Goal: Contribute content: Contribute content

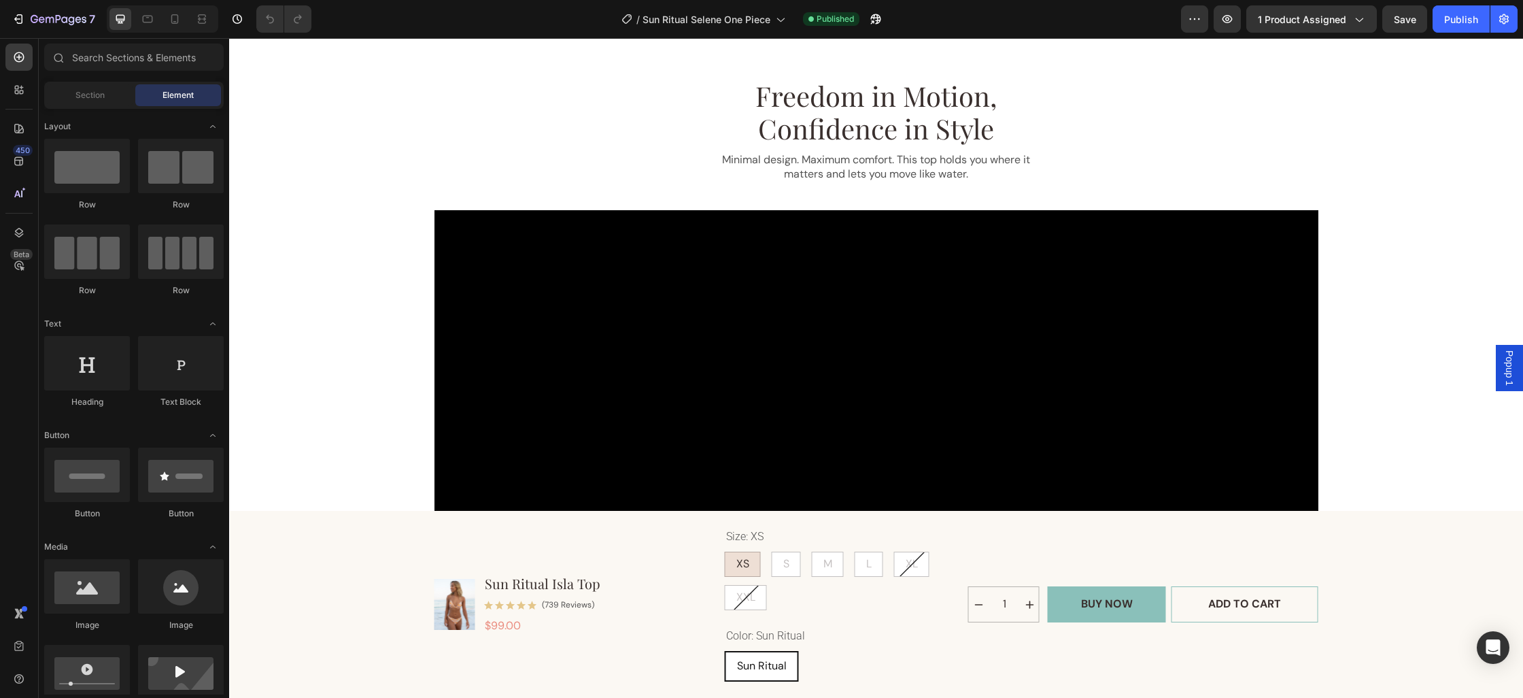
scroll to position [1413, 0]
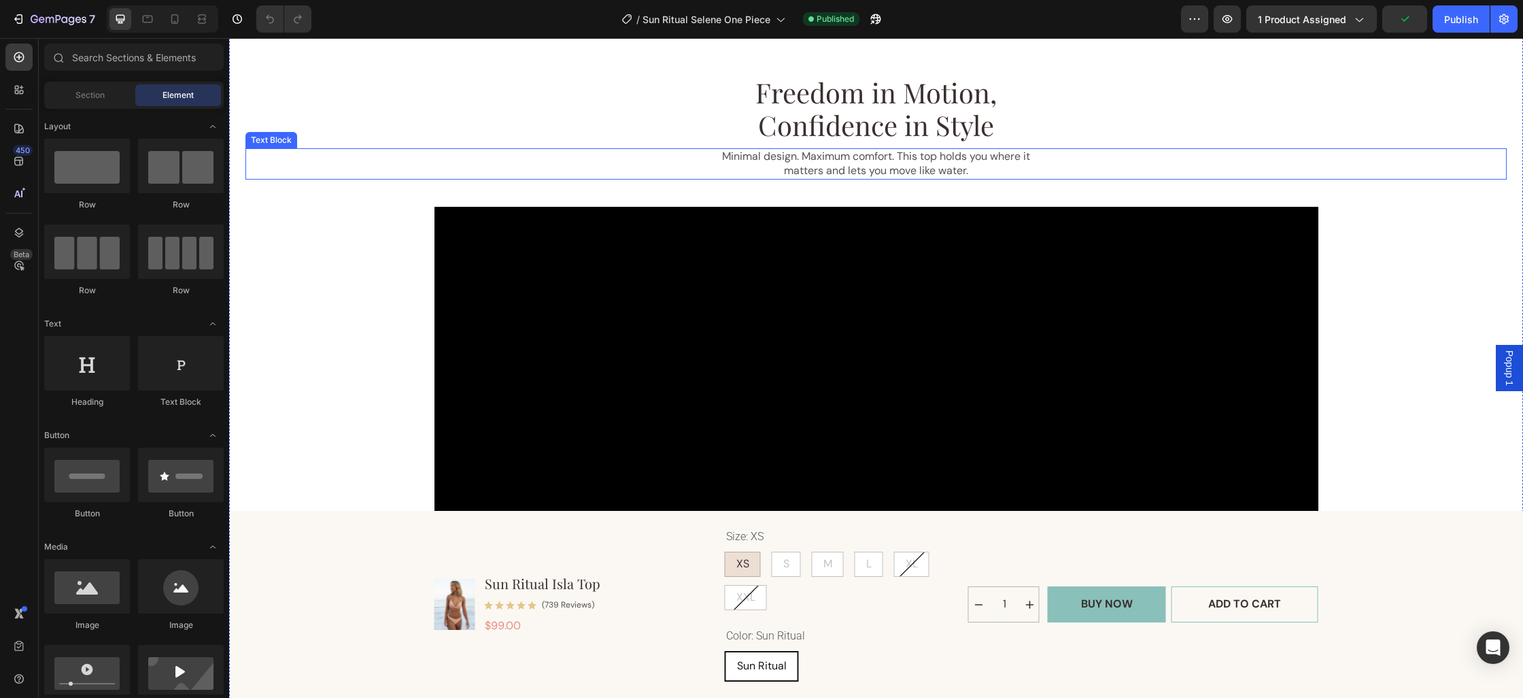
click at [908, 159] on p "Minimal design. Maximum comfort. This top holds you where it matters and lets y…" at bounding box center [876, 164] width 317 height 29
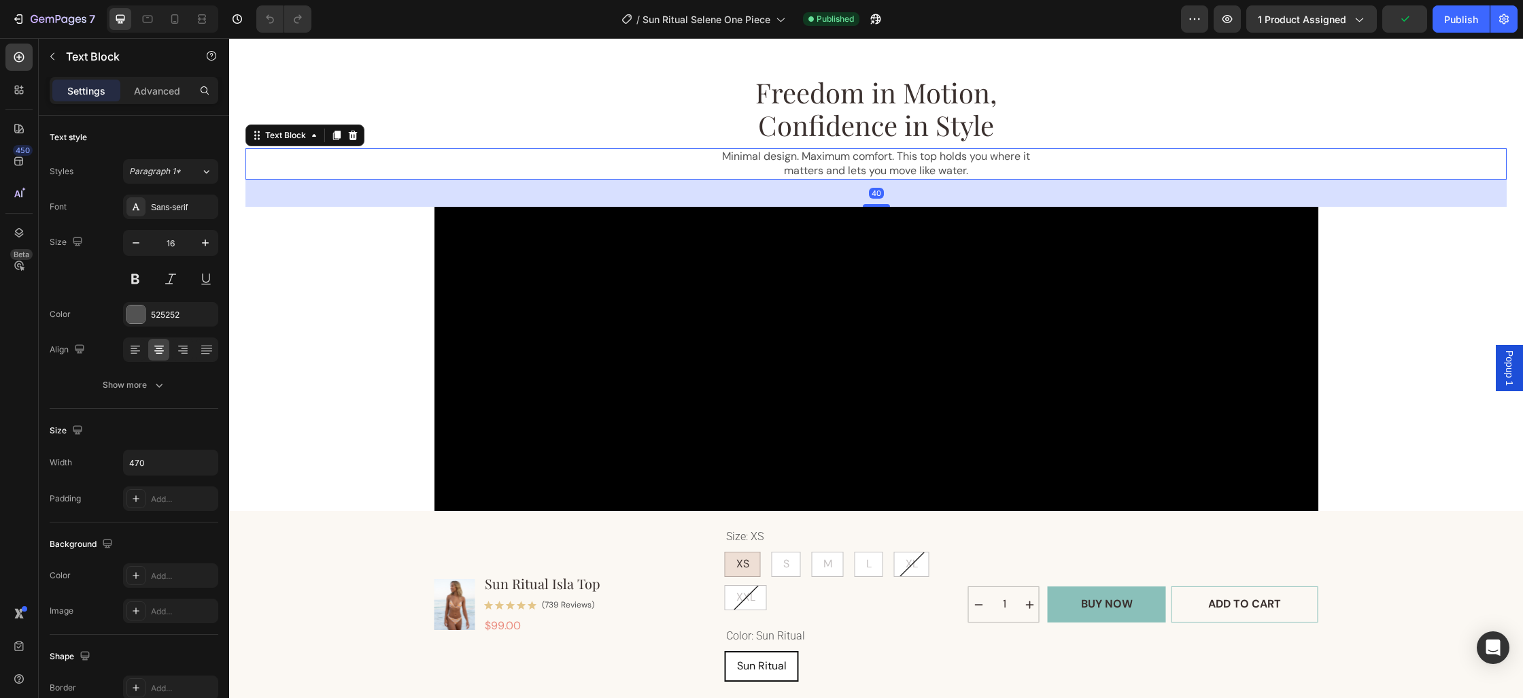
click at [908, 159] on p "Minimal design. Maximum comfort. This top holds you where it matters and lets y…" at bounding box center [876, 164] width 317 height 29
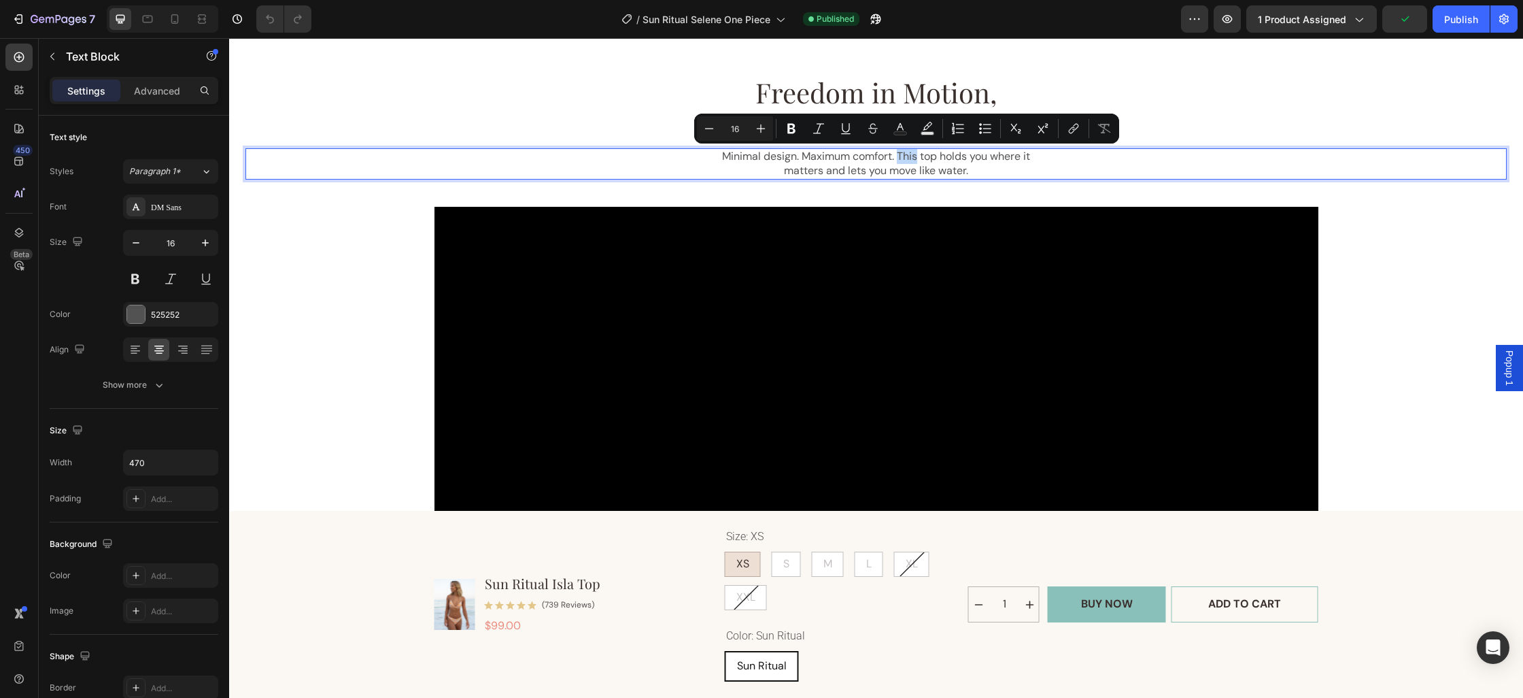
click at [908, 159] on p "Minimal design. Maximum comfort. This top holds you where it matters and lets y…" at bounding box center [876, 164] width 317 height 29
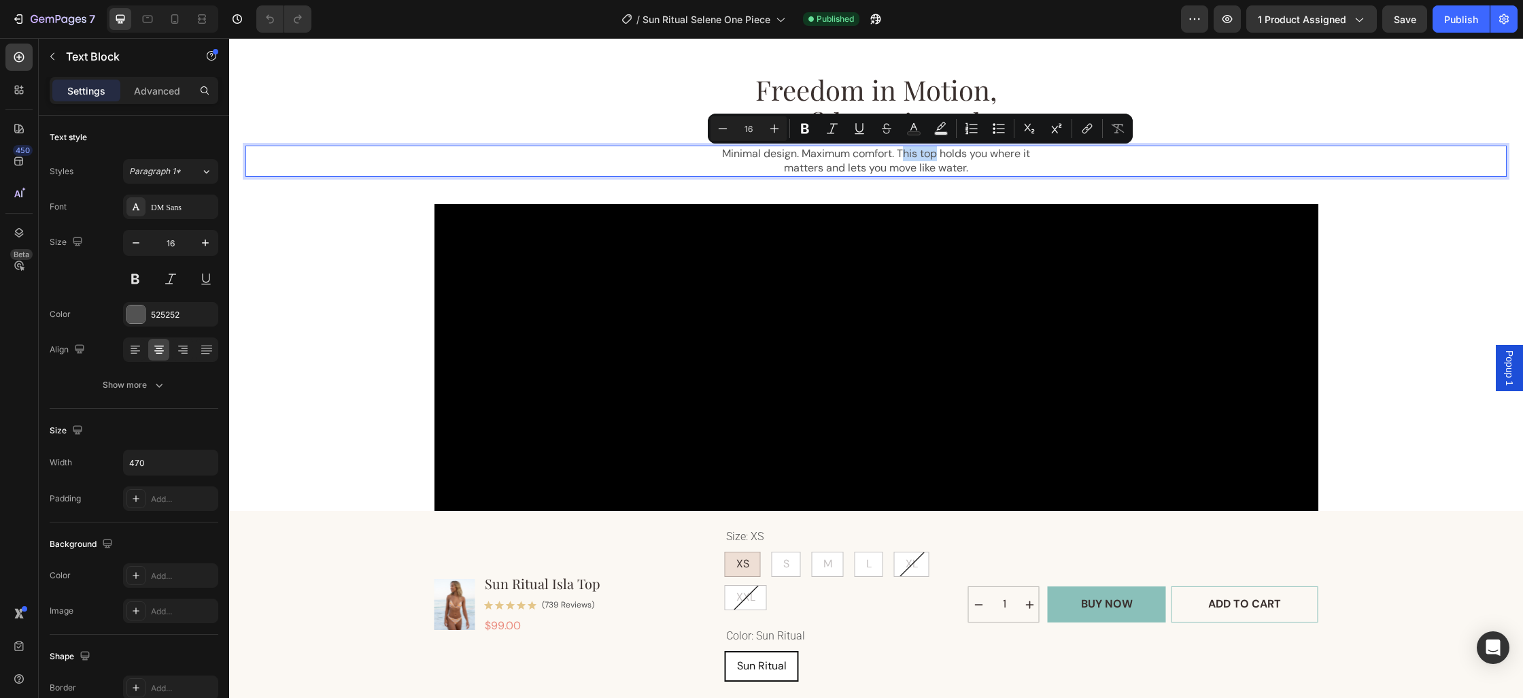
drag, startPoint x: 901, startPoint y: 156, endPoint x: 936, endPoint y: 158, distance: 34.7
click at [936, 158] on p "Minimal design. Maximum comfort. This top holds you where it matters and lets y…" at bounding box center [876, 161] width 317 height 29
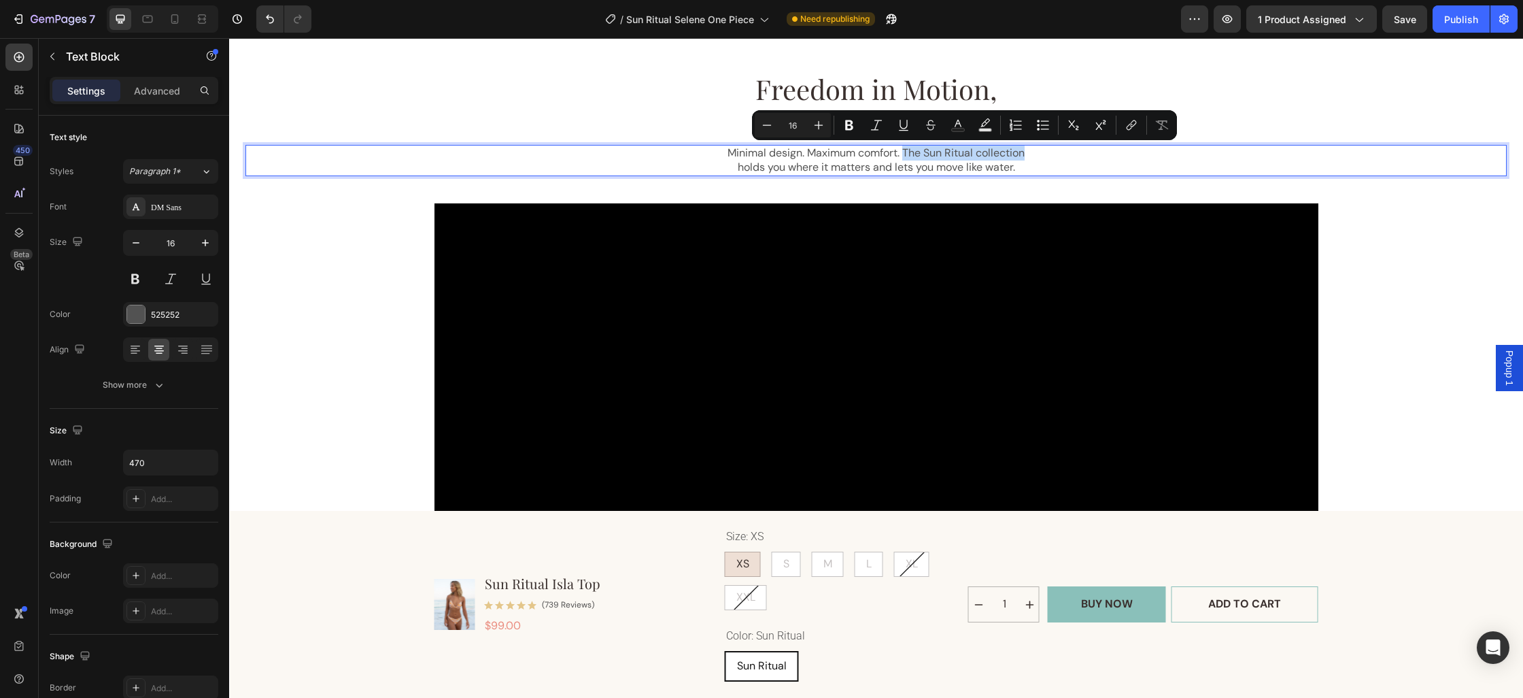
drag, startPoint x: 905, startPoint y: 155, endPoint x: 1043, endPoint y: 158, distance: 138.0
click at [1043, 158] on div "Minimal design. Maximum comfort. The Sun Ritual collection holds you where it m…" at bounding box center [875, 160] width 1261 height 31
copy p "The Sun Ritual collection"
click at [1472, 18] on div "Publish" at bounding box center [1461, 19] width 34 height 14
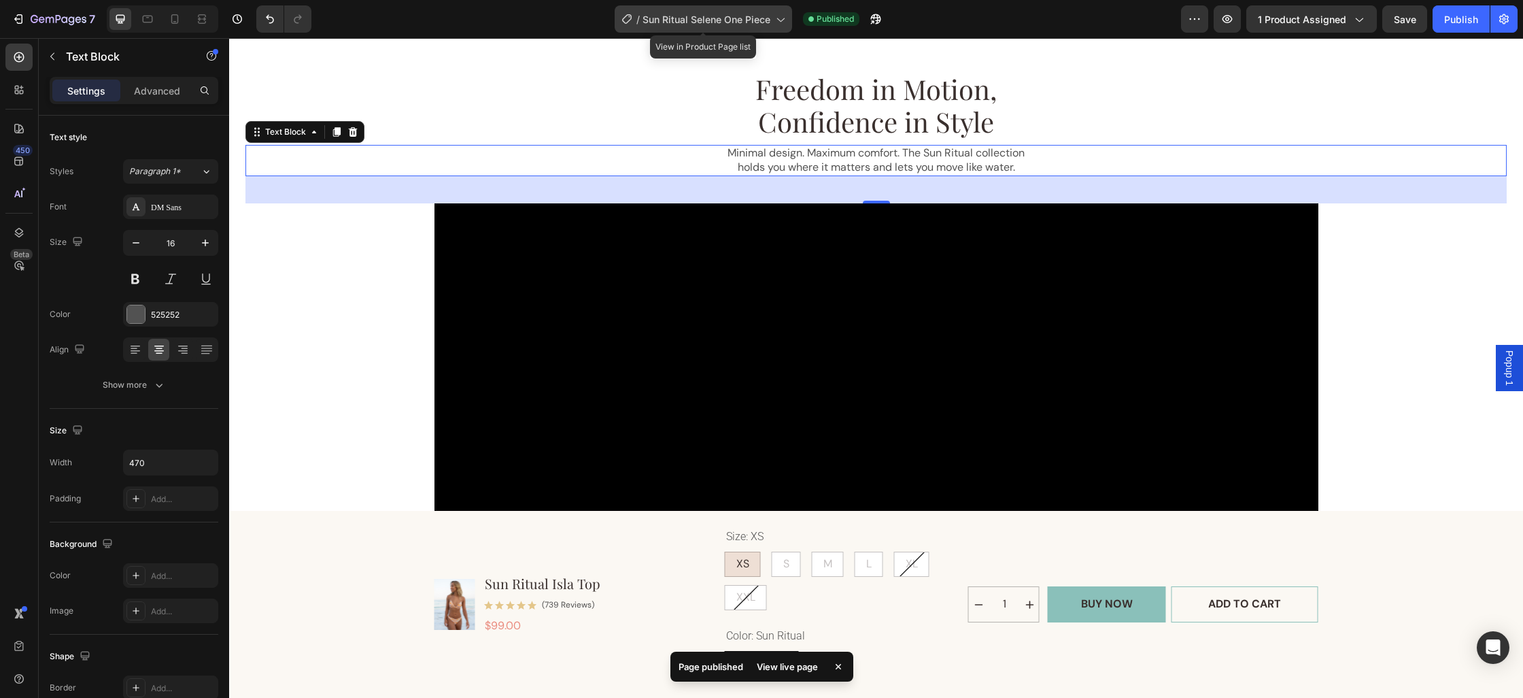
click at [762, 20] on span "Sun Ritual Selene One Piece" at bounding box center [707, 19] width 128 height 14
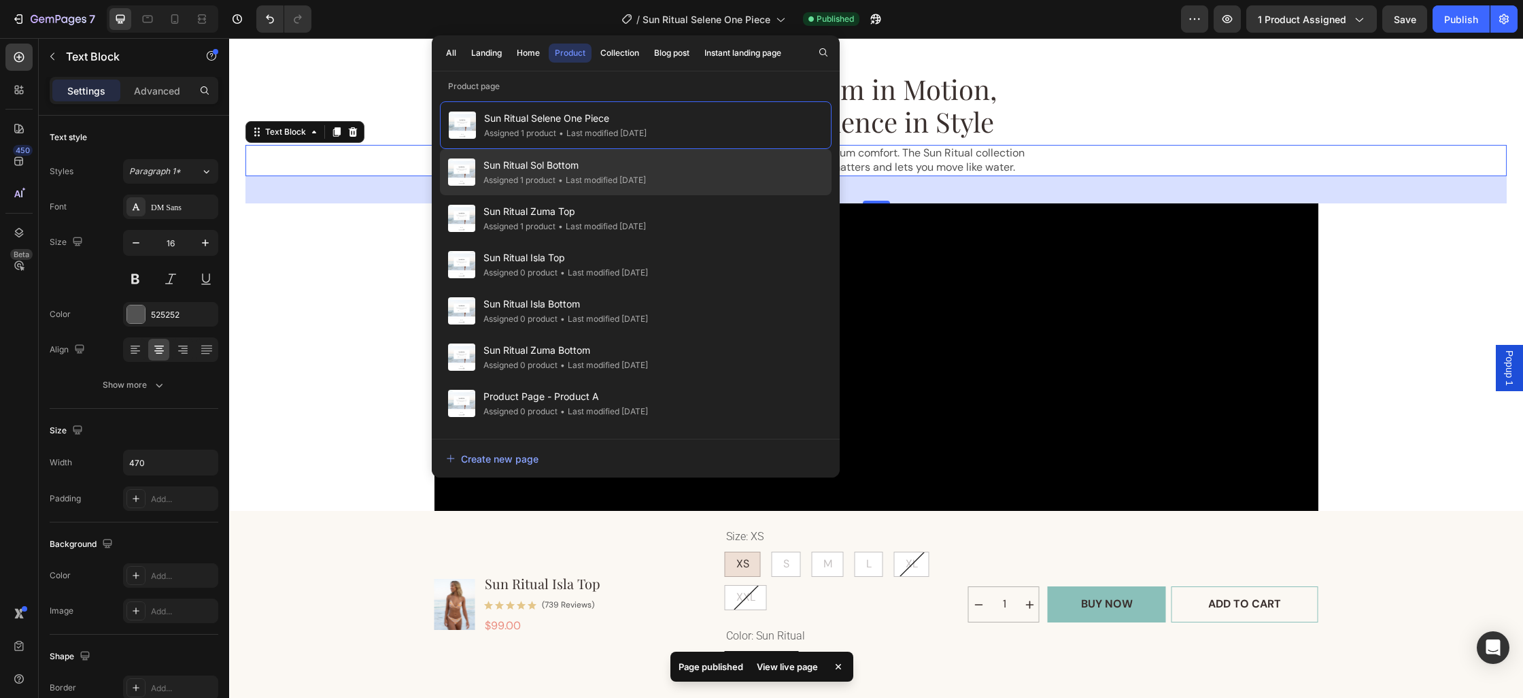
click at [562, 160] on span "Sun Ritual Sol Bottom" at bounding box center [564, 165] width 162 height 16
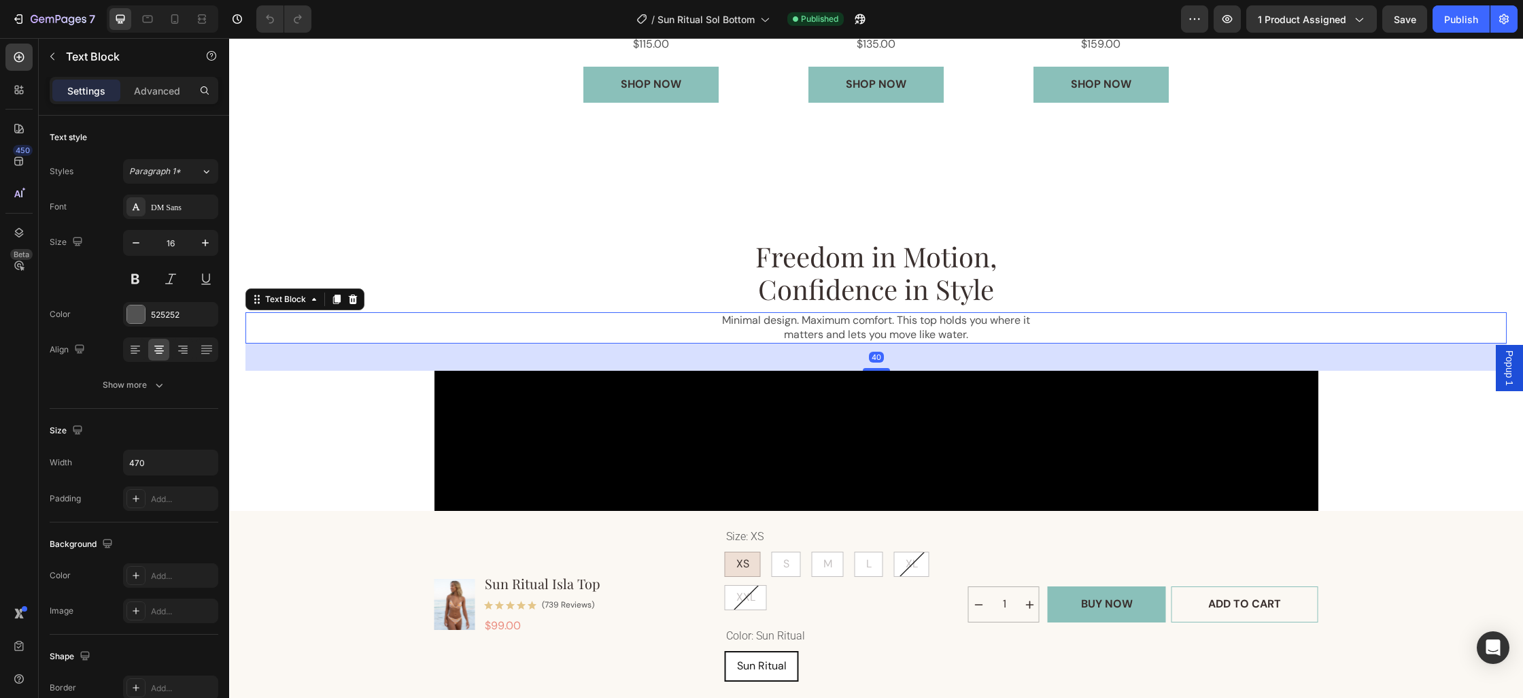
click at [925, 335] on p "Minimal design. Maximum comfort. This top holds you where it matters and lets y…" at bounding box center [876, 327] width 317 height 29
click at [924, 335] on p "Minimal design. Maximum comfort. This top holds you where it matters and lets y…" at bounding box center [876, 328] width 317 height 29
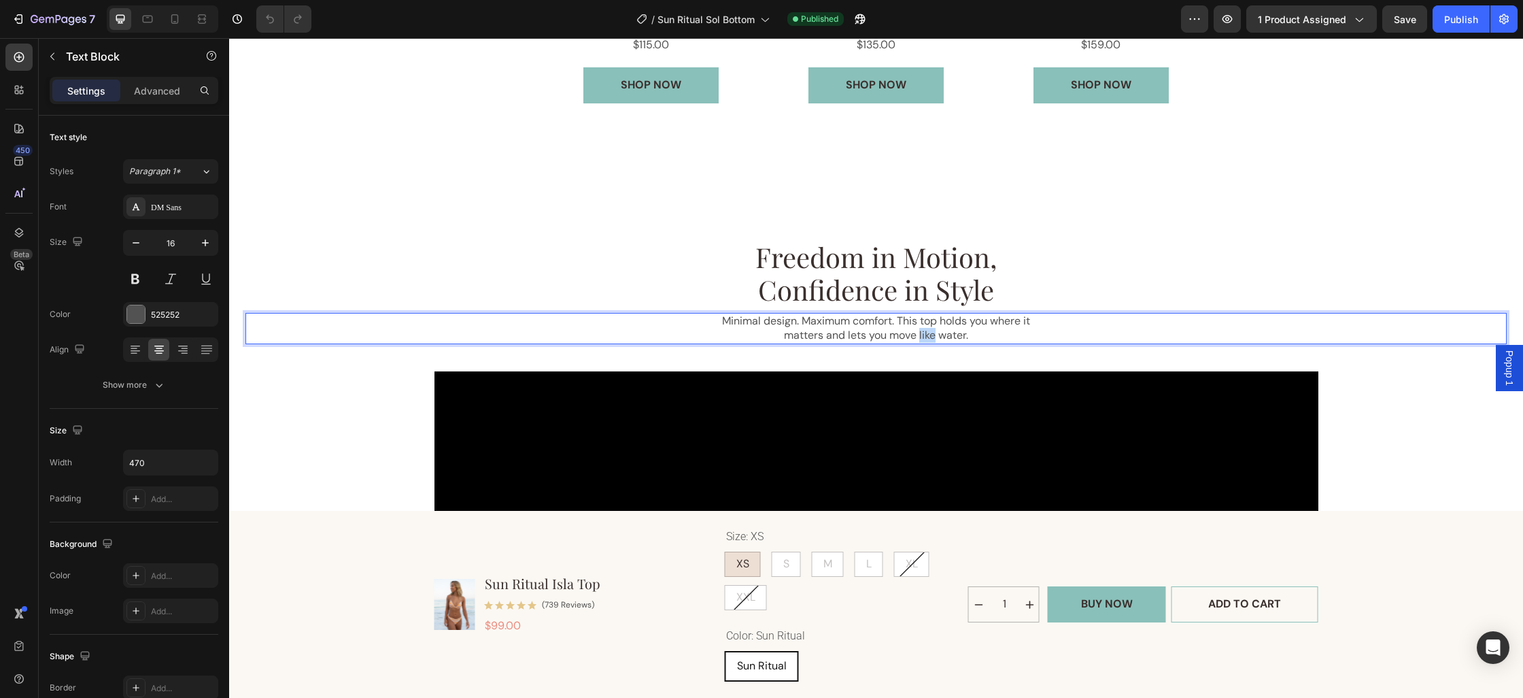
scroll to position [1247, 0]
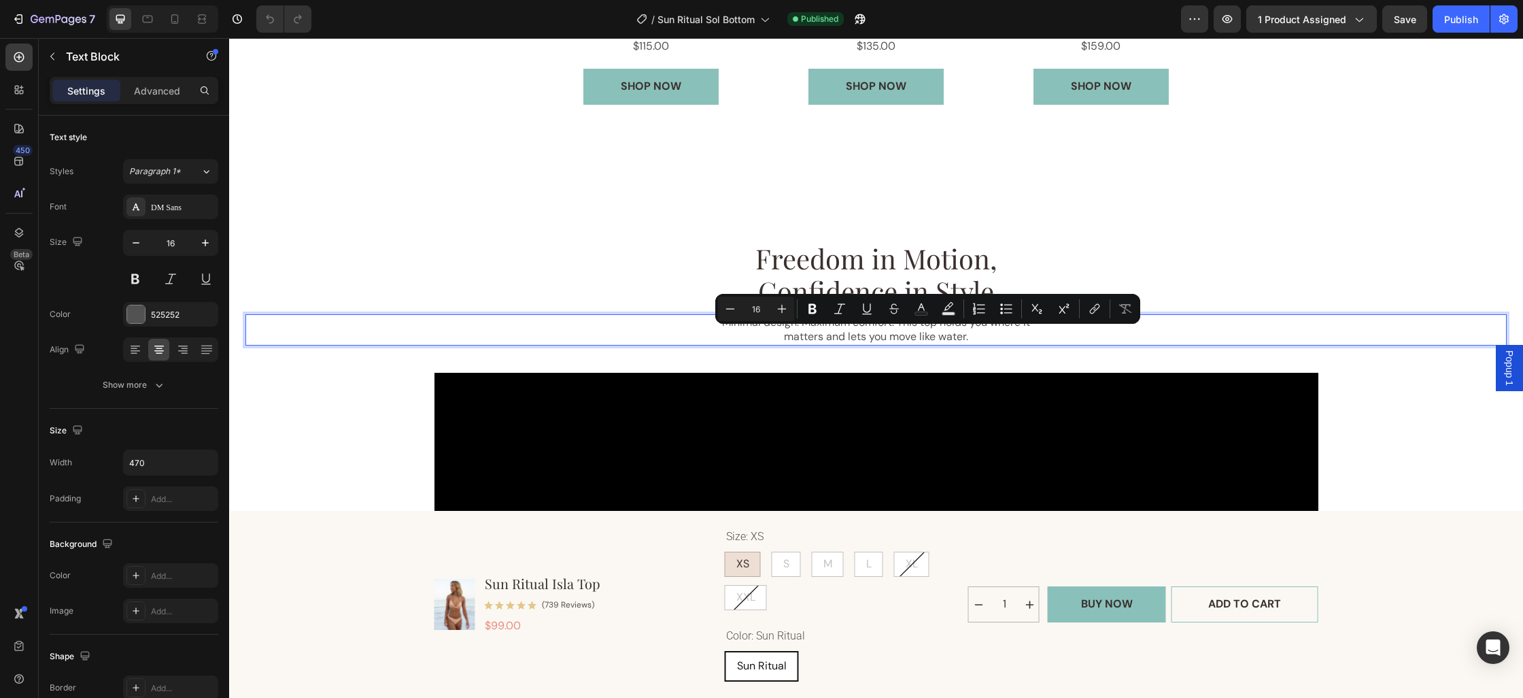
click at [909, 328] on p "Minimal design. Maximum comfort. This top holds you where it matters and lets y…" at bounding box center [876, 329] width 317 height 29
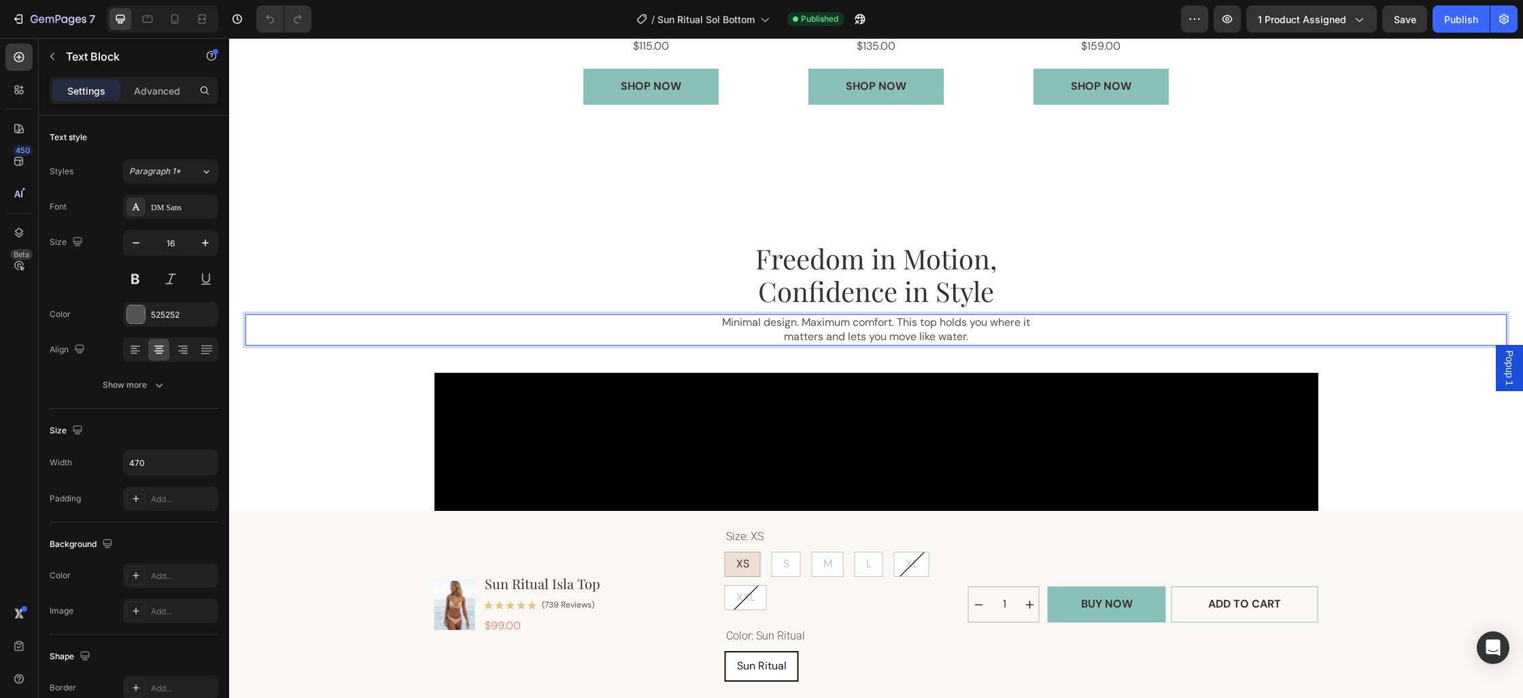
drag, startPoint x: 901, startPoint y: 324, endPoint x: 996, endPoint y: 324, distance: 95.2
click at [996, 324] on p "Minimal design. Maximum comfort. This top holds you where it matters and lets y…" at bounding box center [876, 329] width 317 height 29
drag, startPoint x: 900, startPoint y: 324, endPoint x: 938, endPoint y: 325, distance: 37.4
click at [938, 325] on p "Minimal design. Maximum comfort. This top holds you where it matters and lets y…" at bounding box center [876, 329] width 317 height 29
click at [1445, 27] on button "Publish" at bounding box center [1461, 18] width 57 height 27
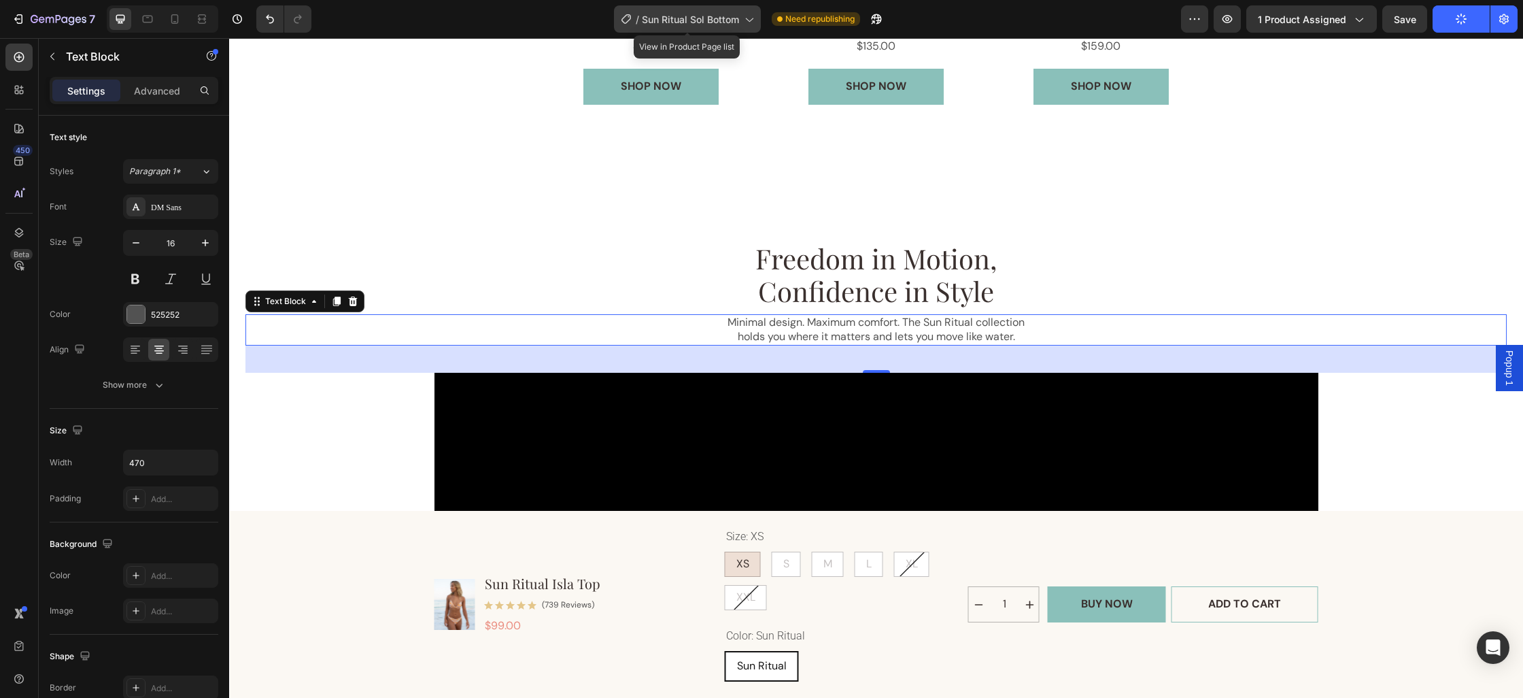
click at [742, 24] on icon at bounding box center [749, 19] width 14 height 14
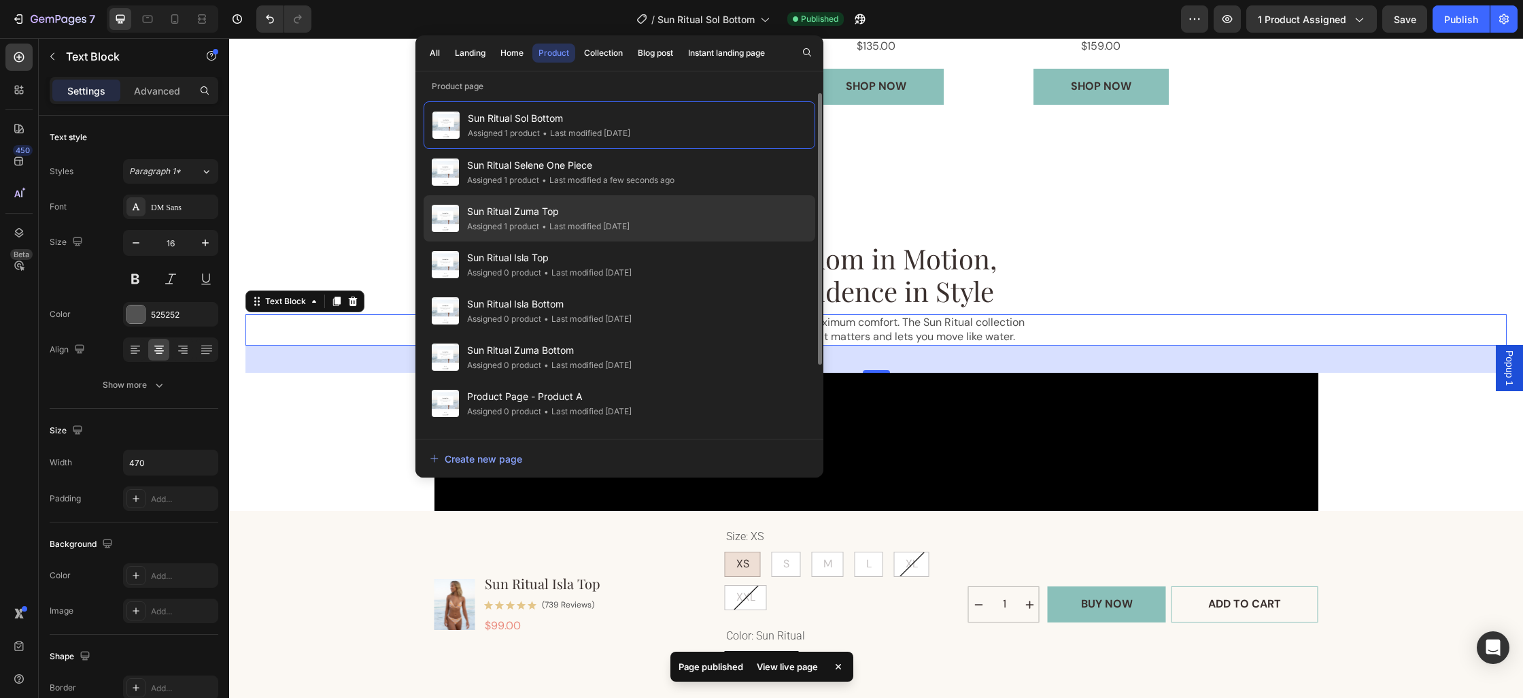
click at [575, 221] on div "• Last modified 12 days ago" at bounding box center [584, 227] width 90 height 14
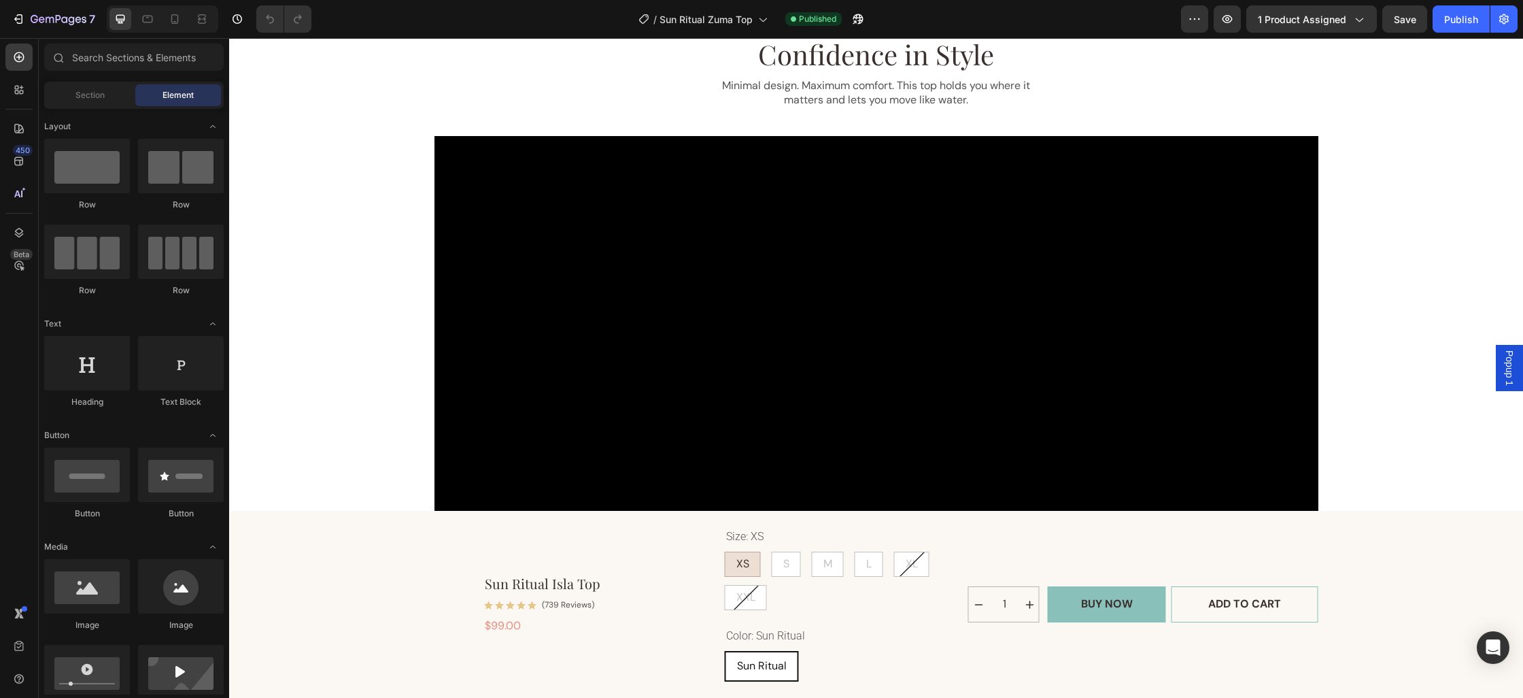
scroll to position [1486, 0]
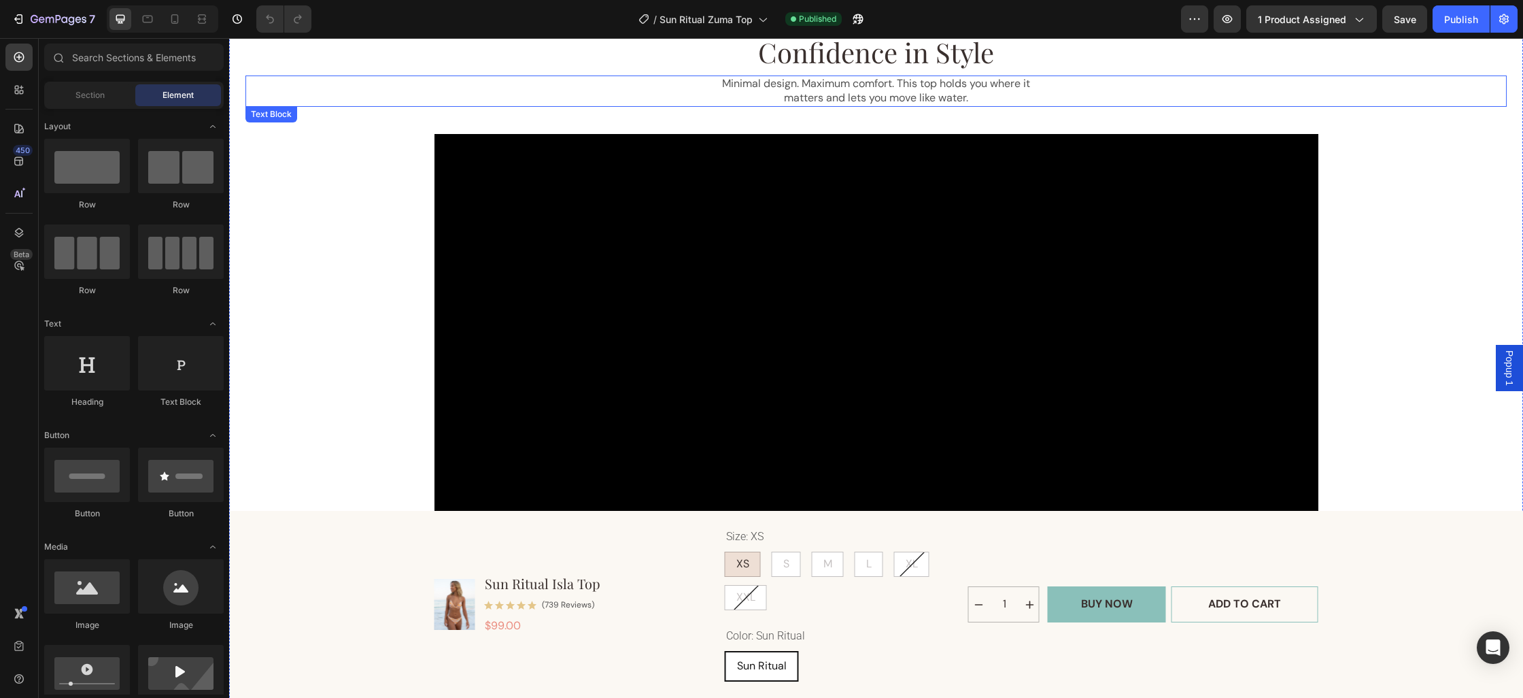
click at [967, 90] on p "Minimal design. Maximum comfort. This top holds you where it matters and lets y…" at bounding box center [876, 91] width 317 height 29
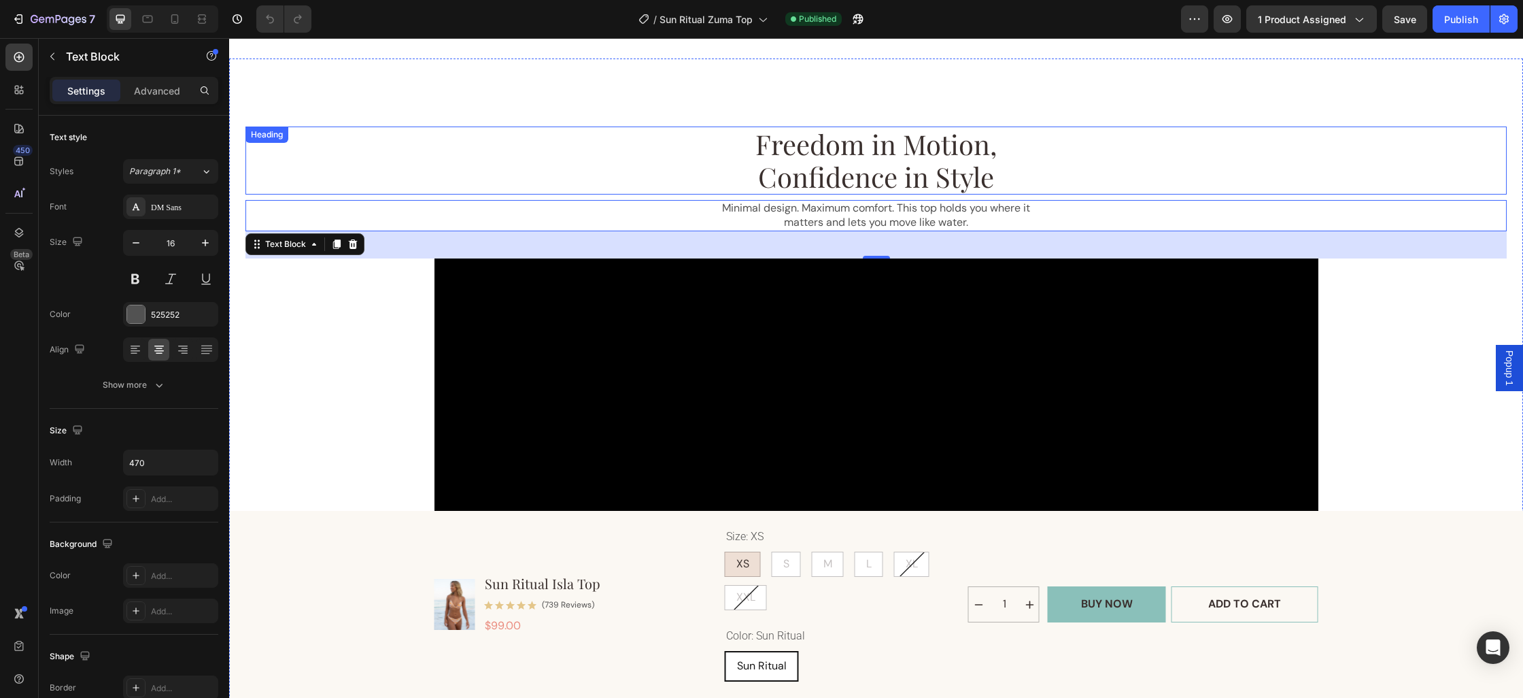
scroll to position [1359, 0]
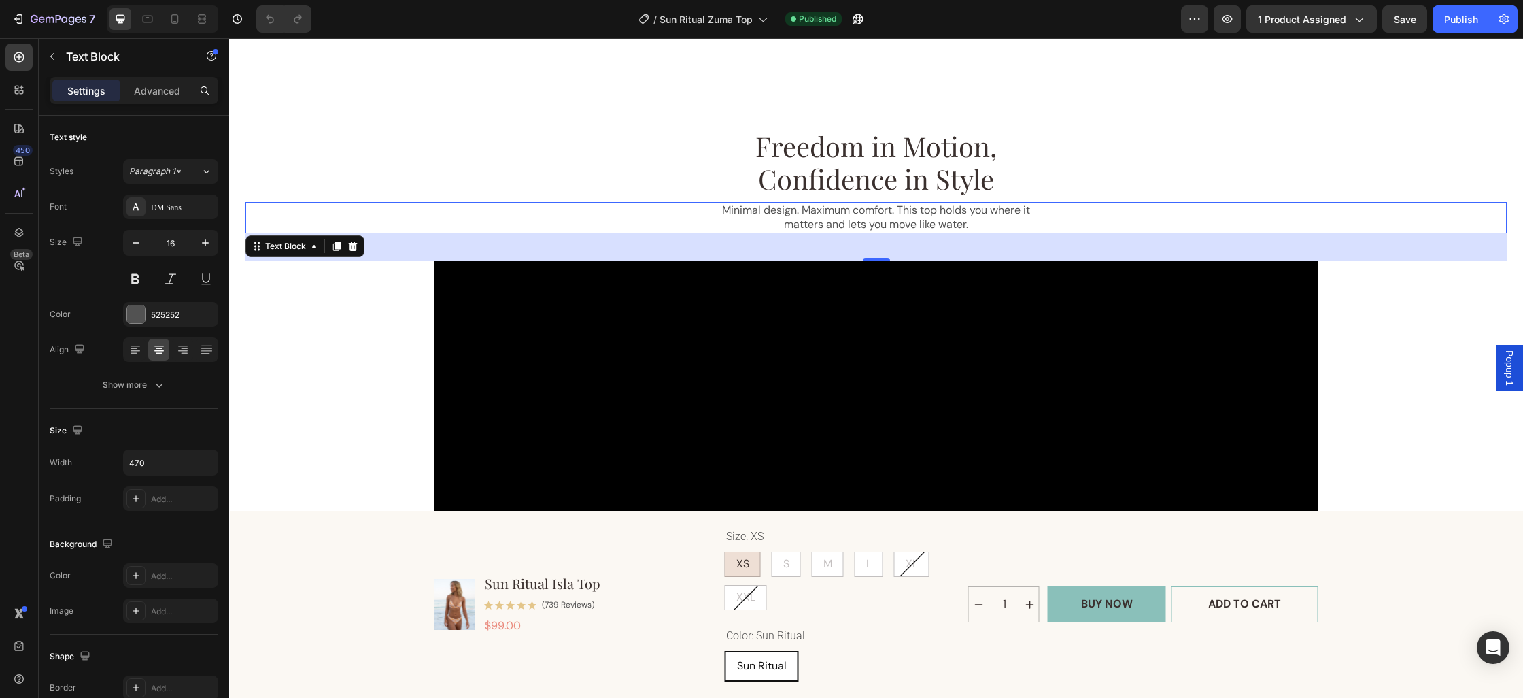
click at [908, 210] on p "Minimal design. Maximum comfort. This top holds you where it matters and lets y…" at bounding box center [876, 217] width 317 height 29
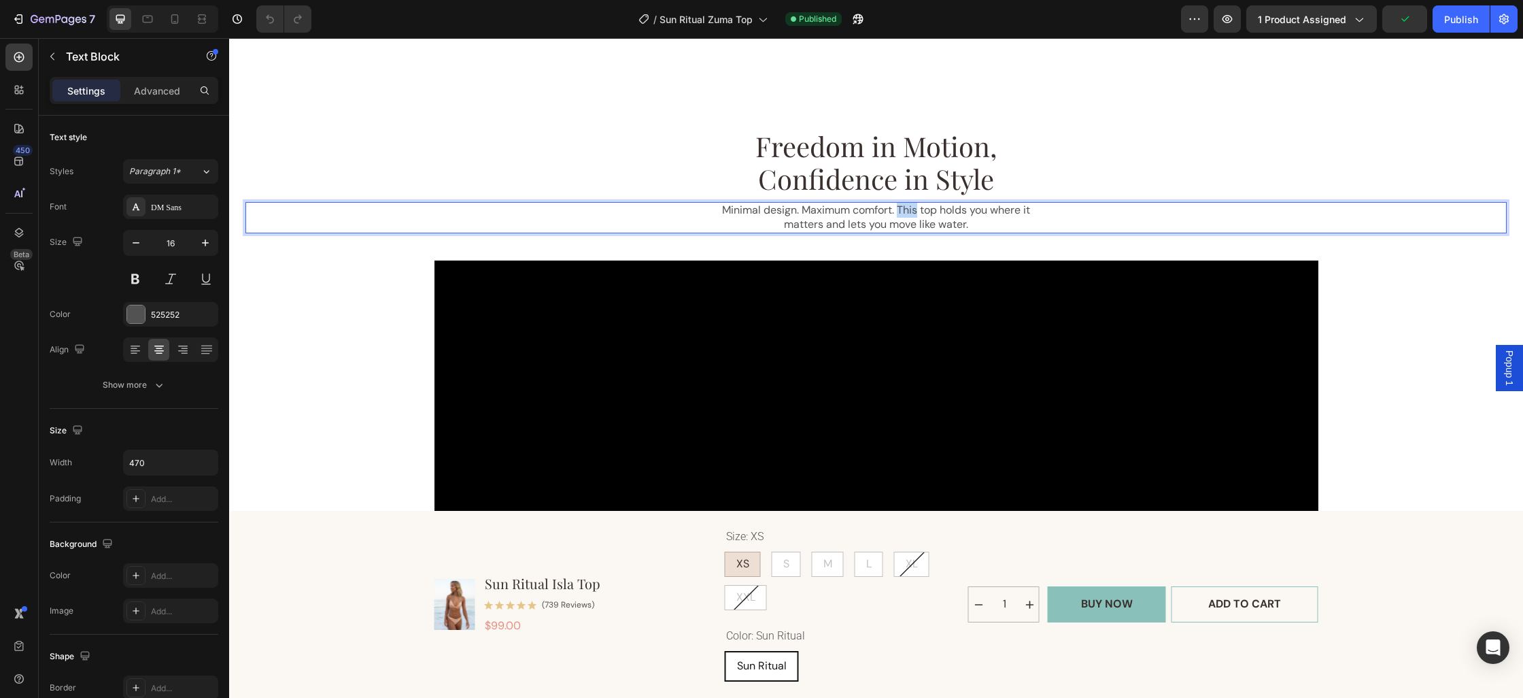
click at [908, 210] on p "Minimal design. Maximum comfort. This top holds you where it matters and lets y…" at bounding box center [876, 217] width 317 height 29
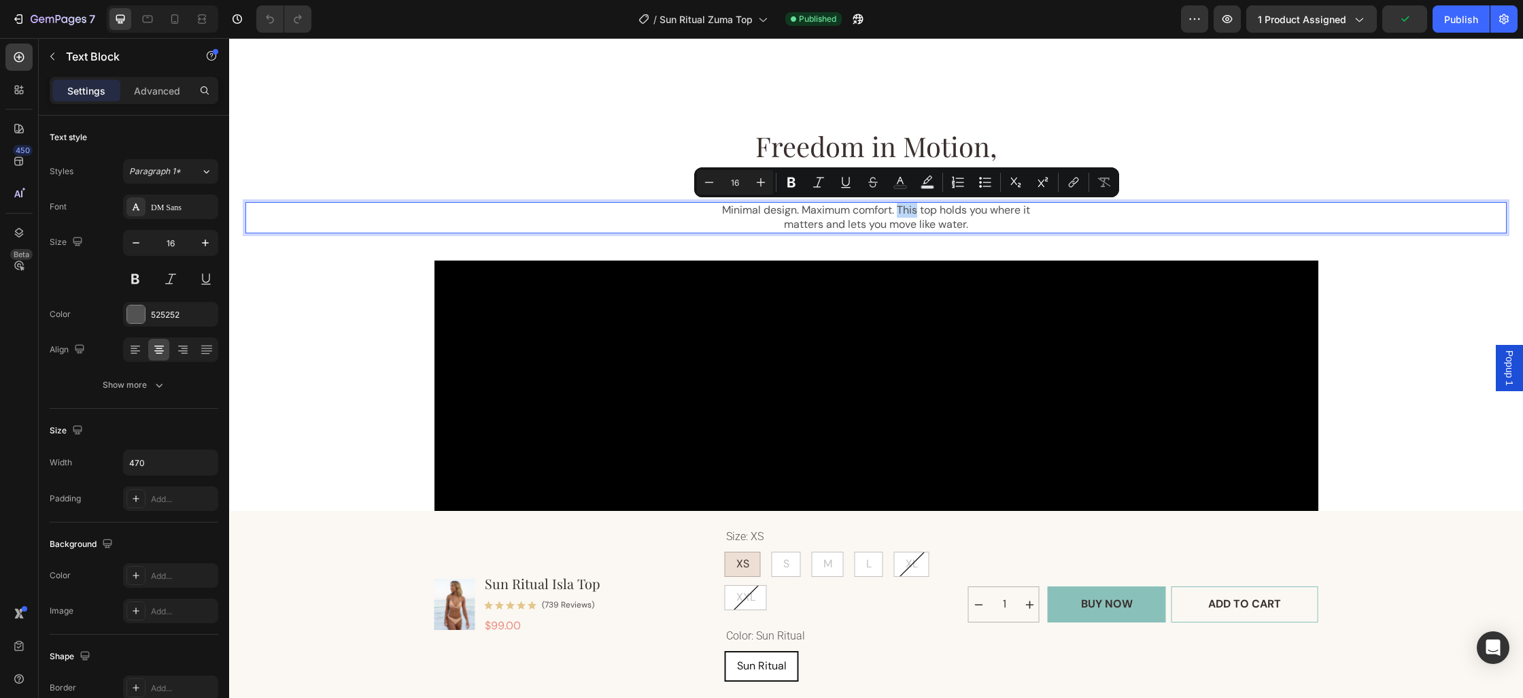
click at [901, 212] on p "Minimal design. Maximum comfort. This top holds you where it matters and lets y…" at bounding box center [876, 217] width 317 height 29
drag, startPoint x: 900, startPoint y: 212, endPoint x: 939, endPoint y: 213, distance: 39.5
click at [939, 213] on p "Minimal design. Maximum comfort. This top holds you where it matters and lets y…" at bounding box center [876, 217] width 317 height 29
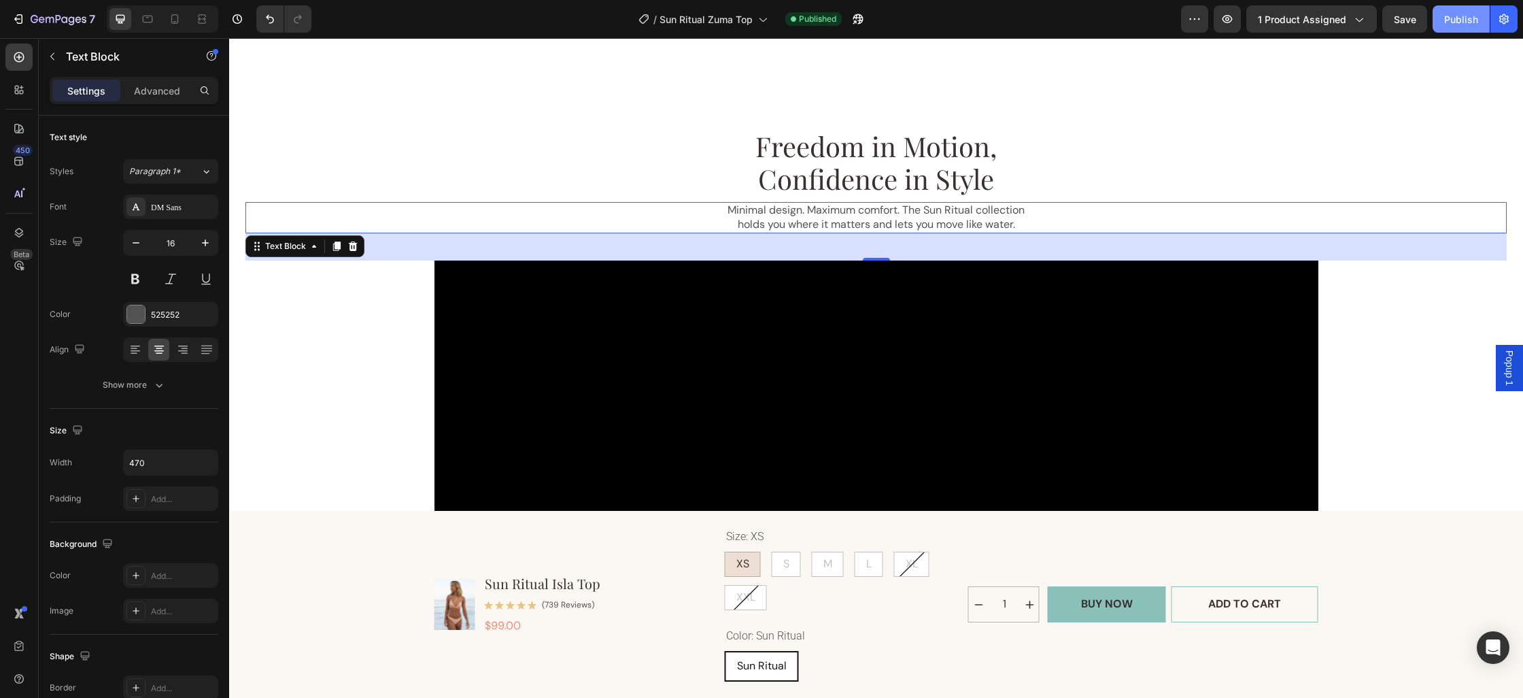
click at [1453, 18] on div "Publish" at bounding box center [1461, 19] width 34 height 14
click at [764, 19] on icon at bounding box center [762, 19] width 14 height 14
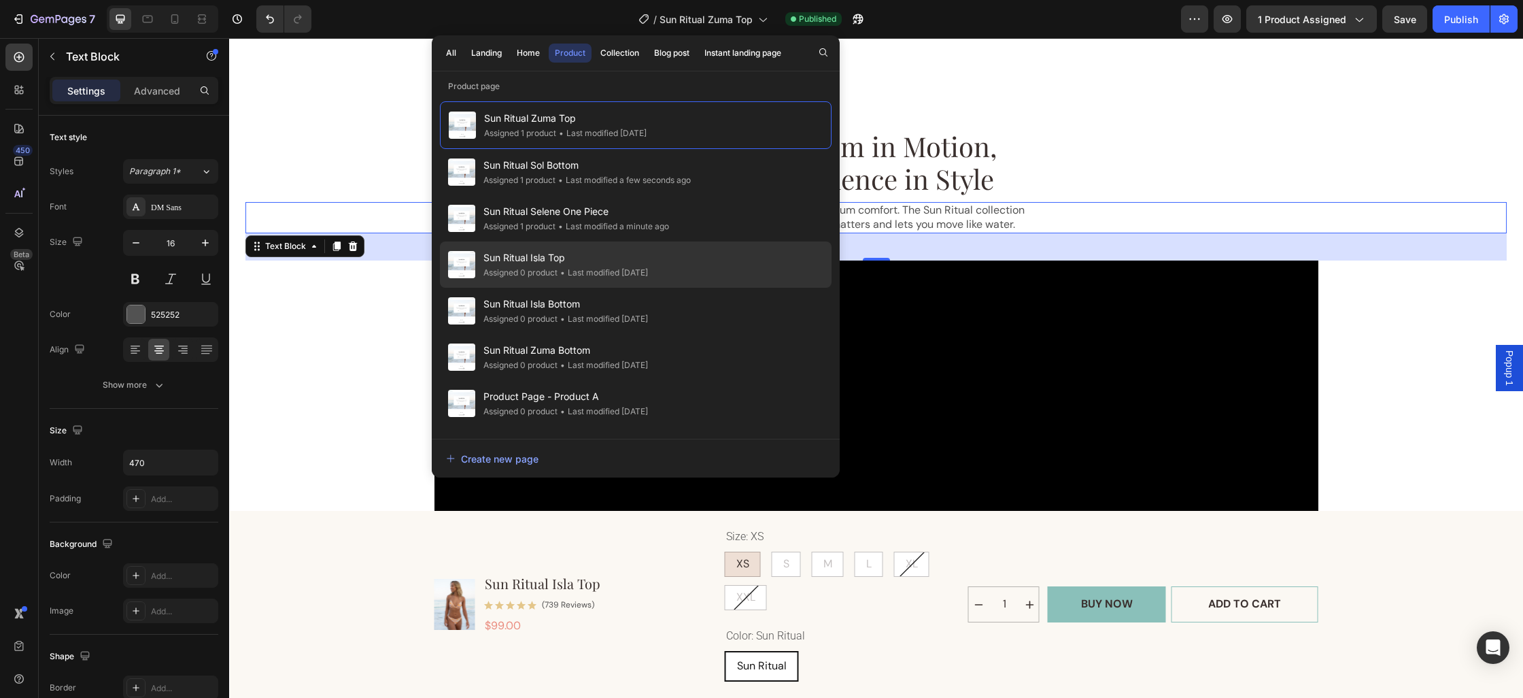
click at [563, 256] on span "Sun Ritual Isla Top" at bounding box center [565, 258] width 165 height 16
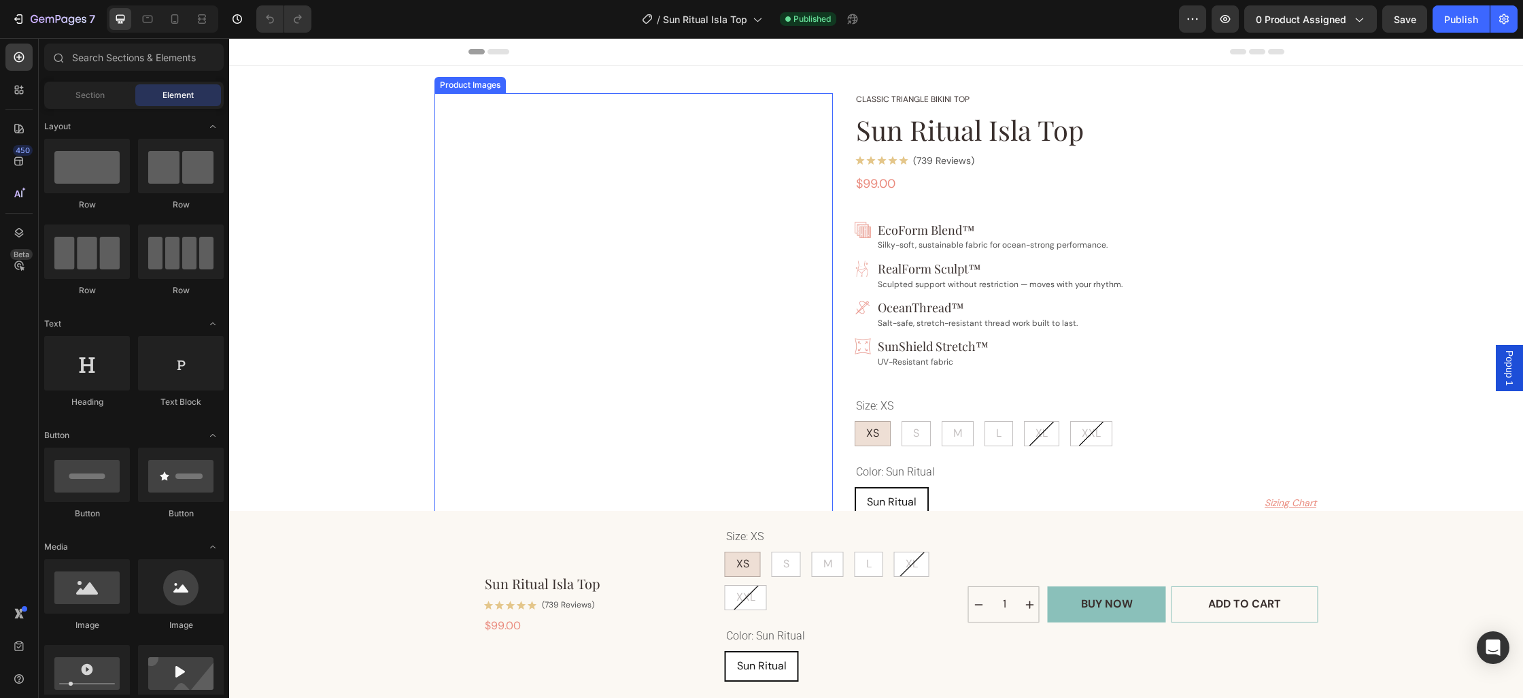
radio input "false"
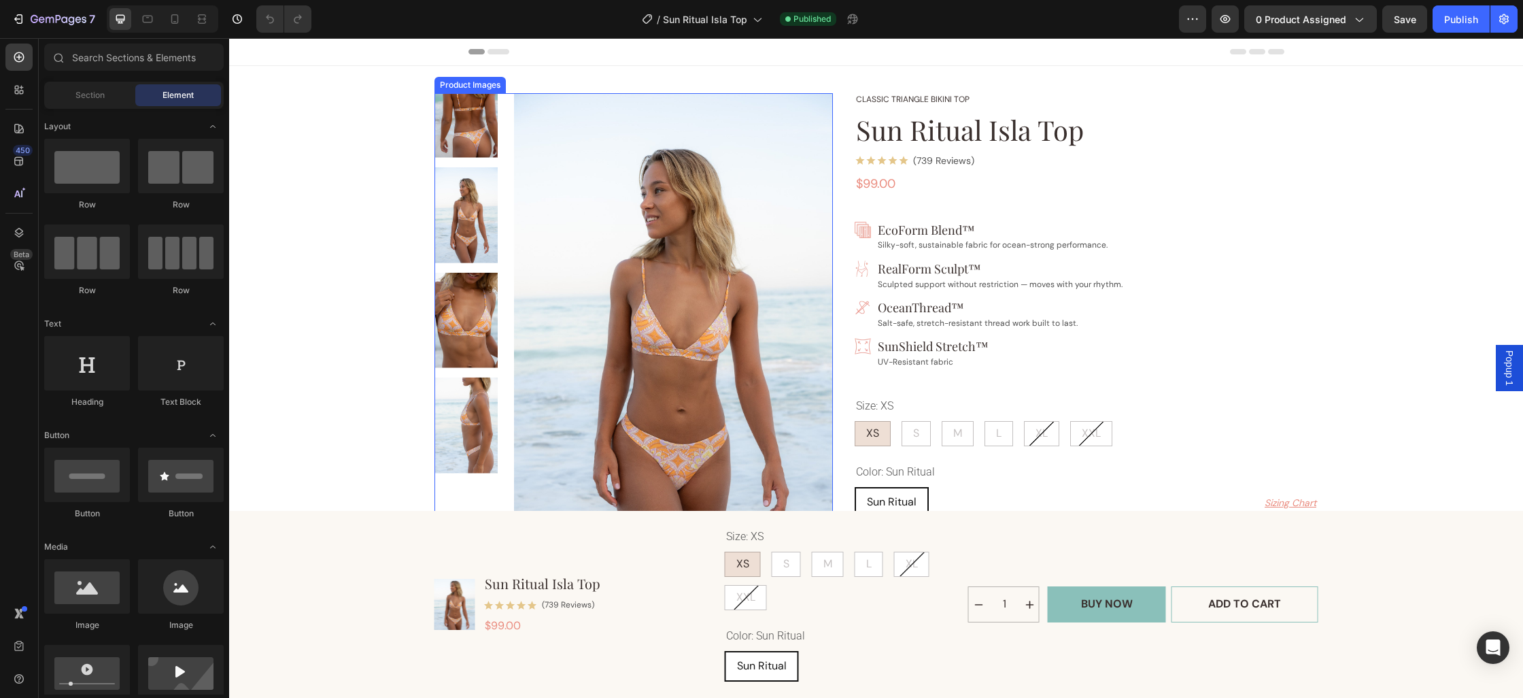
radio input "false"
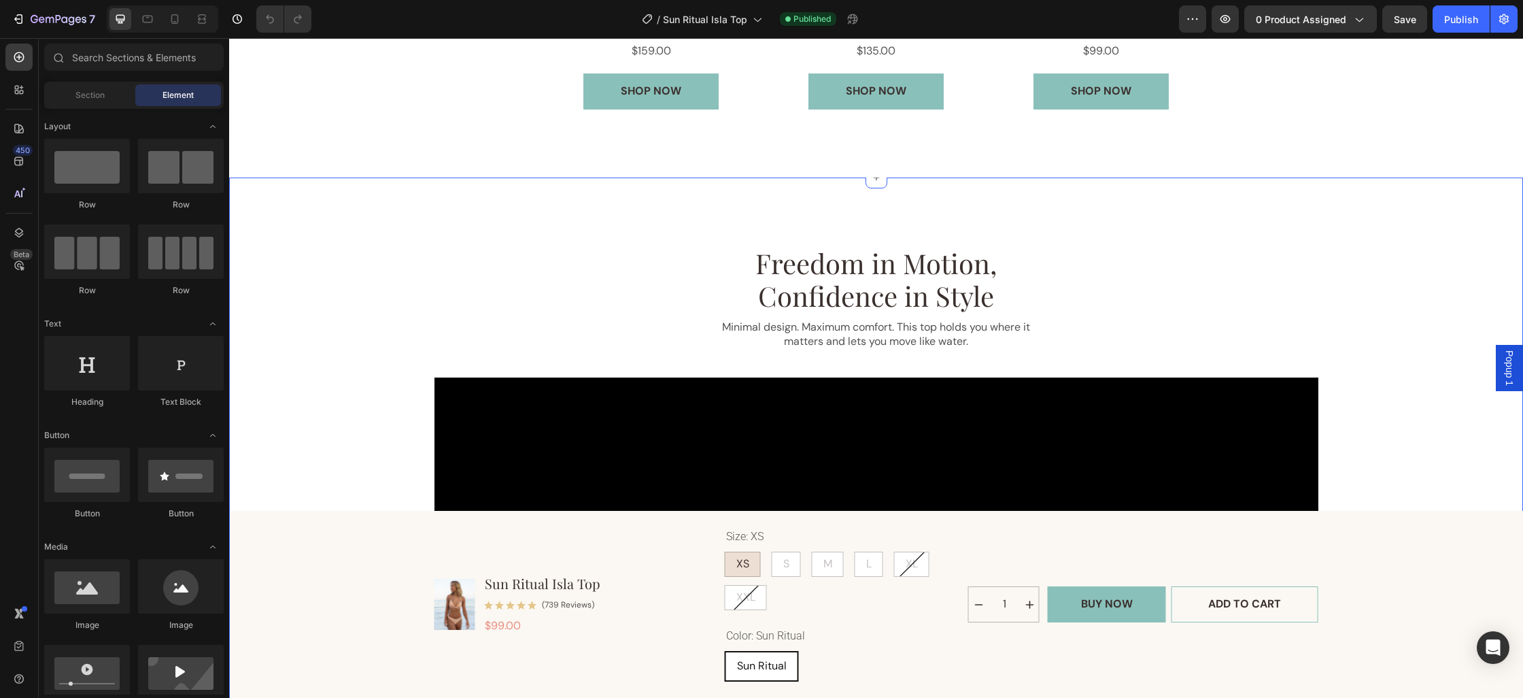
scroll to position [1276, 0]
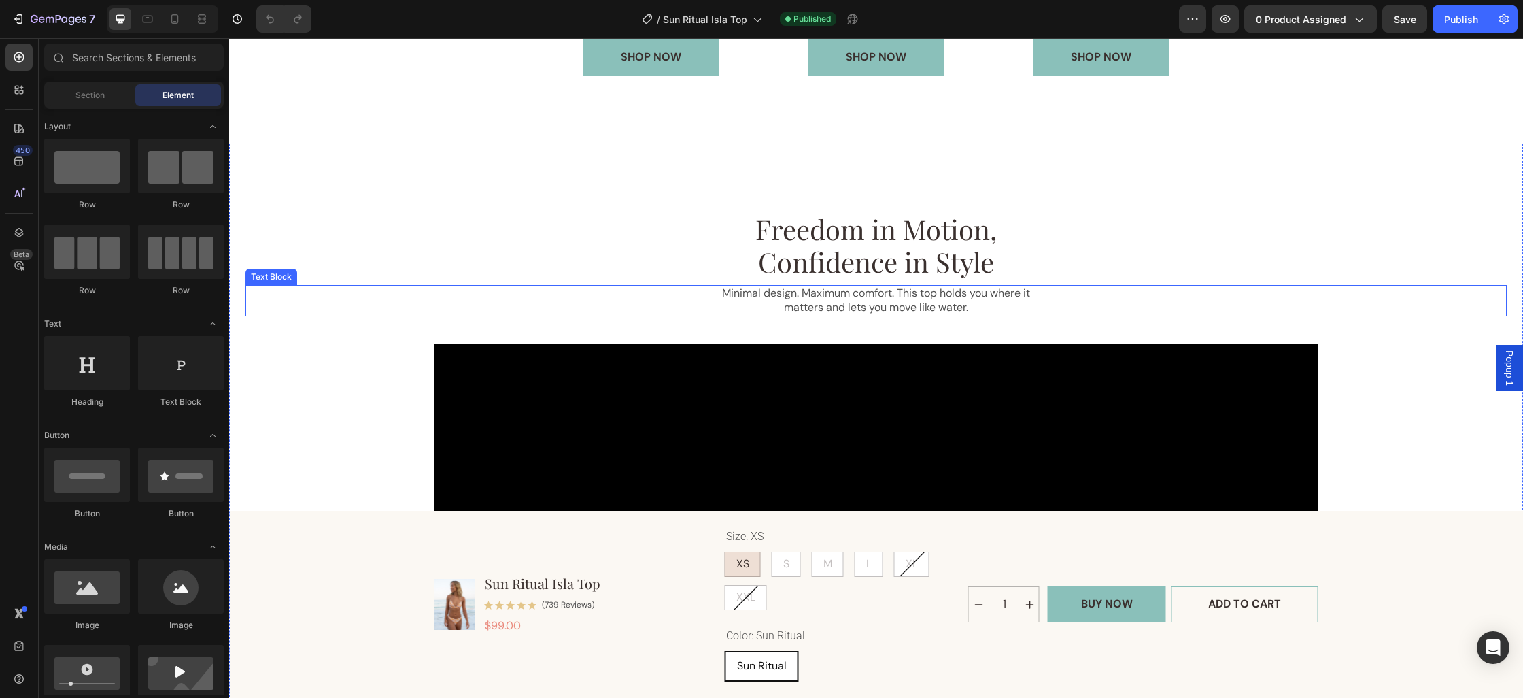
click at [933, 288] on p "Minimal design. Maximum comfort. This top holds you where it matters and lets y…" at bounding box center [876, 300] width 317 height 29
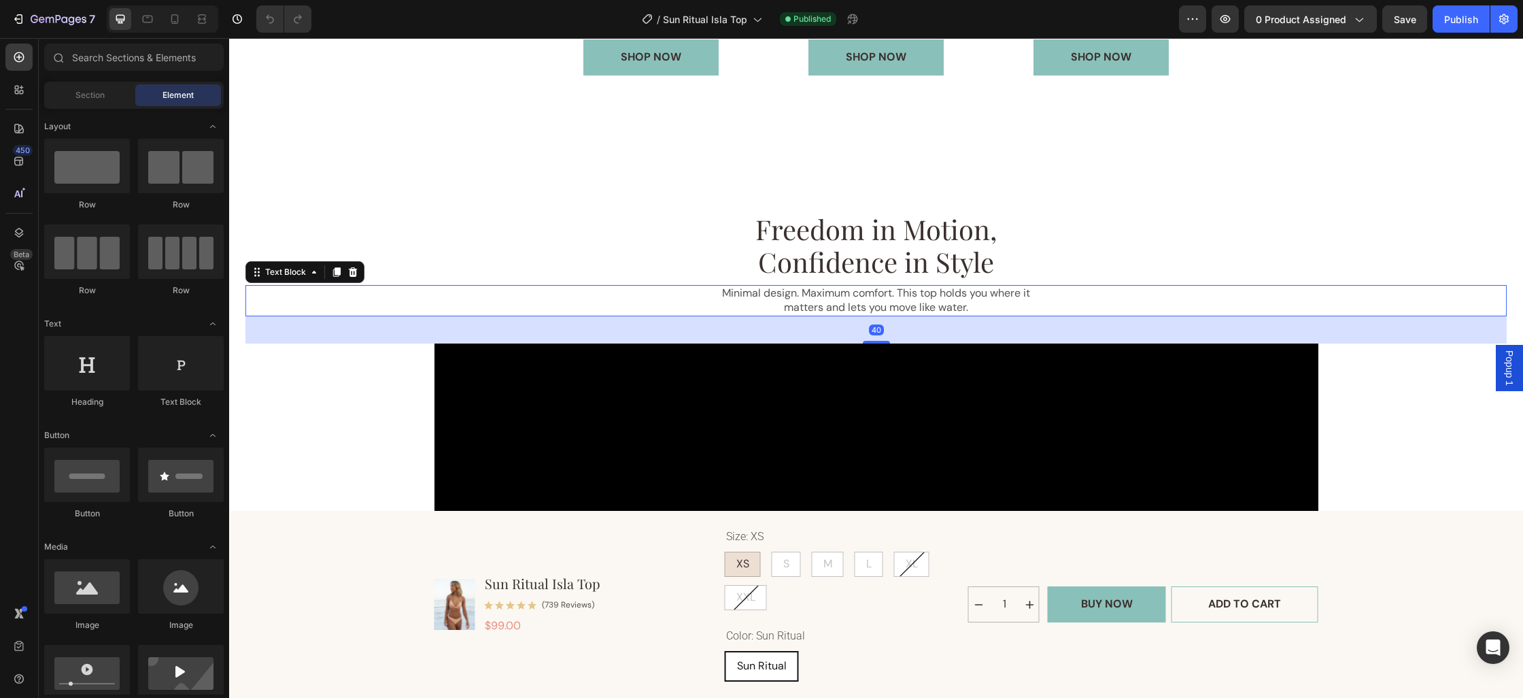
click at [933, 288] on p "Minimal design. Maximum comfort. This top holds you where it matters and lets y…" at bounding box center [876, 300] width 317 height 29
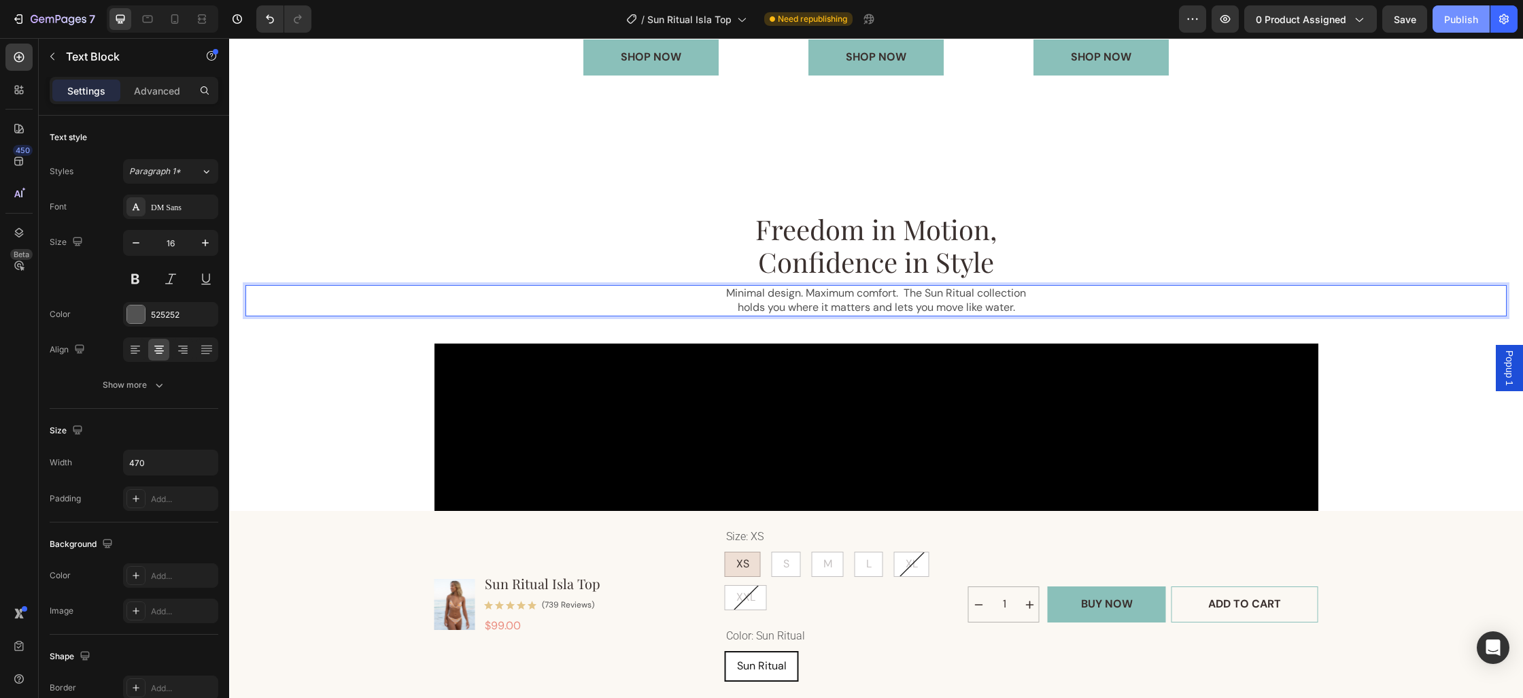
click at [1456, 16] on div "Publish" at bounding box center [1461, 19] width 34 height 14
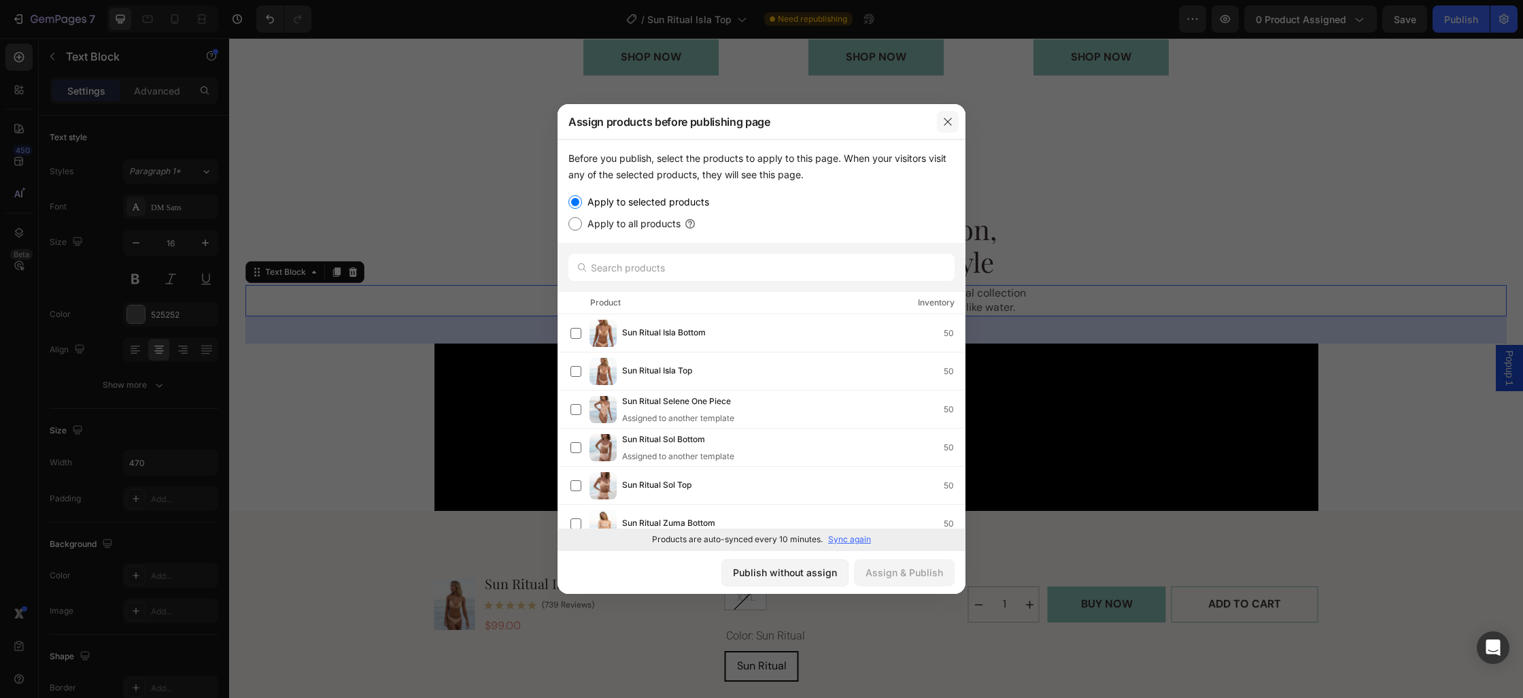
click at [948, 124] on icon "button" at bounding box center [947, 121] width 11 height 11
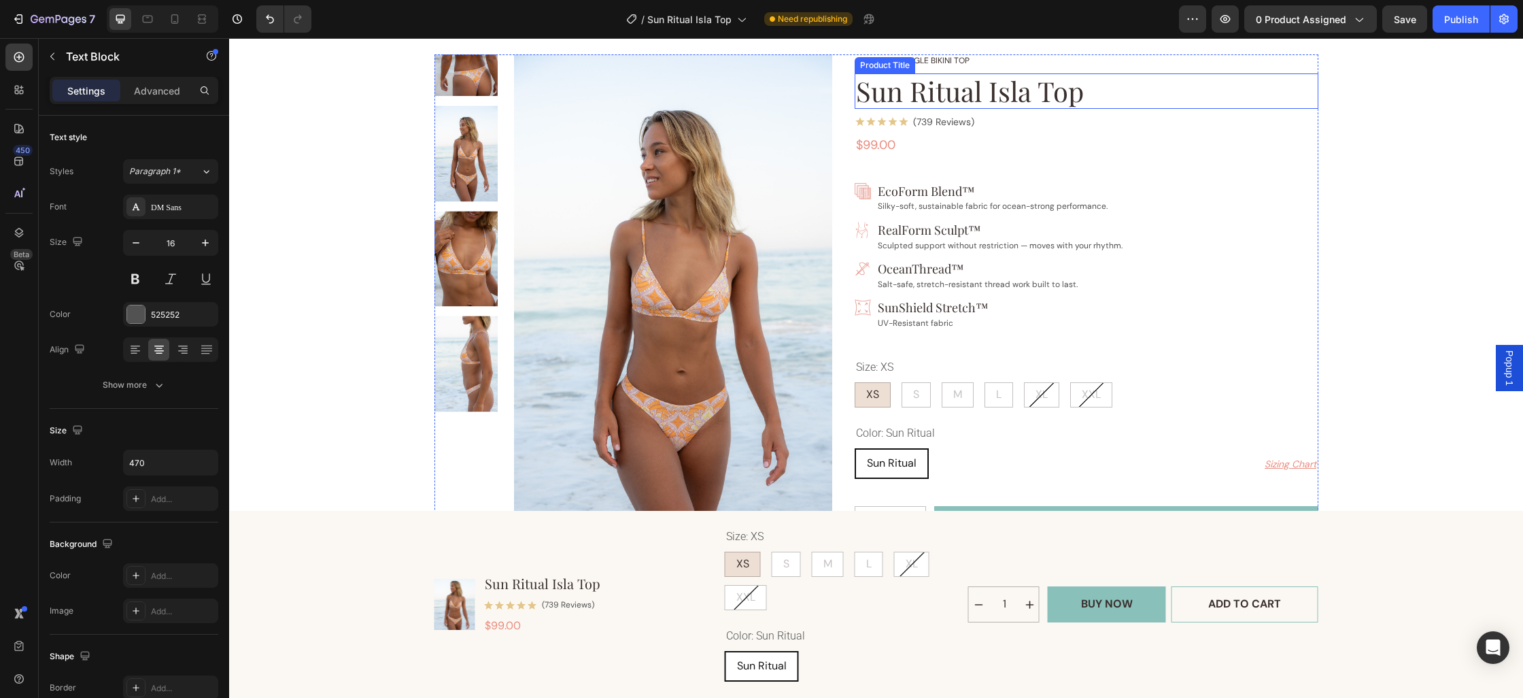
scroll to position [0, 0]
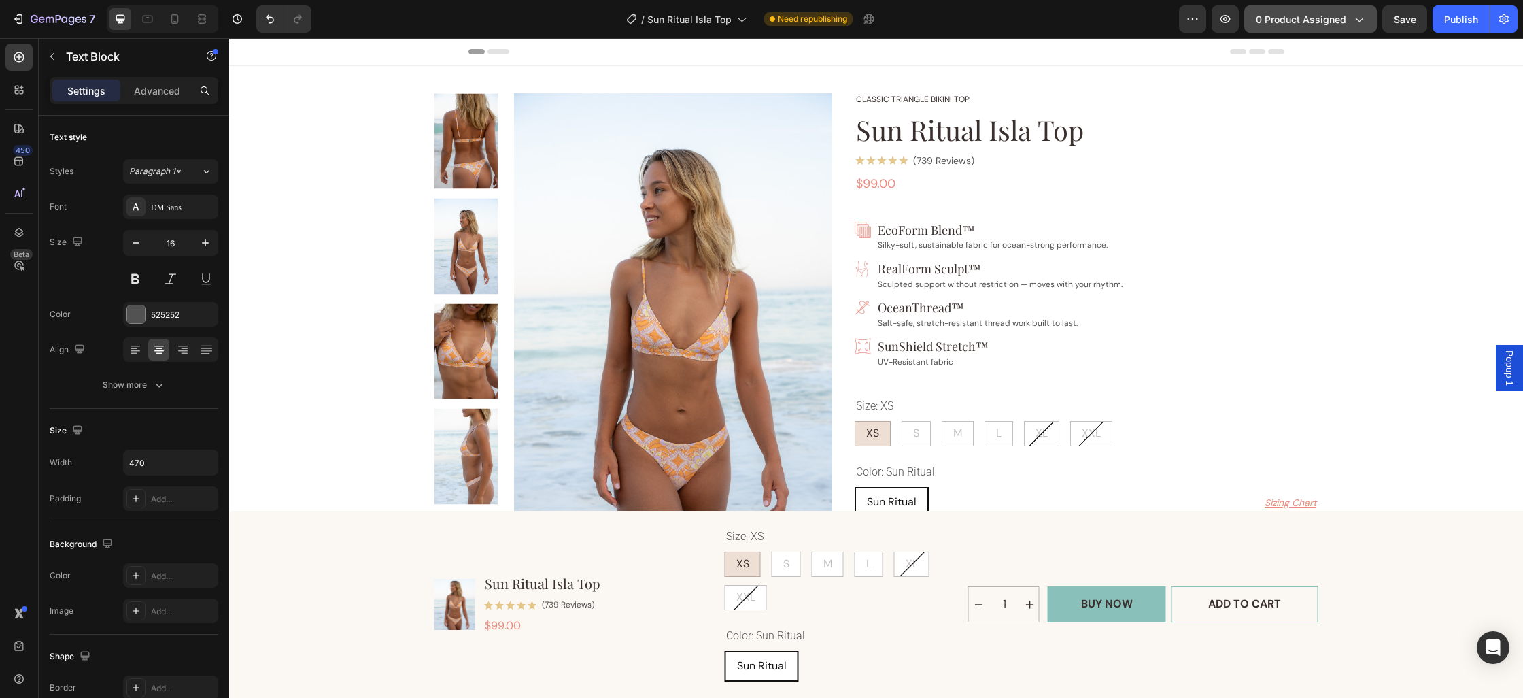
click at [1348, 20] on div "0 product assigned" at bounding box center [1310, 19] width 109 height 14
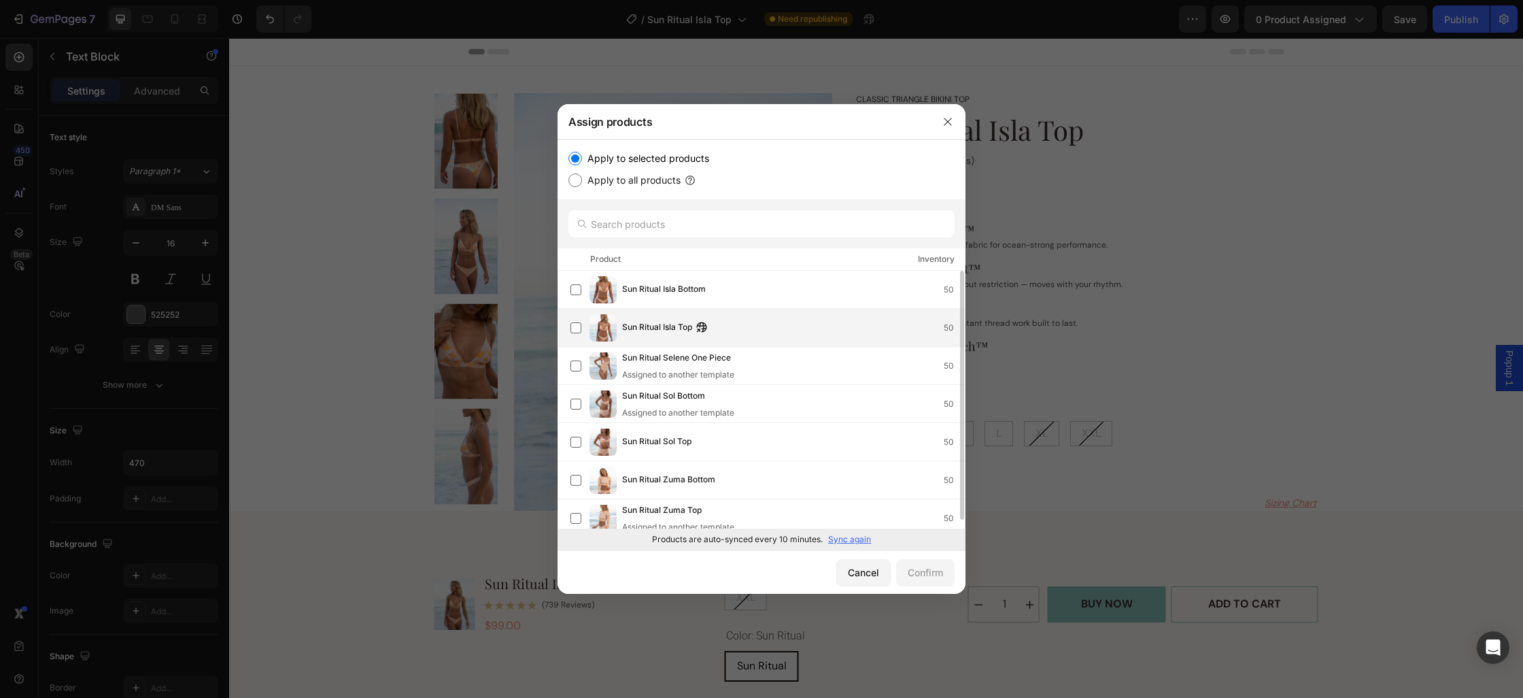
click at [650, 335] on div "Sun Ritual Isla Top 50" at bounding box center [767, 327] width 394 height 27
click at [917, 575] on div "Confirm" at bounding box center [925, 572] width 35 height 14
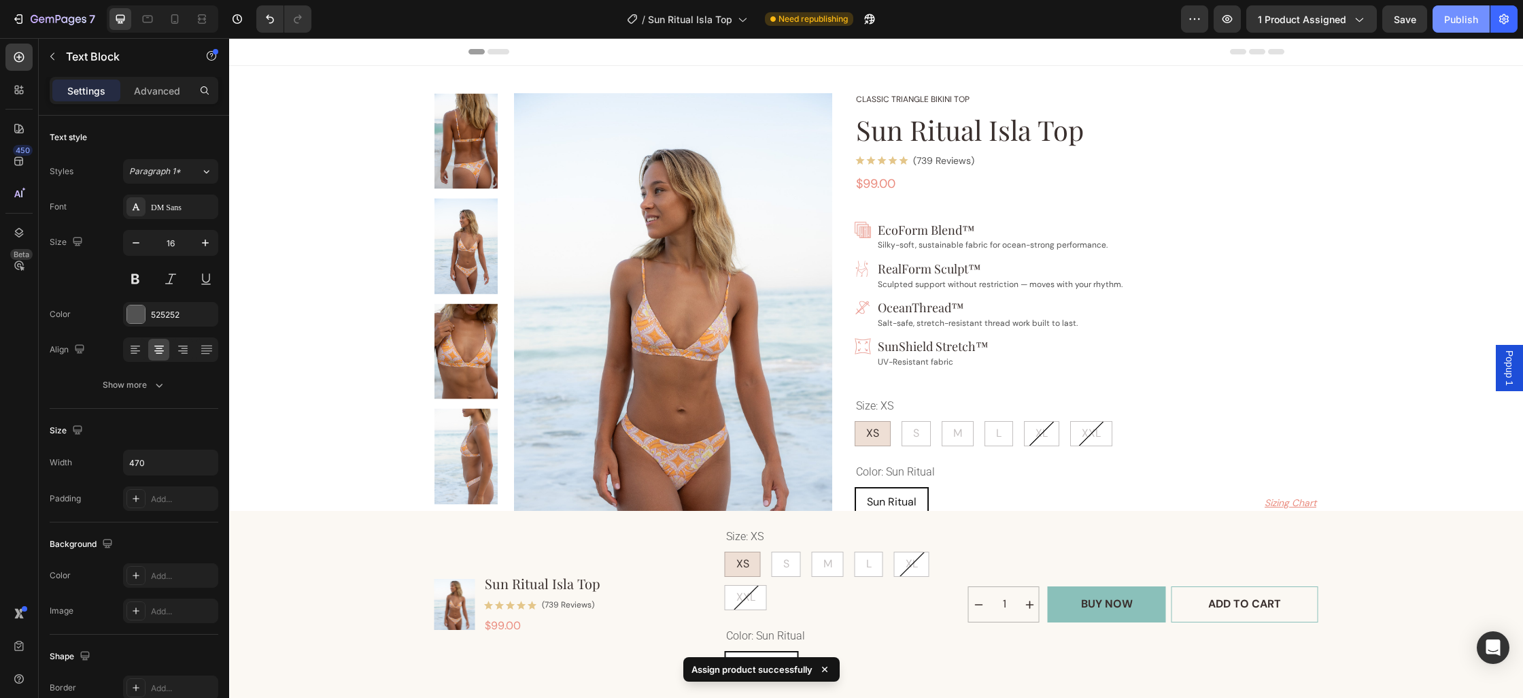
click at [1447, 29] on button "Publish" at bounding box center [1461, 18] width 57 height 27
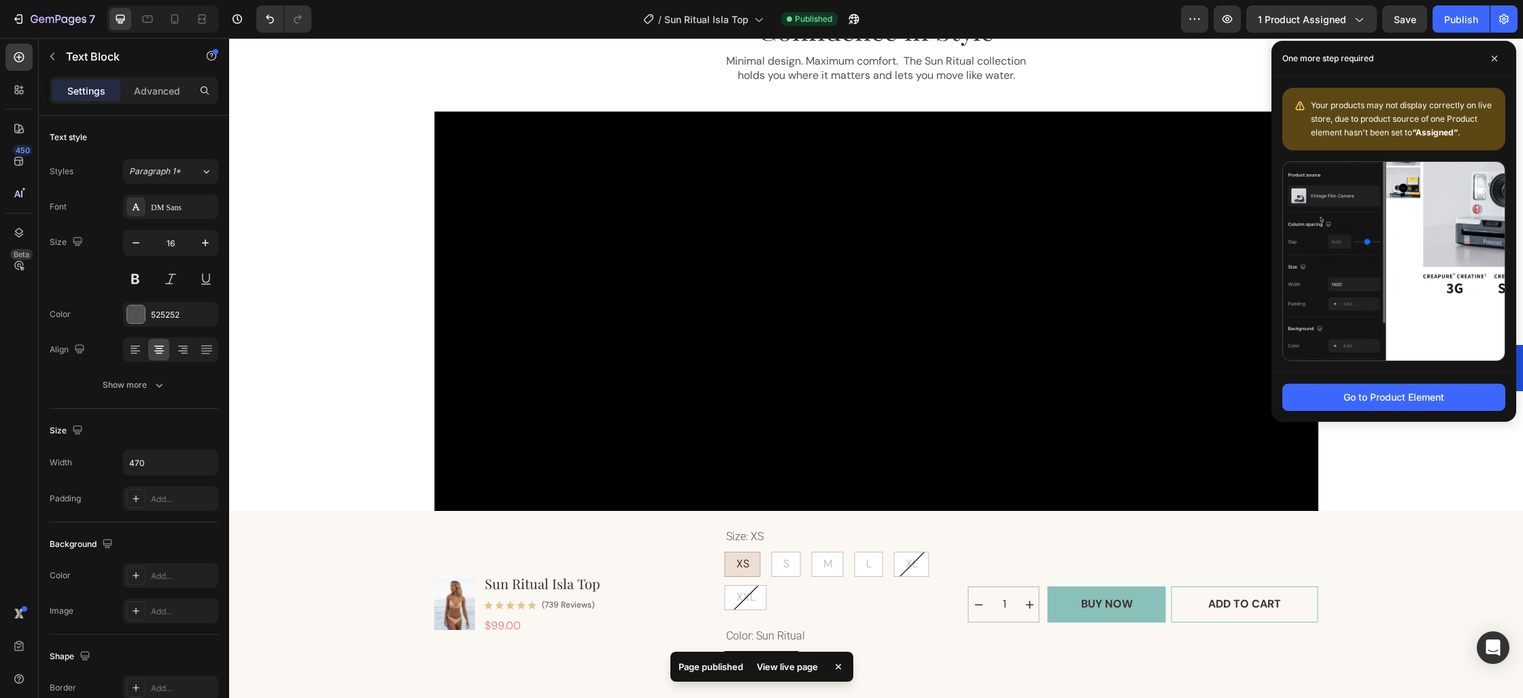
scroll to position [1511, 0]
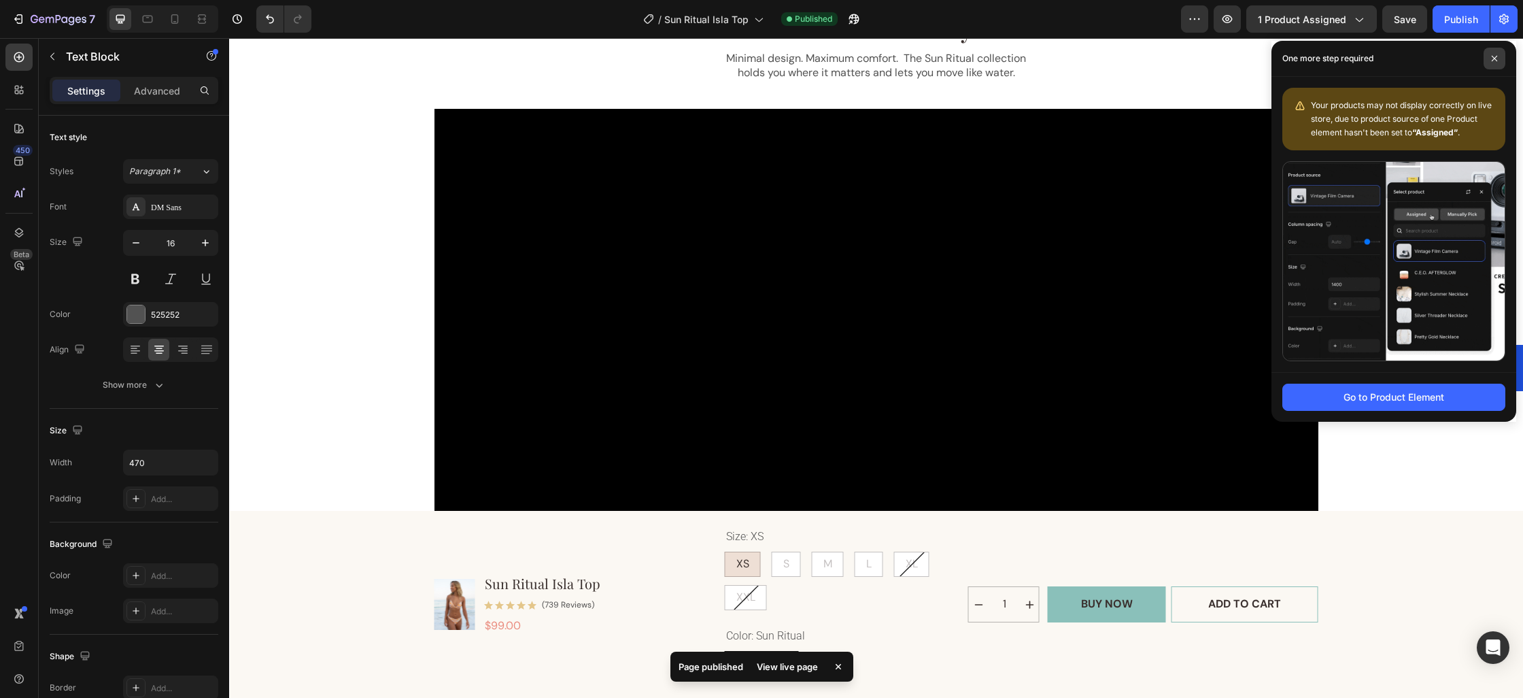
click at [1493, 61] on icon at bounding box center [1494, 58] width 7 height 7
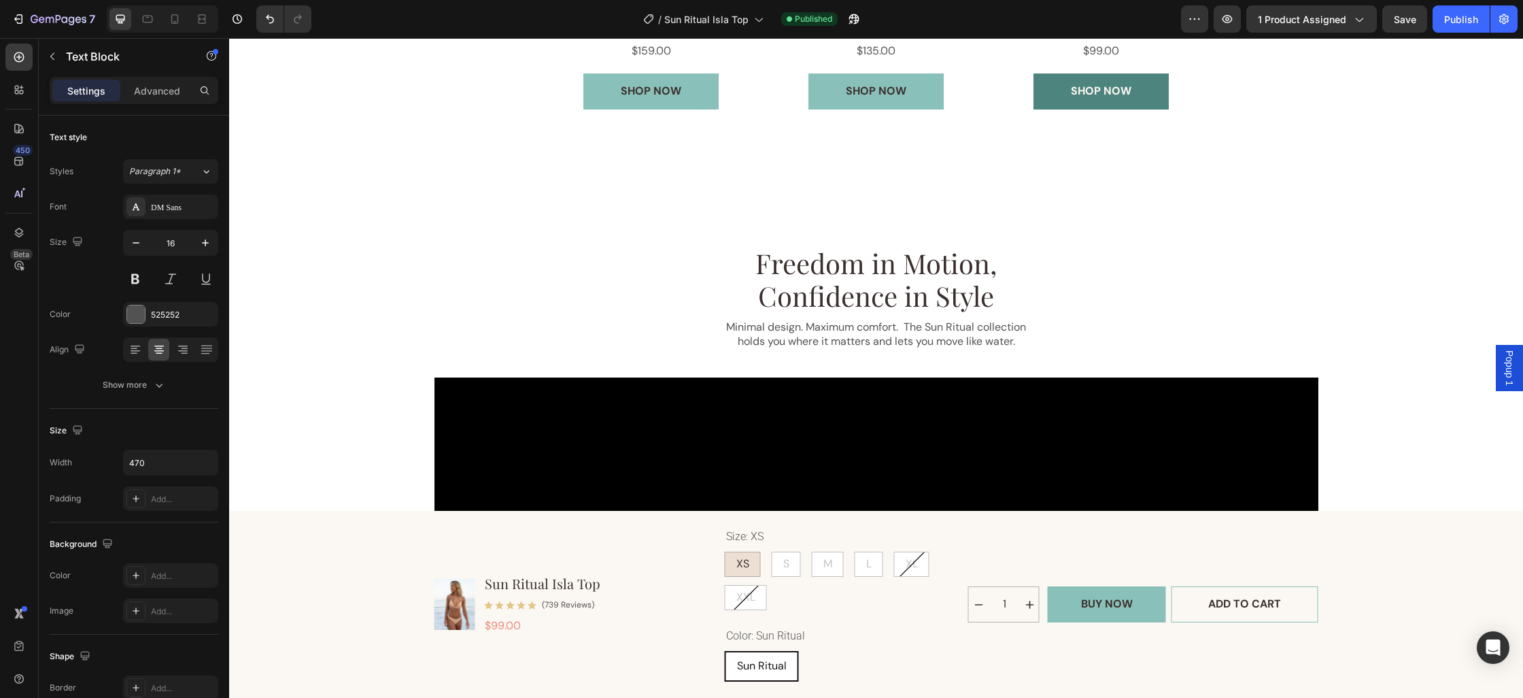
scroll to position [1243, 0]
click at [726, 28] on div "/ Sun Ritual Isla Top" at bounding box center [703, 18] width 134 height 27
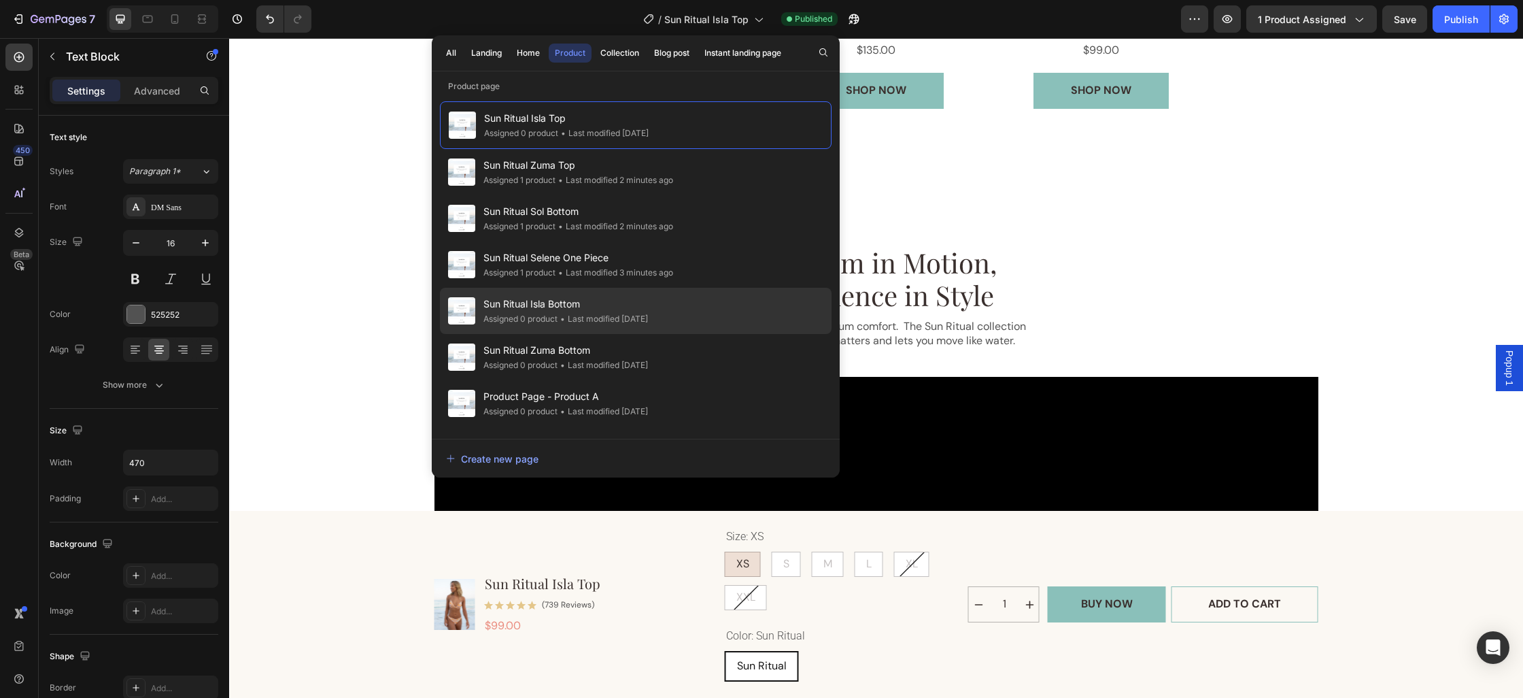
click at [581, 313] on div "• Last modified [DATE]" at bounding box center [603, 319] width 90 height 14
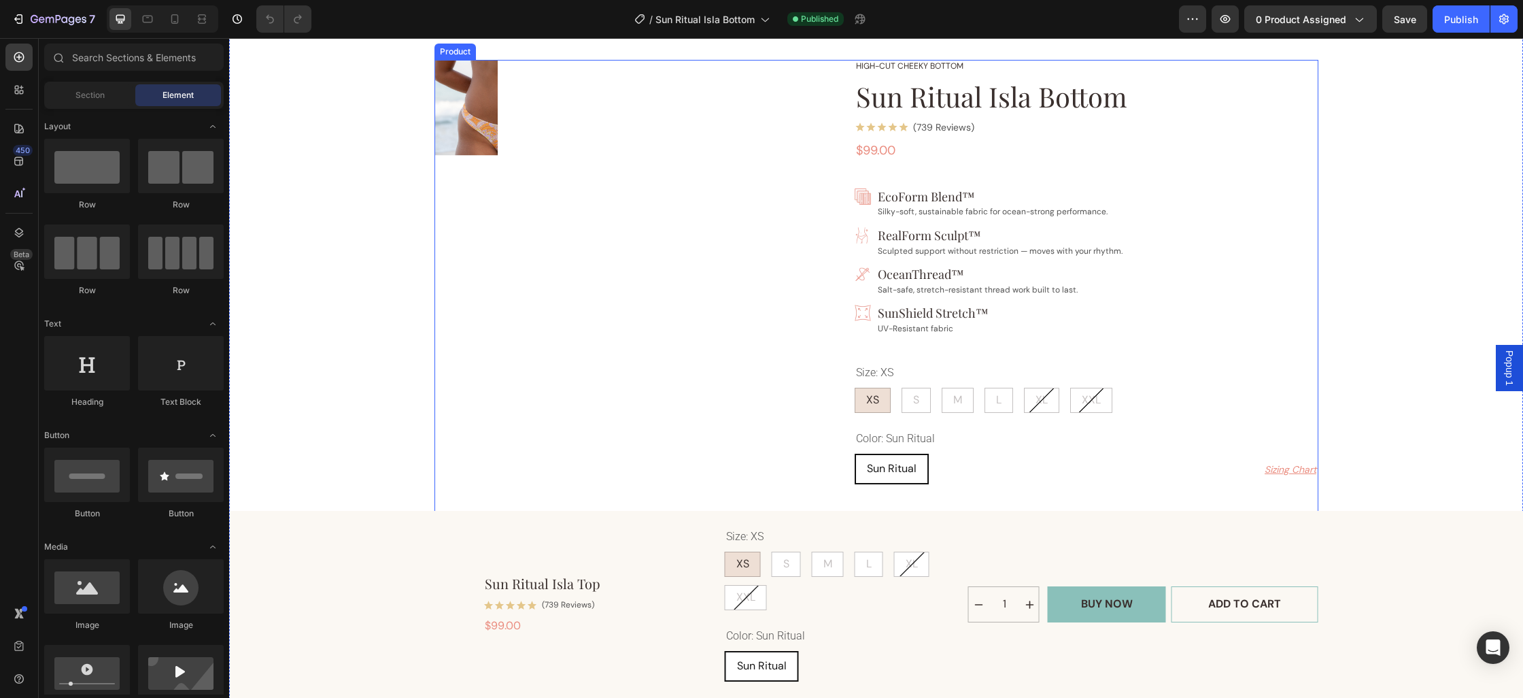
scroll to position [35, 0]
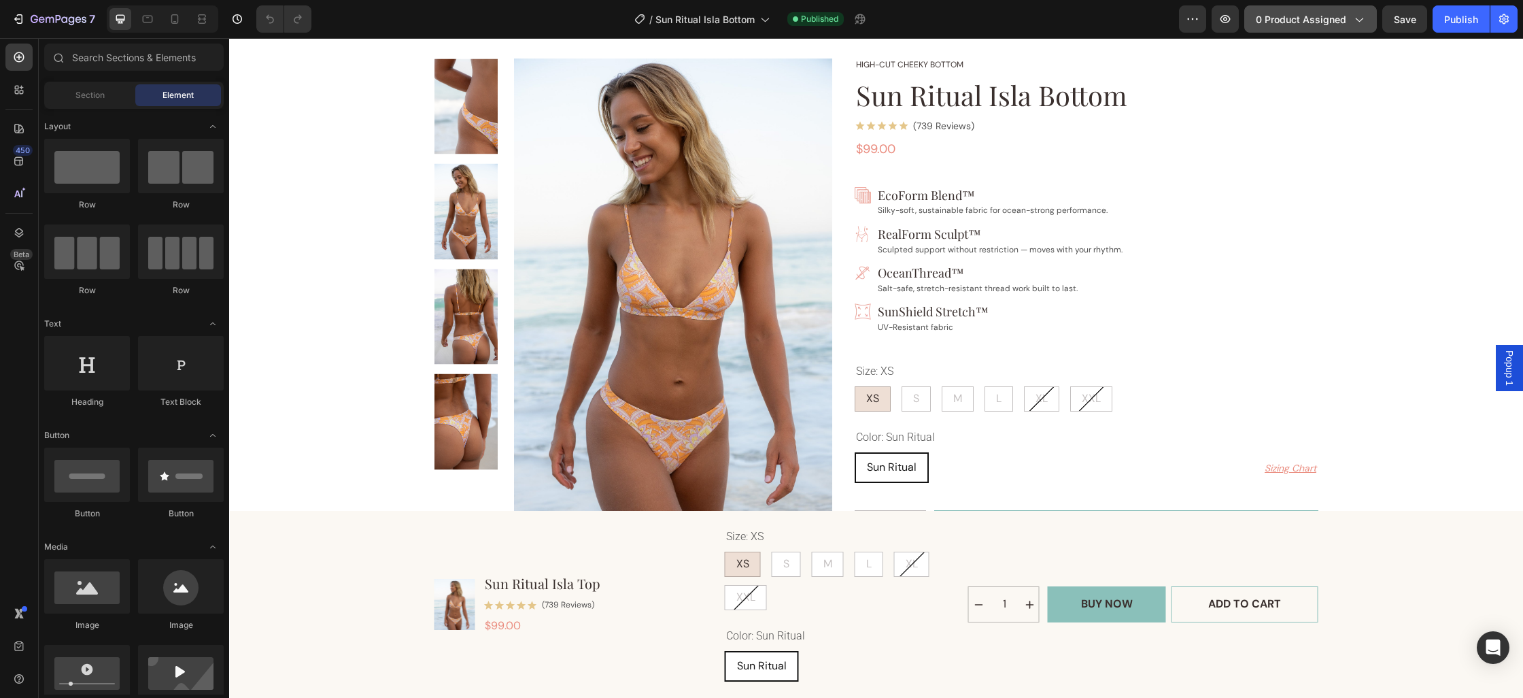
click at [1348, 22] on div "0 product assigned" at bounding box center [1310, 19] width 109 height 14
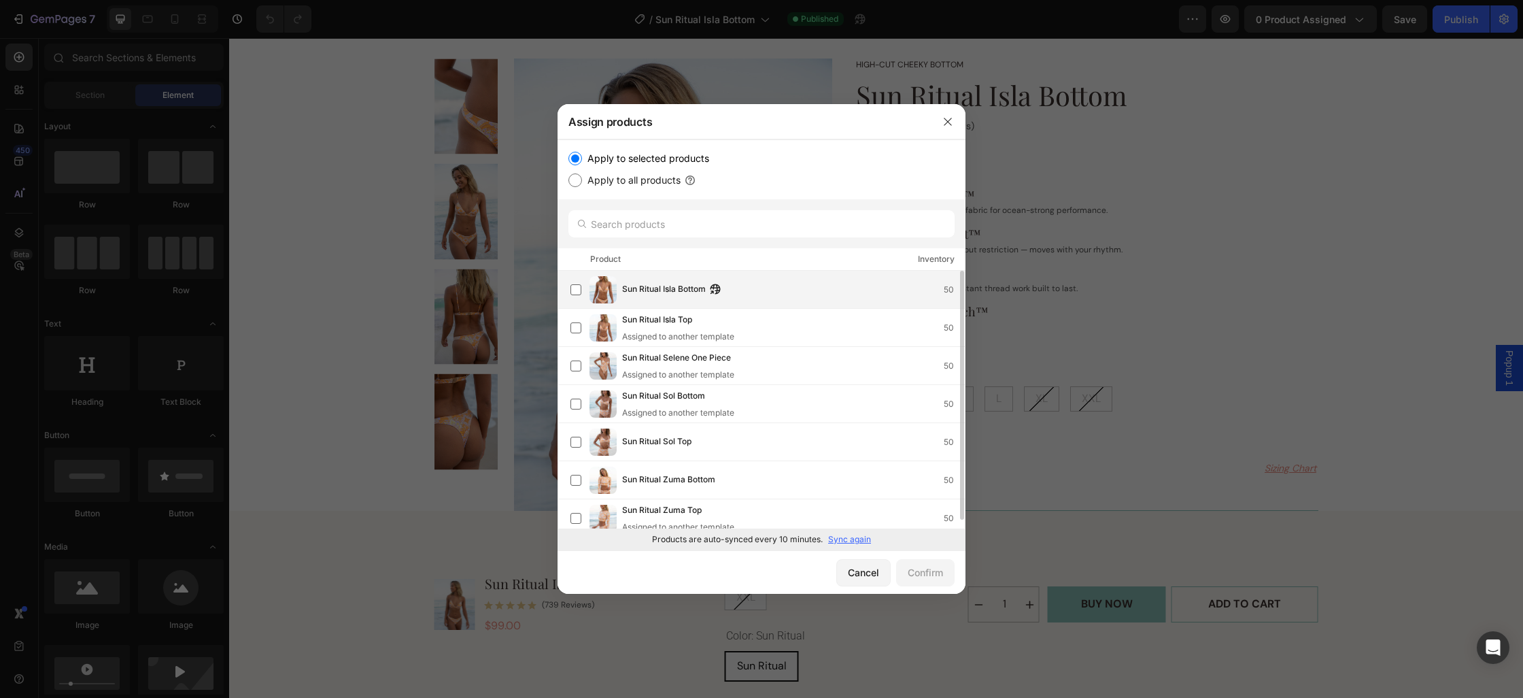
click at [688, 289] on span "Sun Ritual Isla Bottom" at bounding box center [664, 289] width 84 height 15
click at [914, 578] on div "Confirm" at bounding box center [925, 572] width 35 height 14
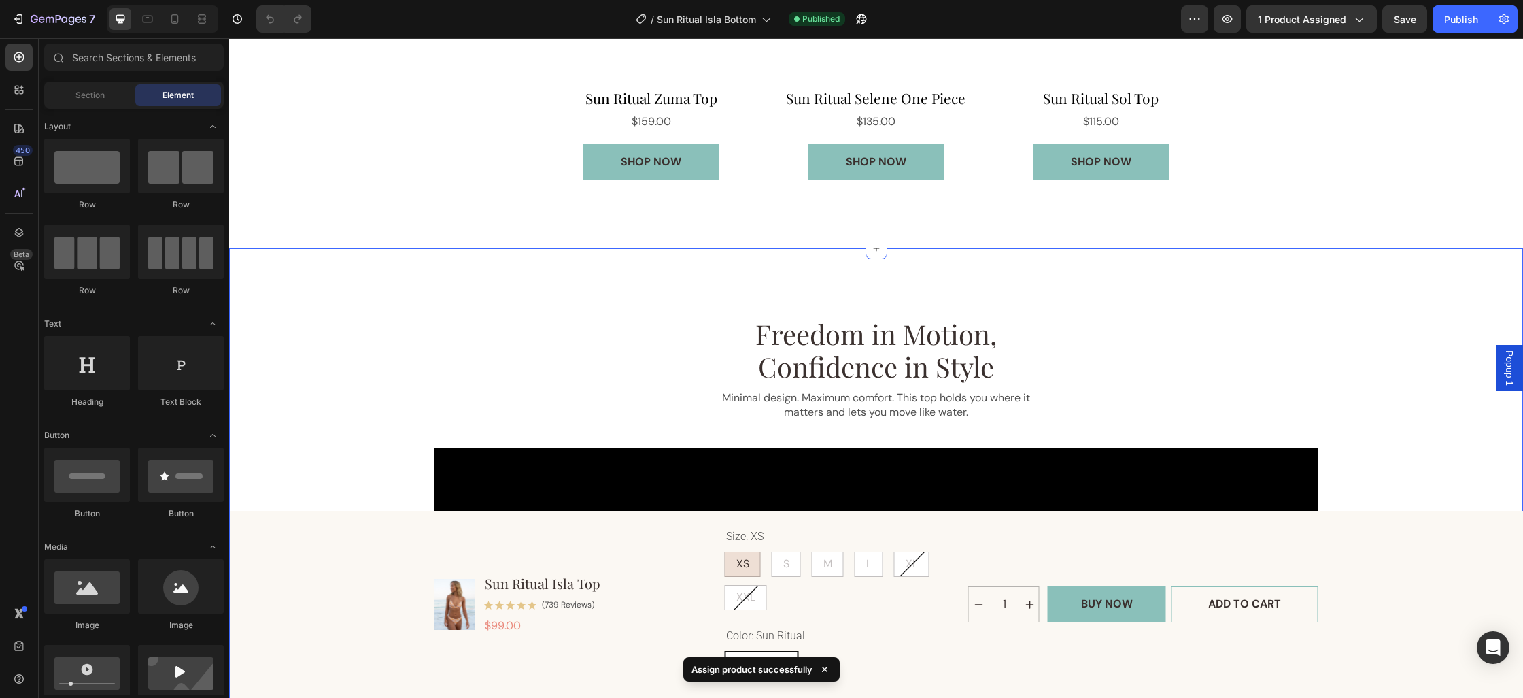
scroll to position [1180, 0]
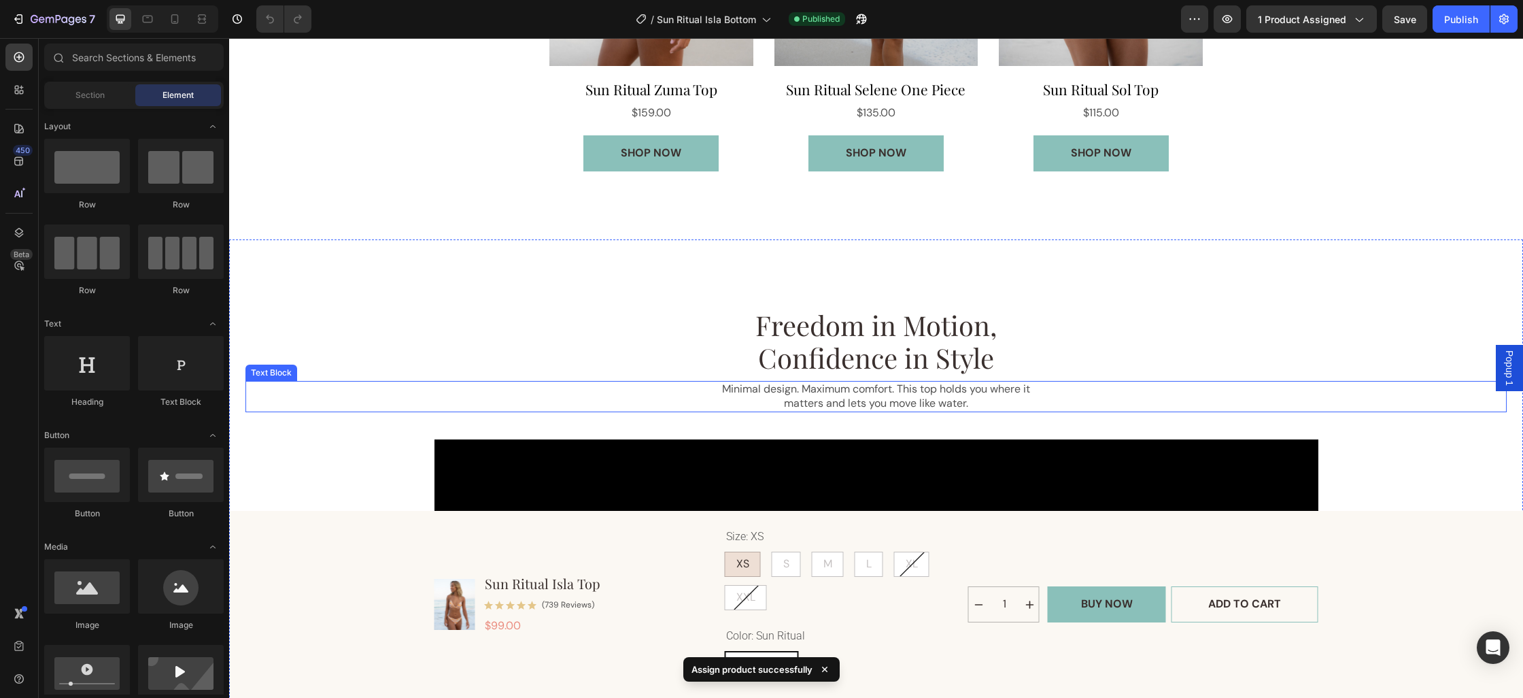
click at [919, 388] on p "Minimal design. Maximum comfort. This top holds you where it matters and lets y…" at bounding box center [876, 396] width 317 height 29
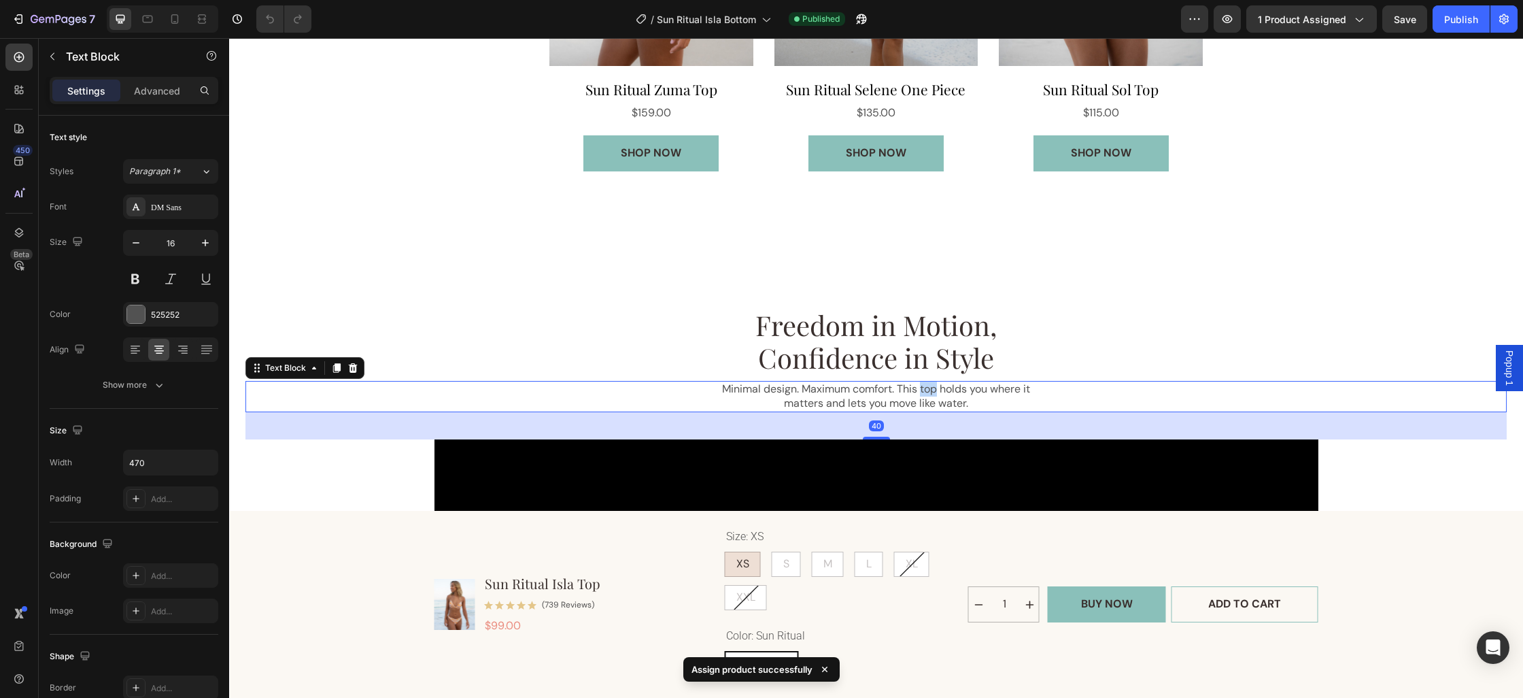
click at [919, 388] on p "Minimal design. Maximum comfort. This top holds you where it matters and lets y…" at bounding box center [876, 396] width 317 height 29
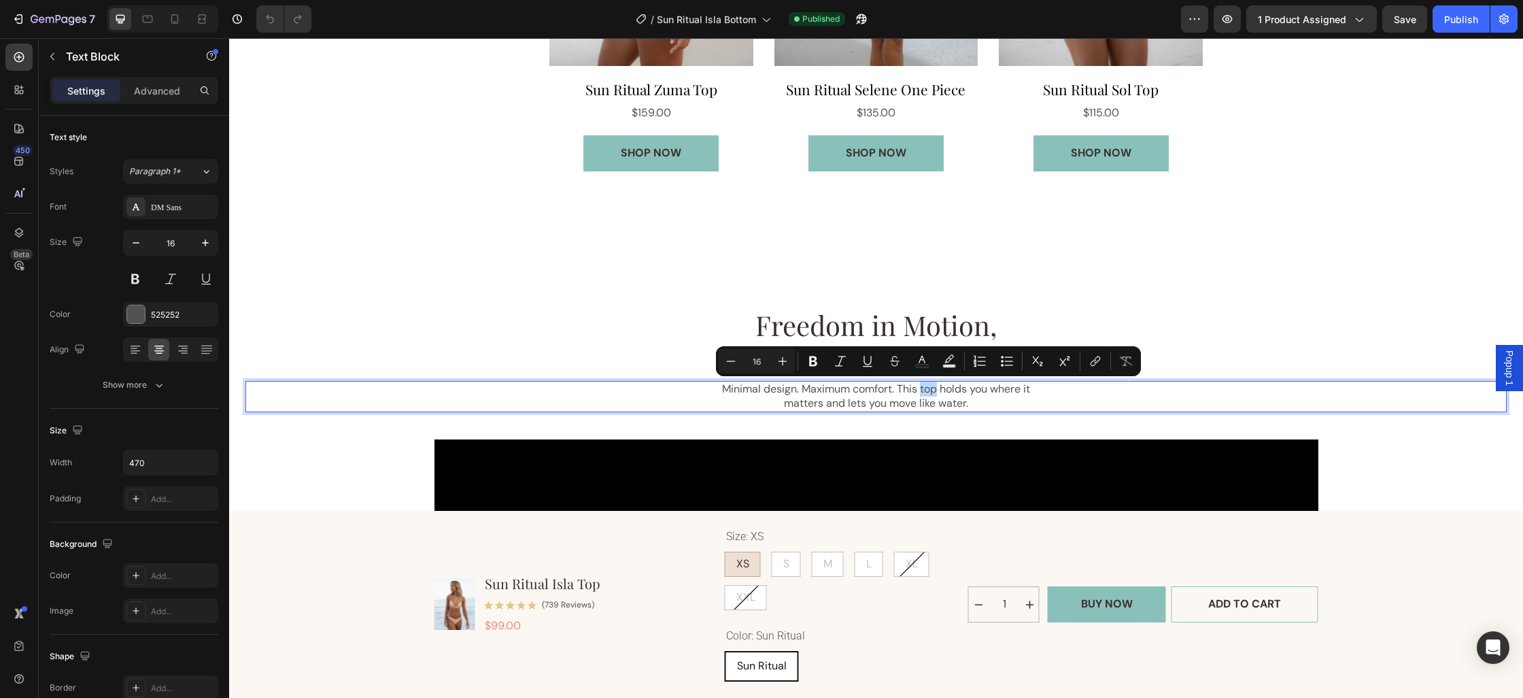
click at [936, 390] on p "Minimal design. Maximum comfort. This top holds you where it matters and lets y…" at bounding box center [876, 396] width 317 height 29
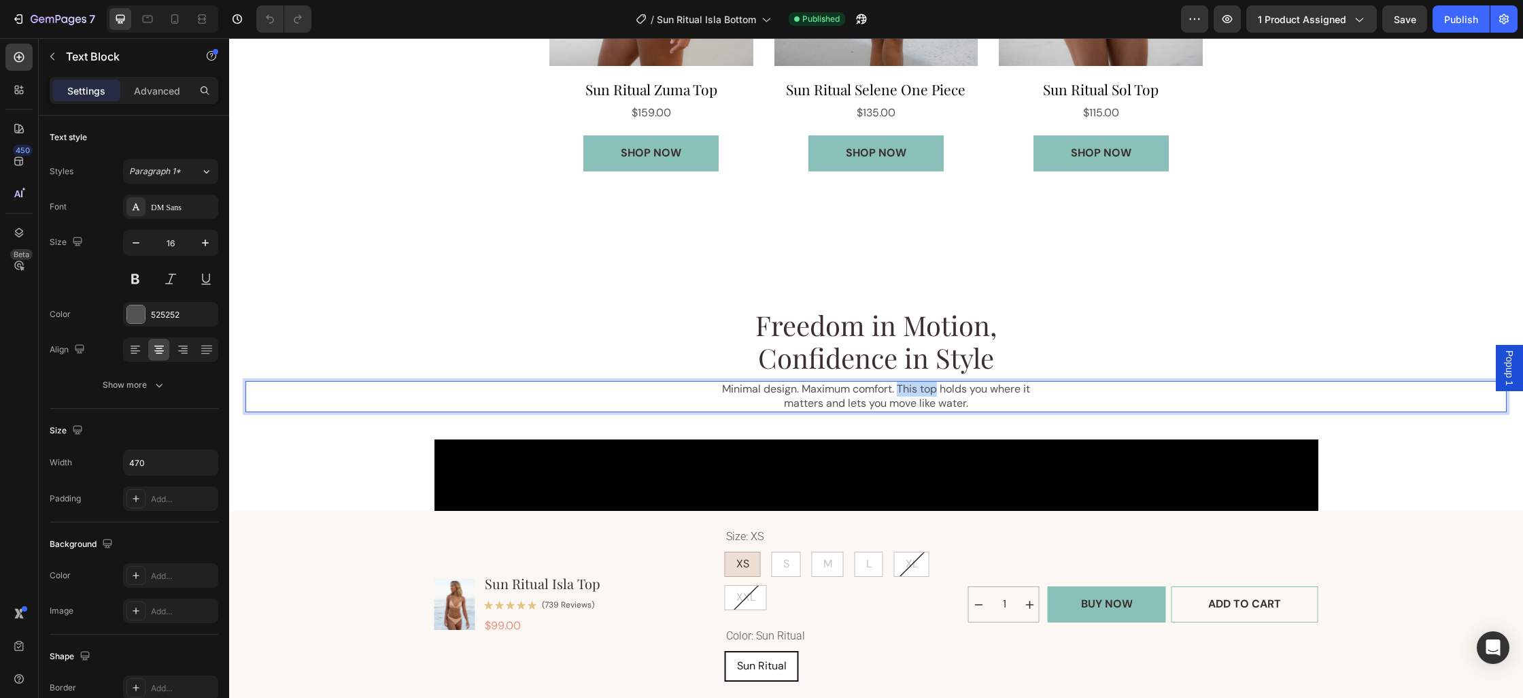
drag, startPoint x: 938, startPoint y: 390, endPoint x: 899, endPoint y: 391, distance: 39.4
click at [899, 391] on p "Minimal design. Maximum comfort. This top holds you where it matters and lets y…" at bounding box center [876, 396] width 317 height 29
click at [1479, 17] on button "Publish" at bounding box center [1461, 18] width 57 height 27
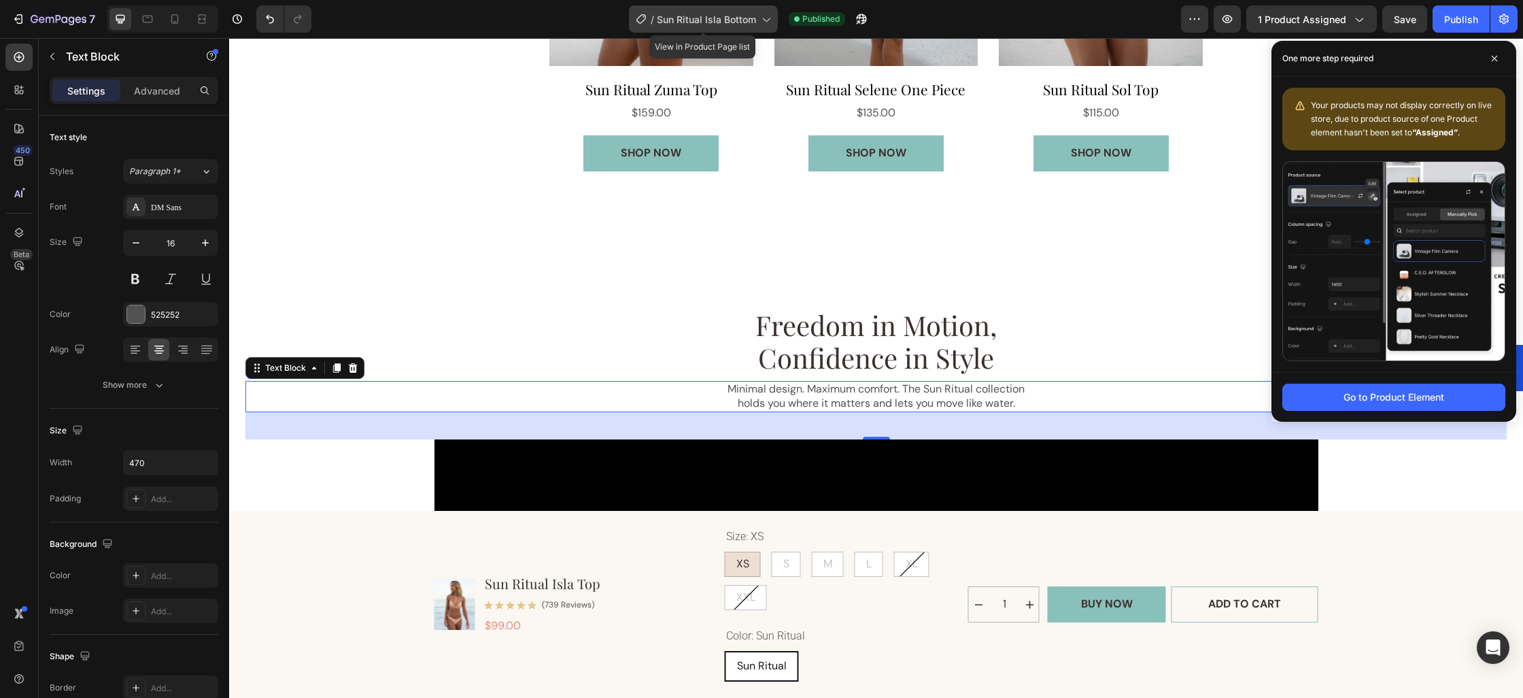
click at [691, 6] on div "/ Sun Ritual Isla Bottom" at bounding box center [703, 18] width 149 height 27
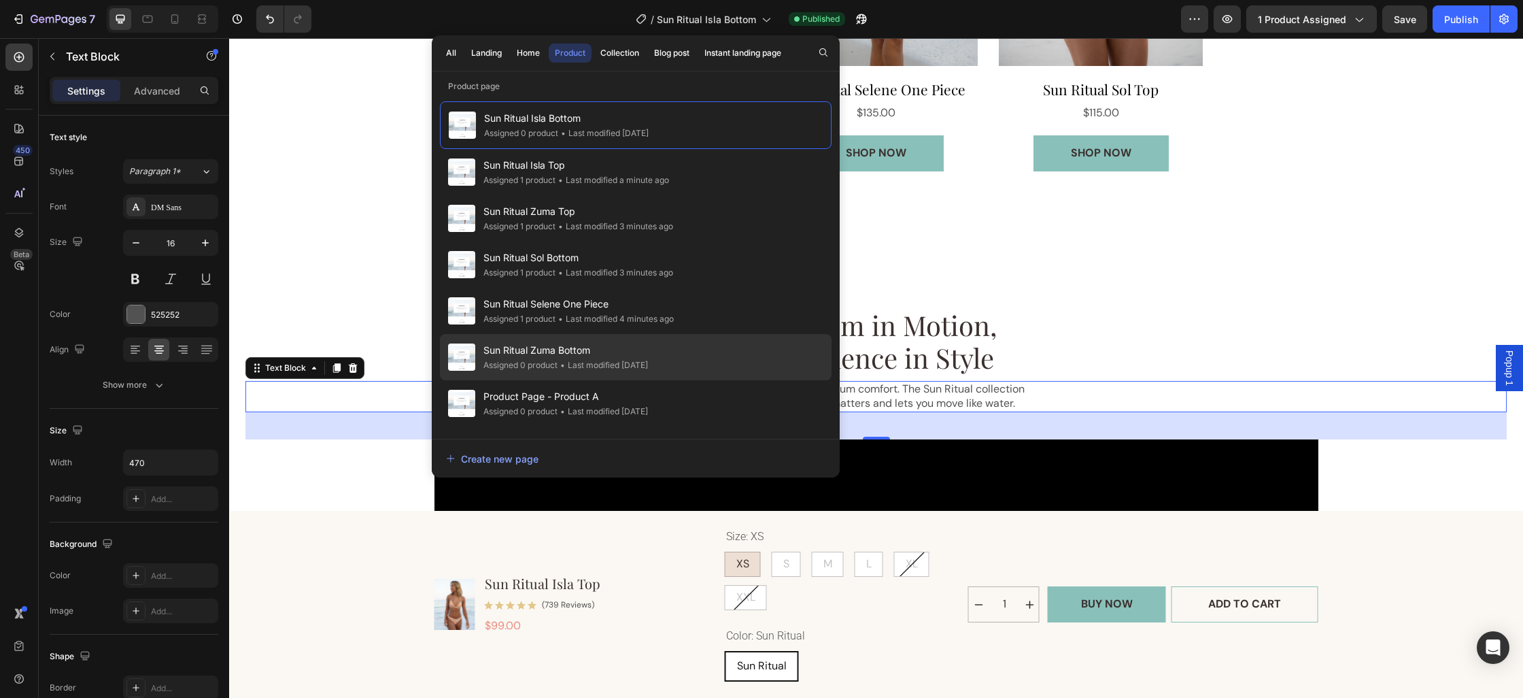
click at [583, 362] on div "• Last modified 12 days ago" at bounding box center [603, 365] width 90 height 14
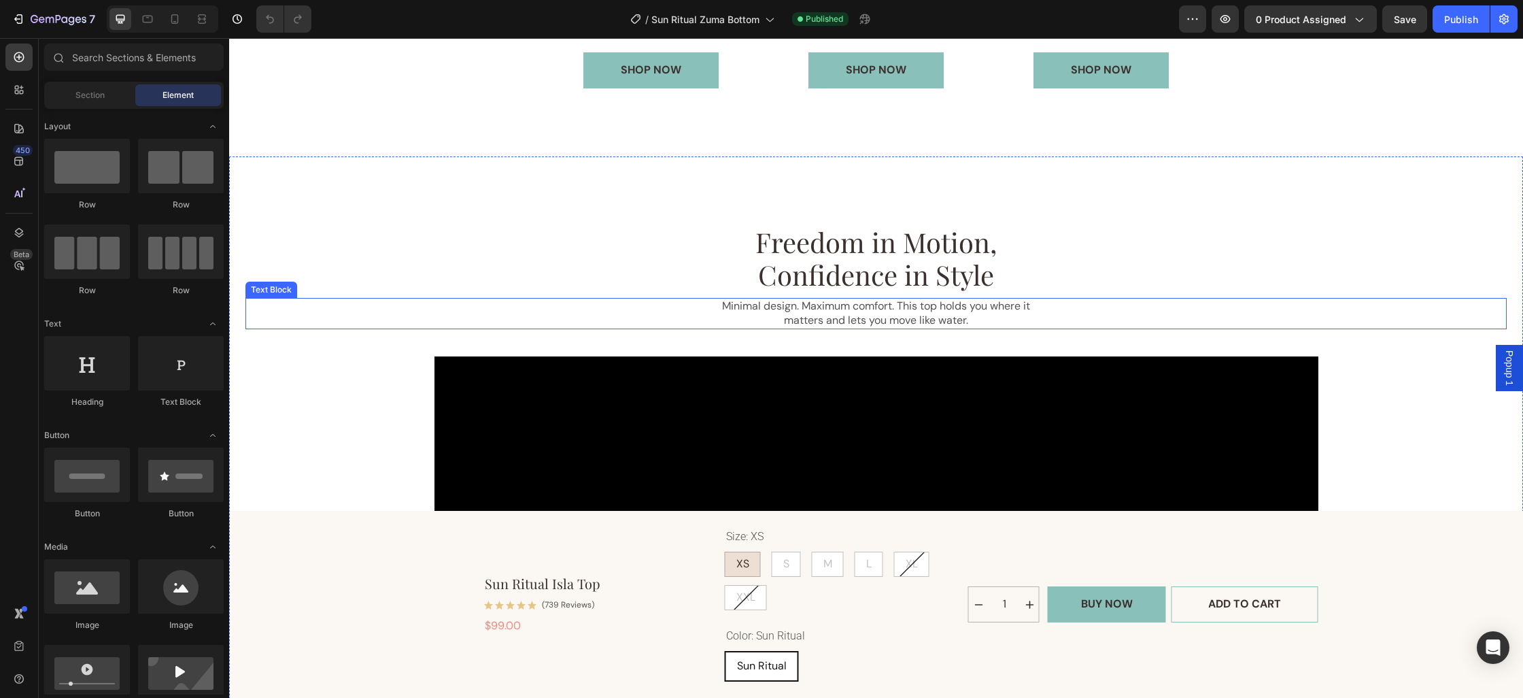
scroll to position [1265, 0]
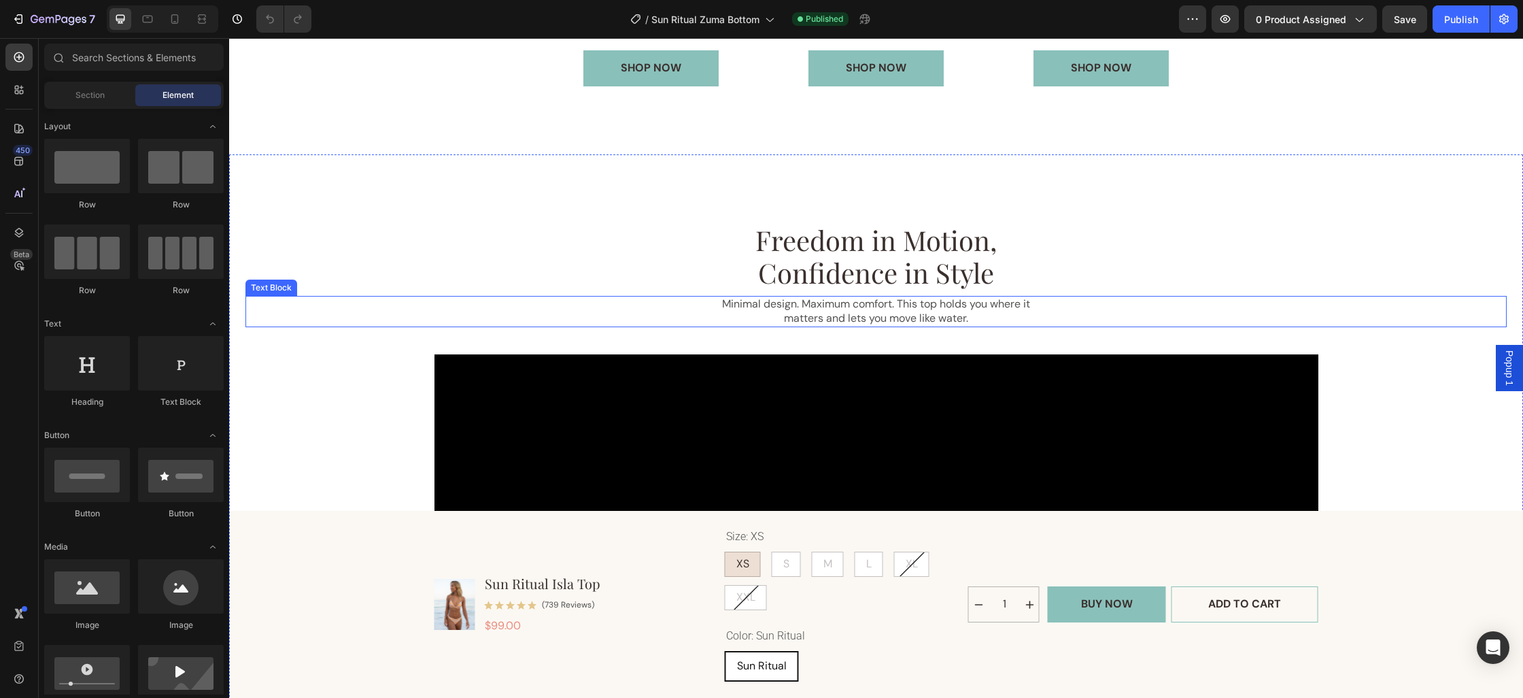
click at [922, 311] on p "Minimal design. Maximum comfort. This top holds you where it matters and lets y…" at bounding box center [876, 311] width 317 height 29
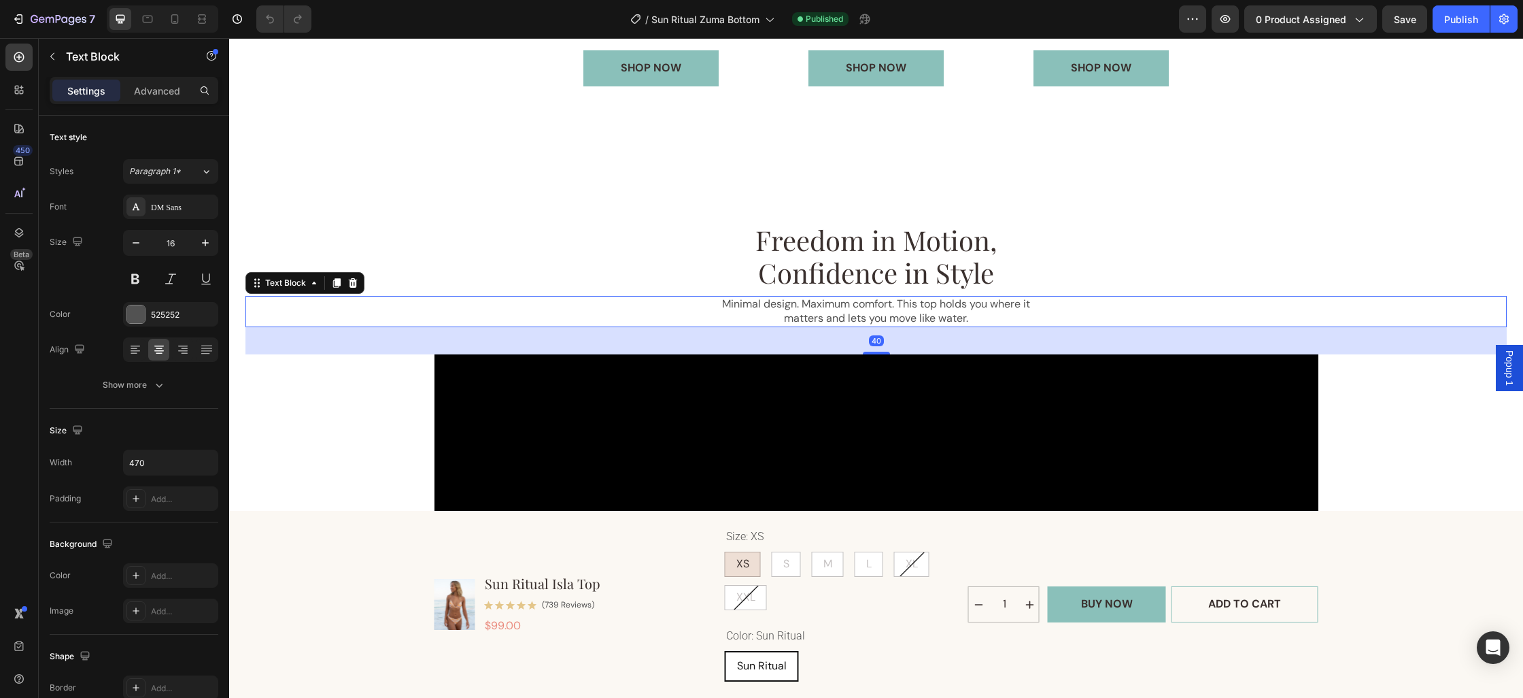
click at [941, 308] on p "Minimal design. Maximum comfort. This top holds you where it matters and lets y…" at bounding box center [876, 311] width 317 height 29
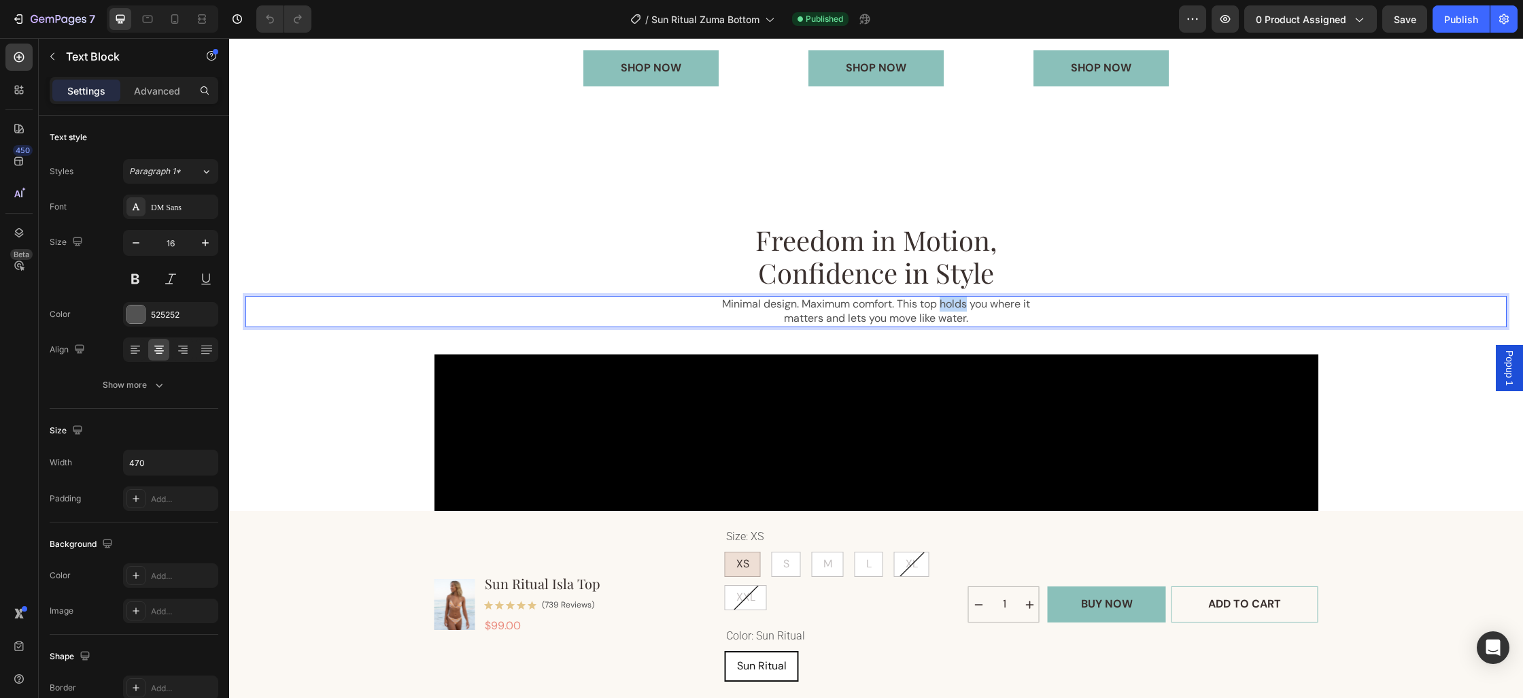
click at [941, 308] on p "Minimal design. Maximum comfort. This top holds you where it matters and lets y…" at bounding box center [876, 311] width 317 height 29
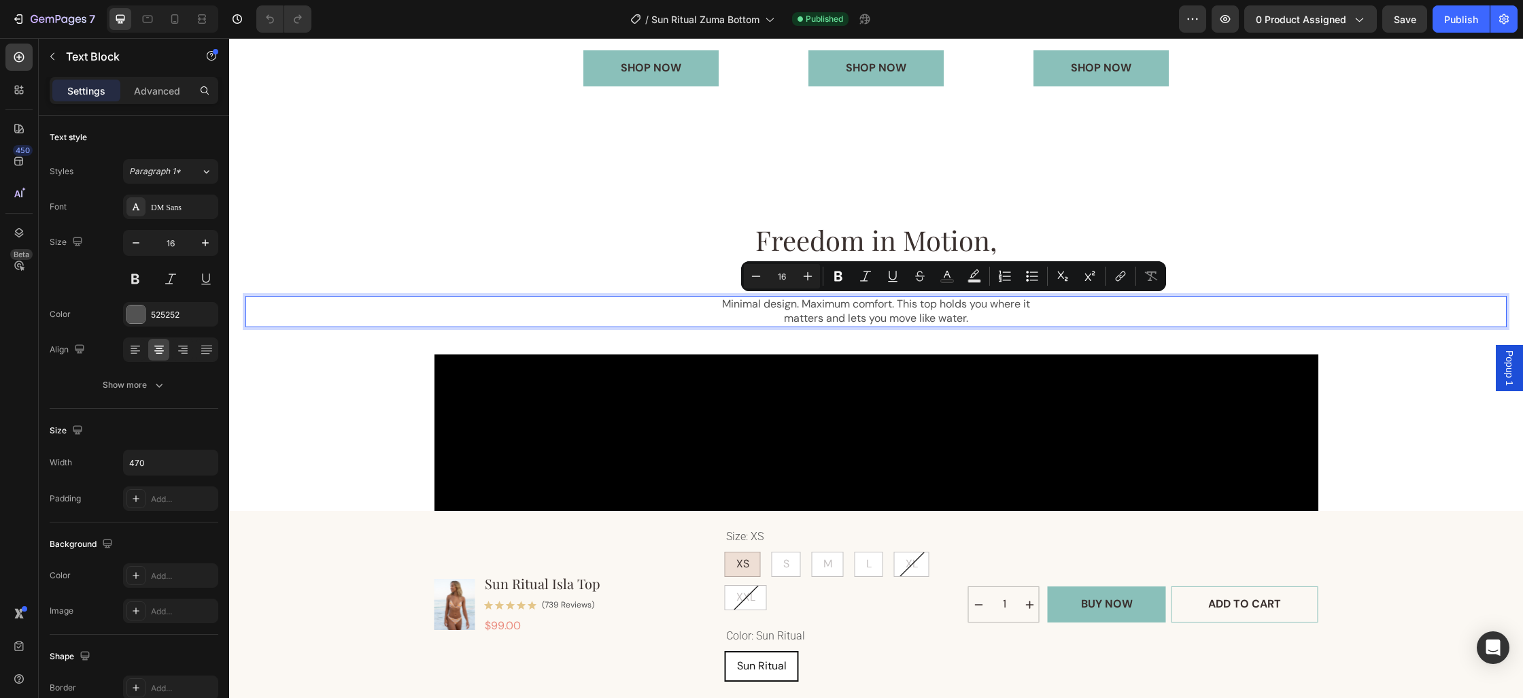
click at [934, 306] on p "Minimal design. Maximum comfort. This top holds you where it matters and lets y…" at bounding box center [876, 311] width 317 height 29
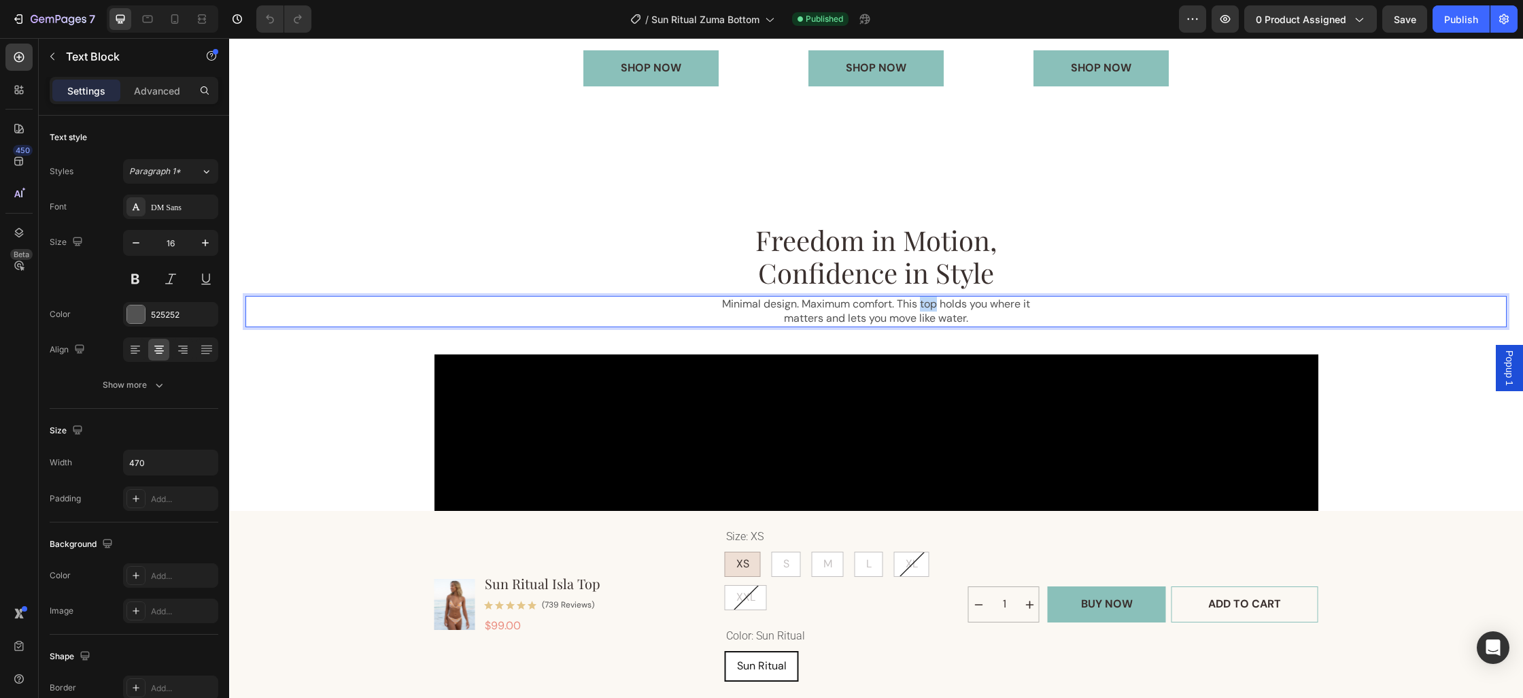
click at [934, 306] on p "Minimal design. Maximum comfort. This top holds you where it matters and lets y…" at bounding box center [876, 311] width 317 height 29
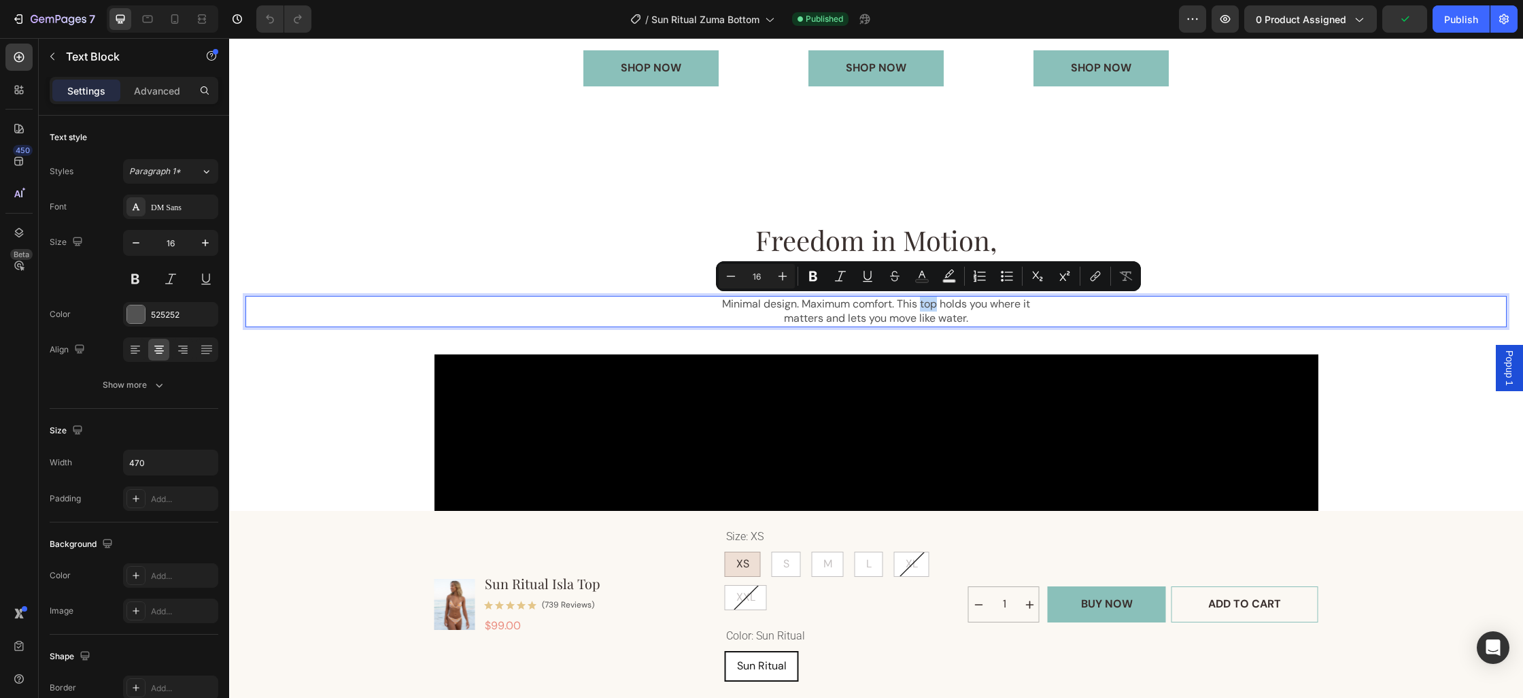
click at [938, 306] on p "Minimal design. Maximum comfort. This top holds you where it matters and lets y…" at bounding box center [876, 311] width 317 height 29
drag, startPoint x: 938, startPoint y: 307, endPoint x: 903, endPoint y: 305, distance: 35.4
click at [903, 305] on p "Minimal design. Maximum comfort. This top holds you where it matters and lets y…" at bounding box center [876, 311] width 317 height 29
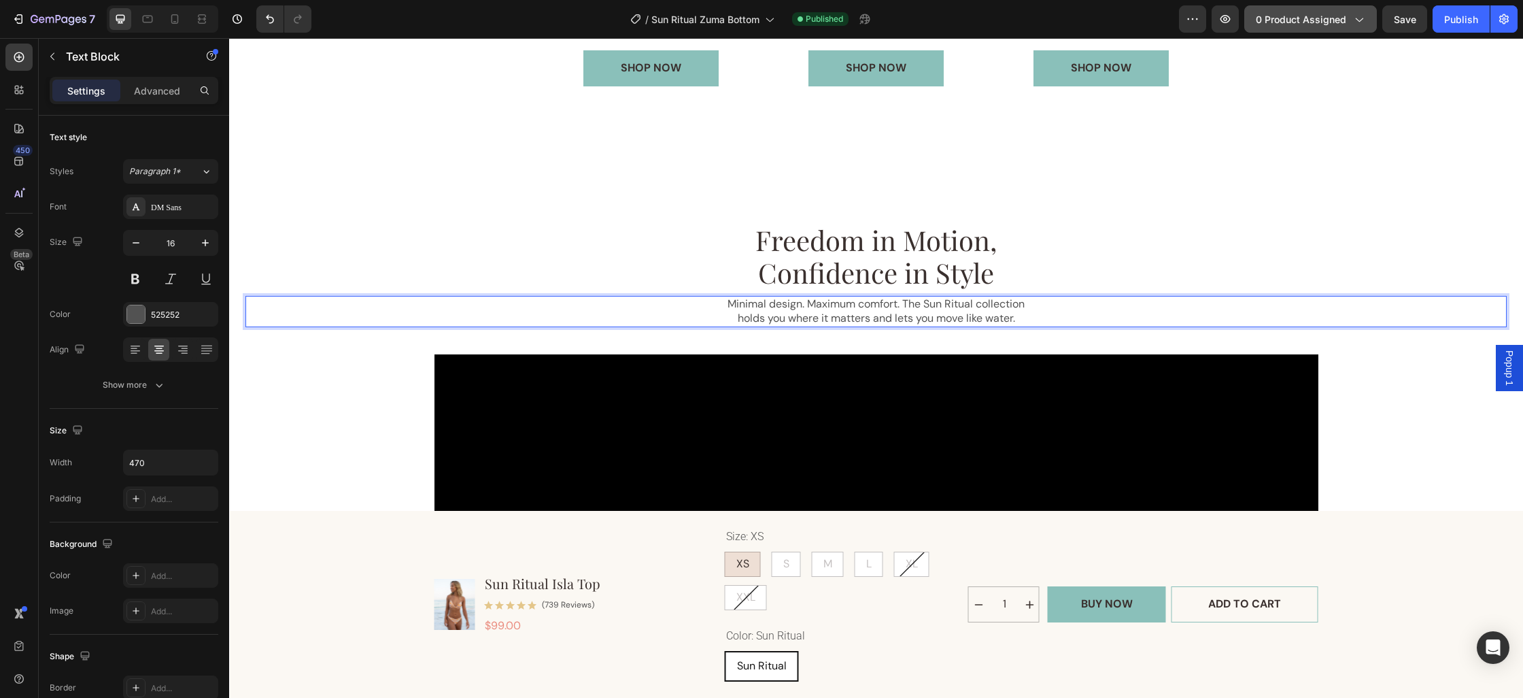
click at [1298, 27] on button "0 product assigned" at bounding box center [1310, 18] width 133 height 27
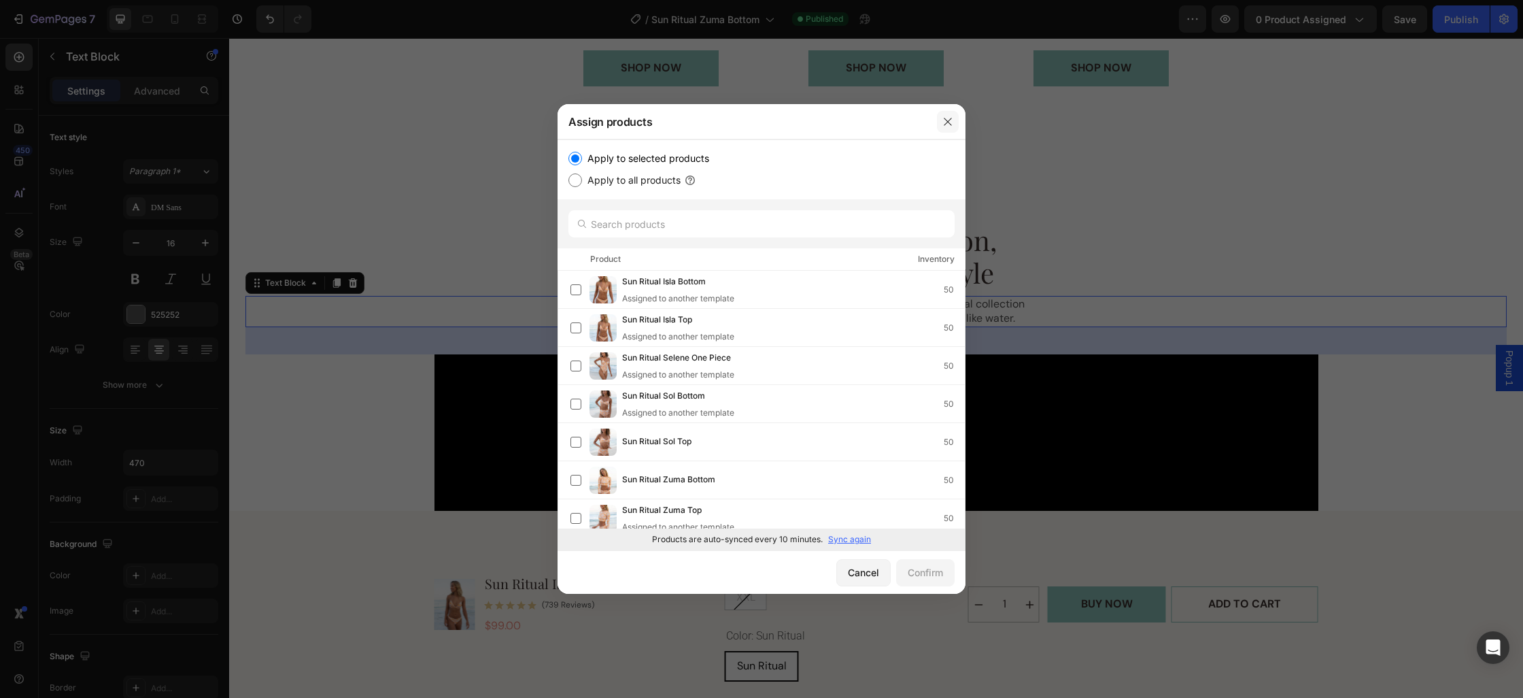
click at [943, 122] on icon "button" at bounding box center [947, 121] width 11 height 11
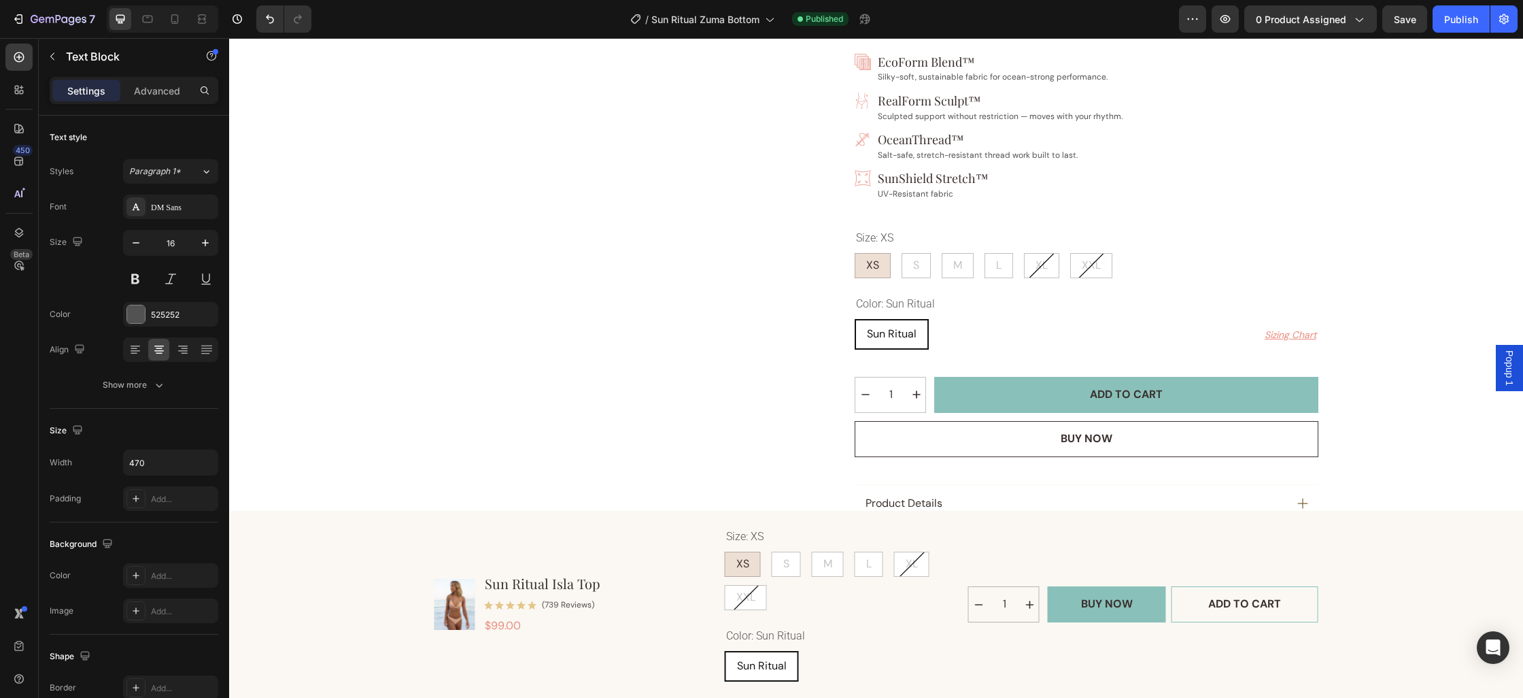
scroll to position [0, 0]
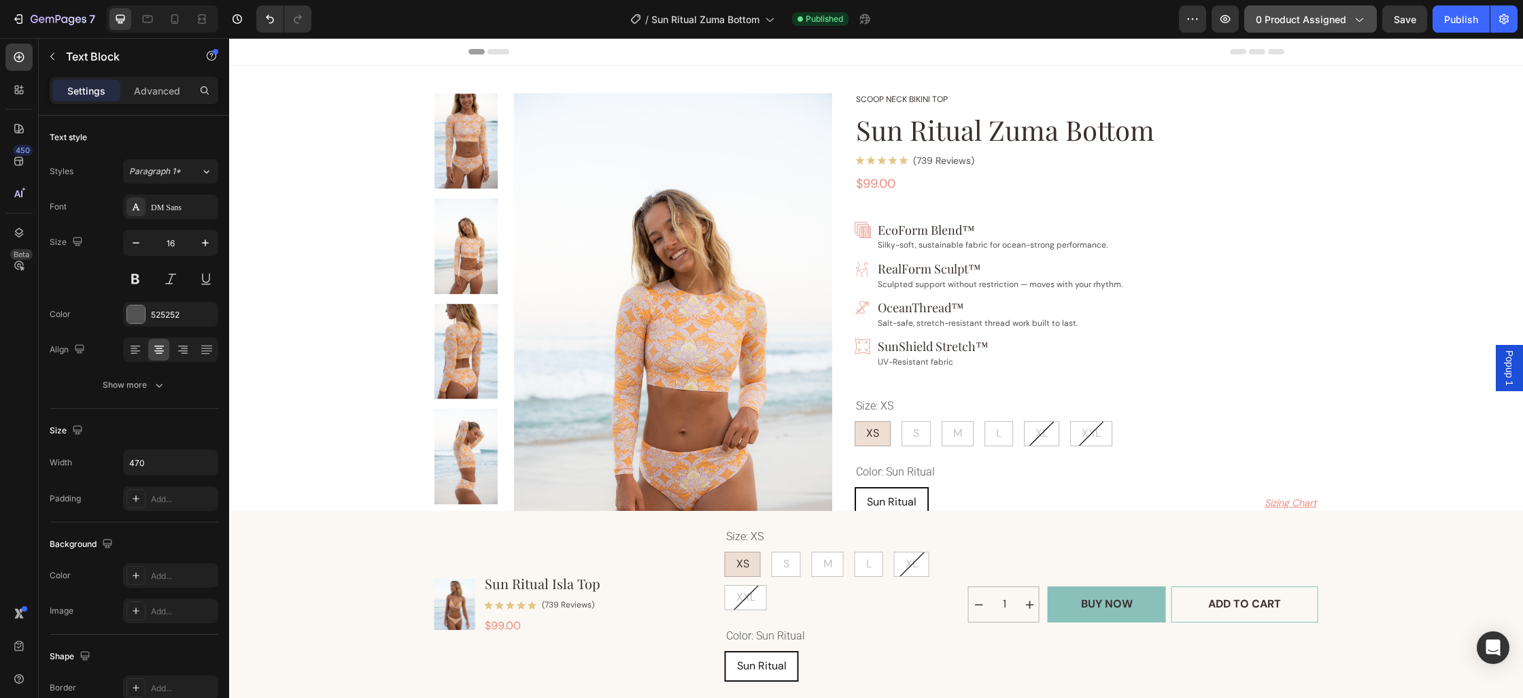
click at [1314, 19] on span "0 product assigned" at bounding box center [1301, 19] width 90 height 14
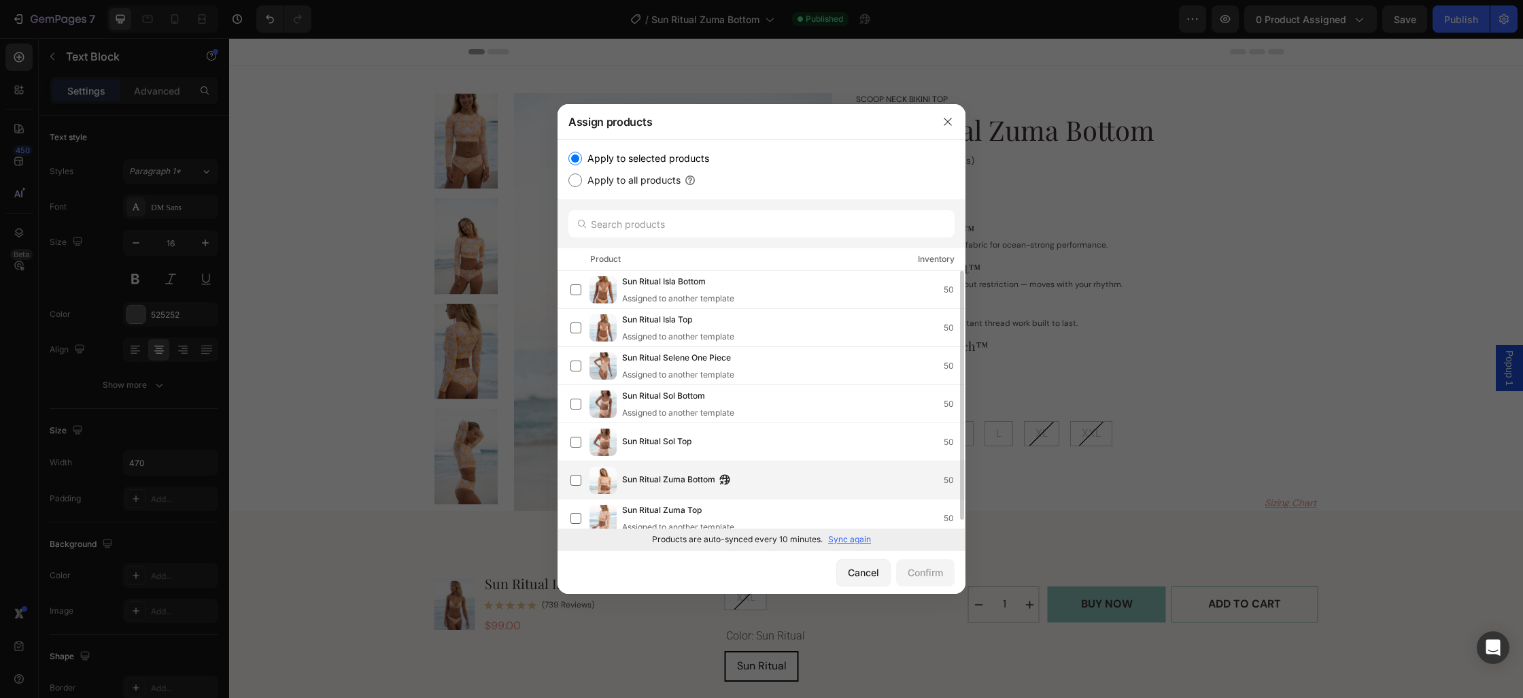
click at [678, 486] on span "Sun Ritual Zuma Bottom" at bounding box center [668, 480] width 93 height 15
click at [914, 576] on div "Confirm" at bounding box center [925, 572] width 35 height 14
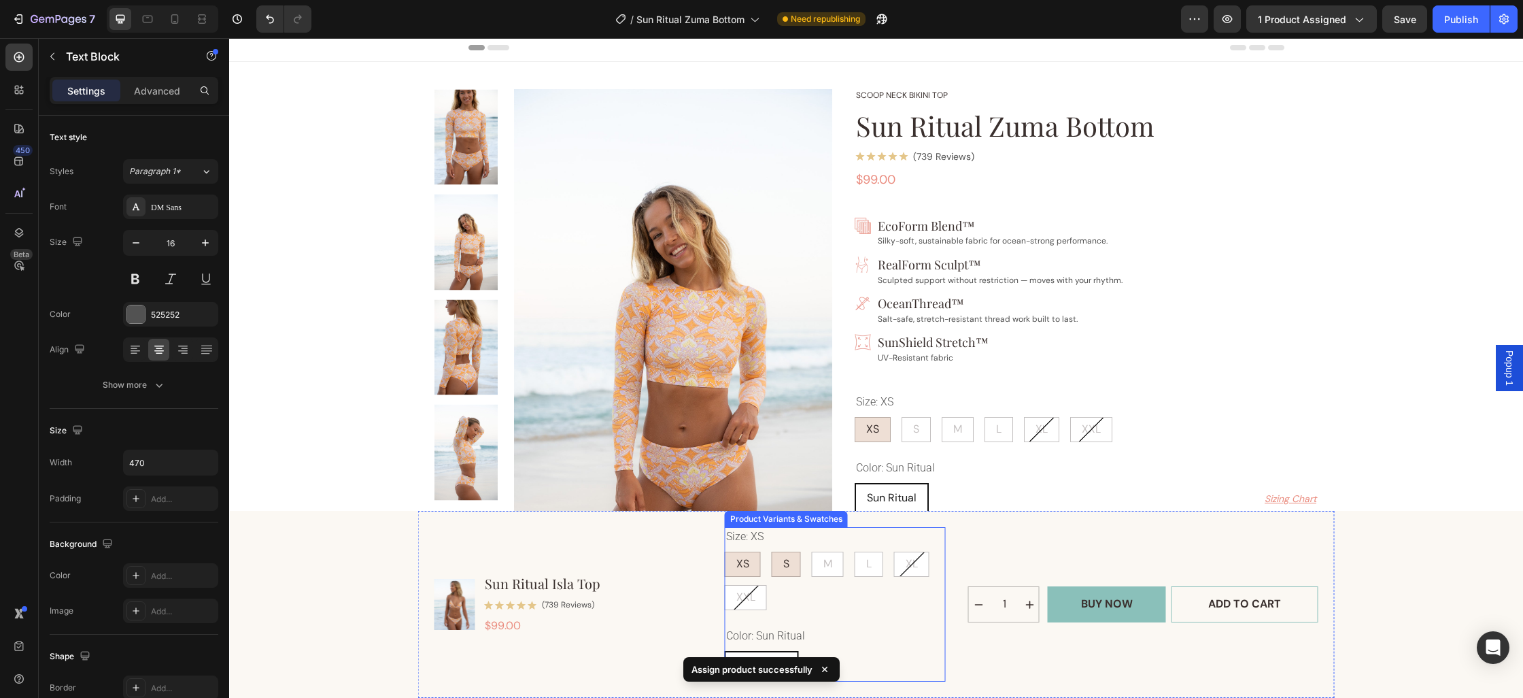
scroll to position [7, 0]
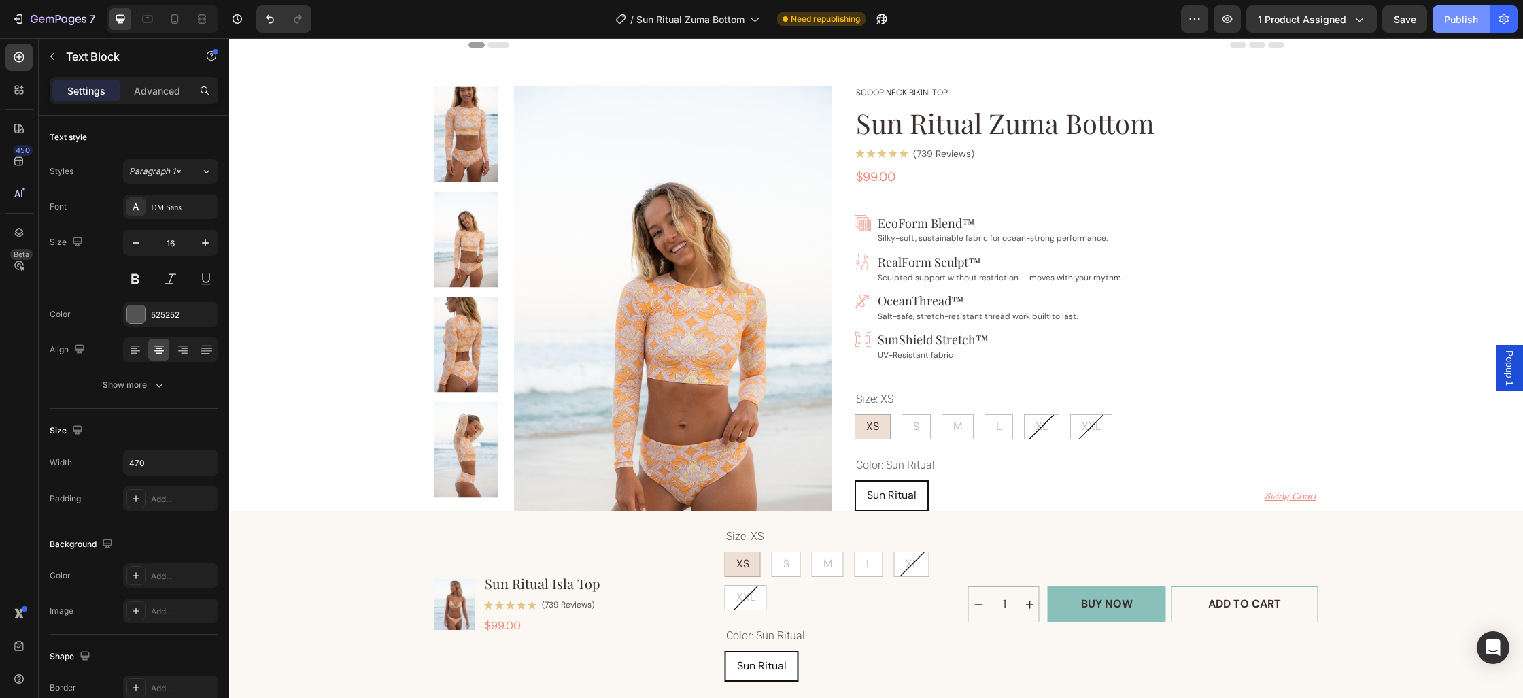
click at [1448, 18] on div "Publish" at bounding box center [1461, 19] width 34 height 14
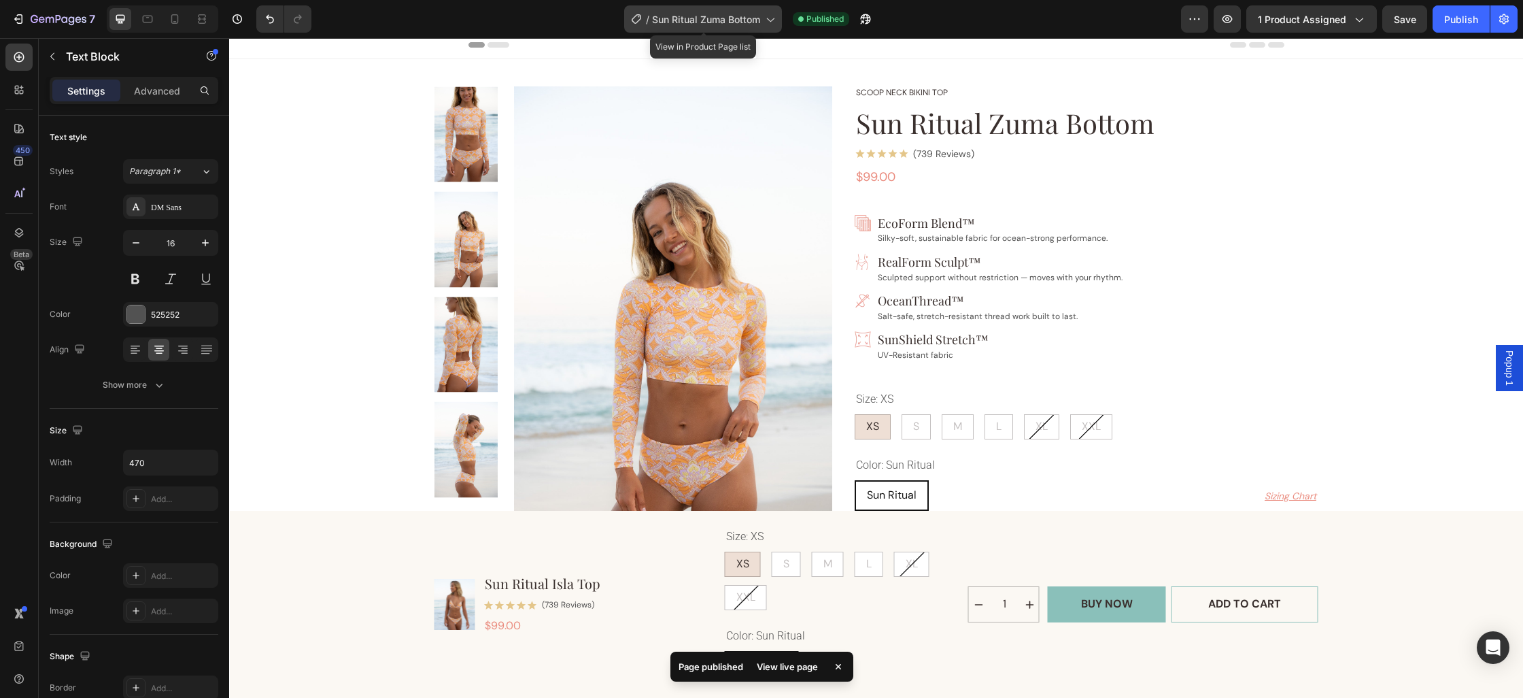
click at [700, 15] on span "Sun Ritual Zuma Bottom" at bounding box center [706, 19] width 108 height 14
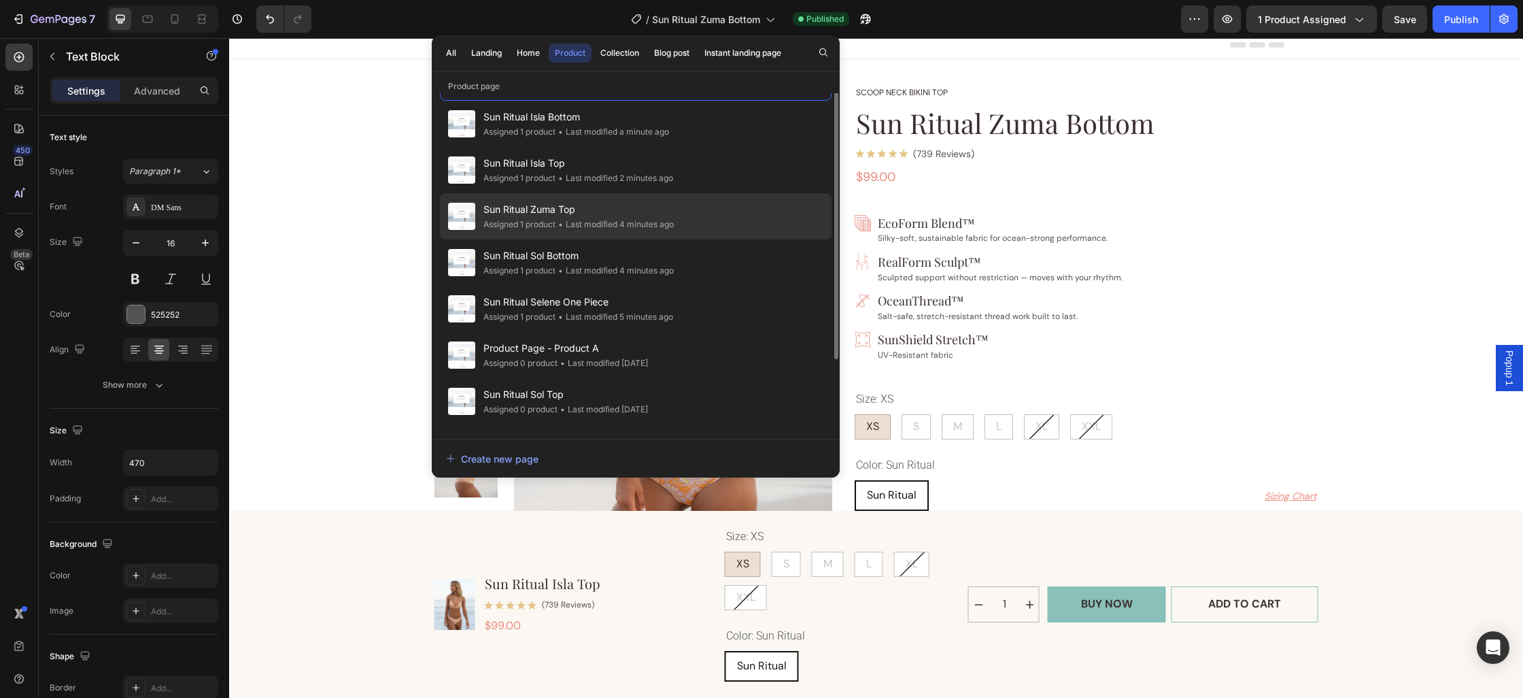
scroll to position [86, 0]
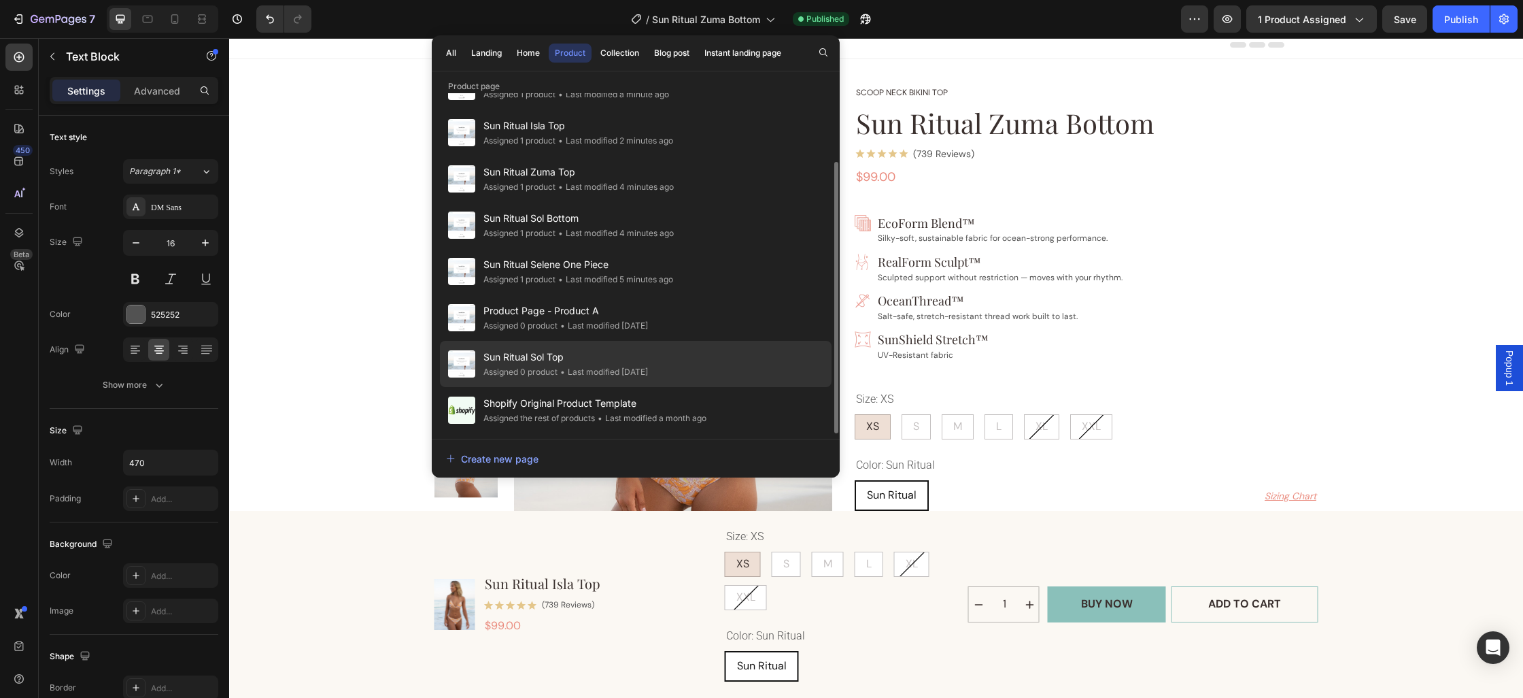
click at [560, 368] on div "• Last modified 12 days ago" at bounding box center [603, 372] width 90 height 14
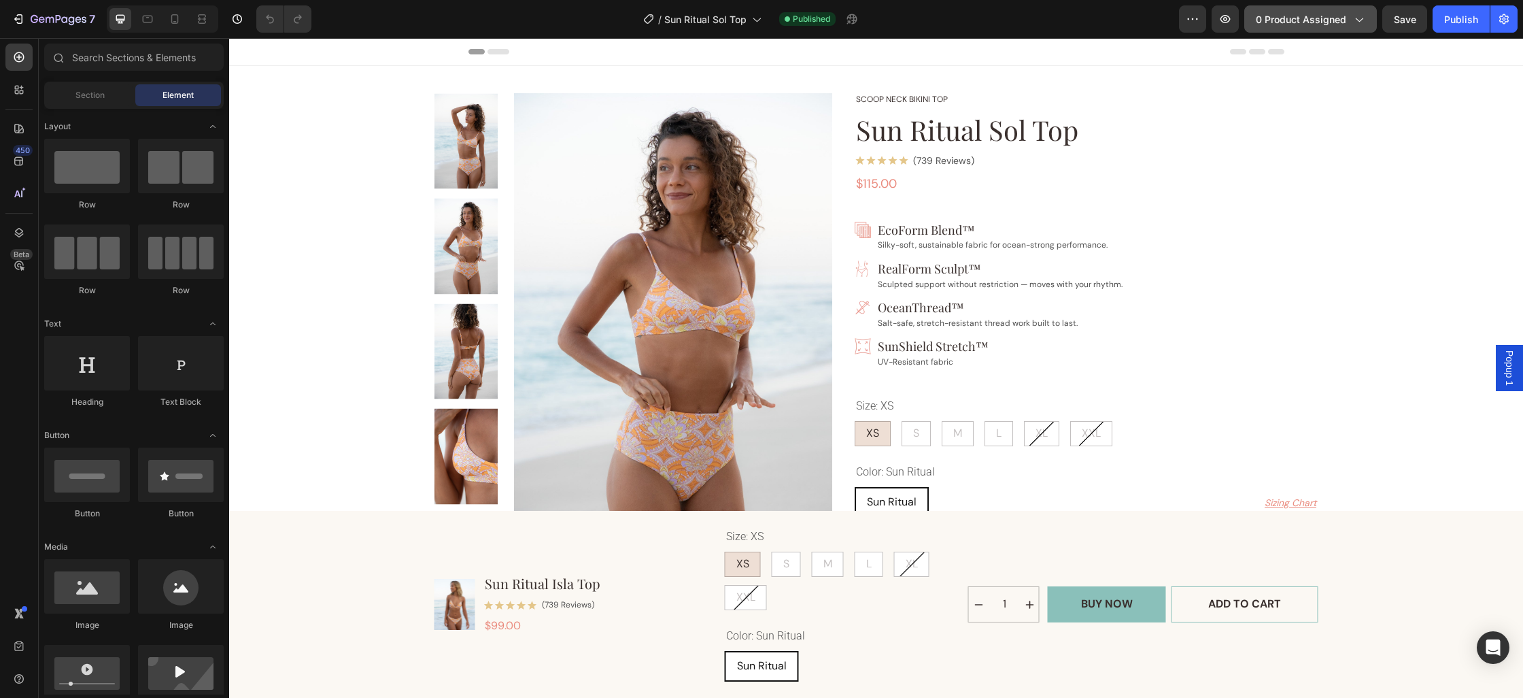
click at [1314, 25] on span "0 product assigned" at bounding box center [1301, 19] width 90 height 14
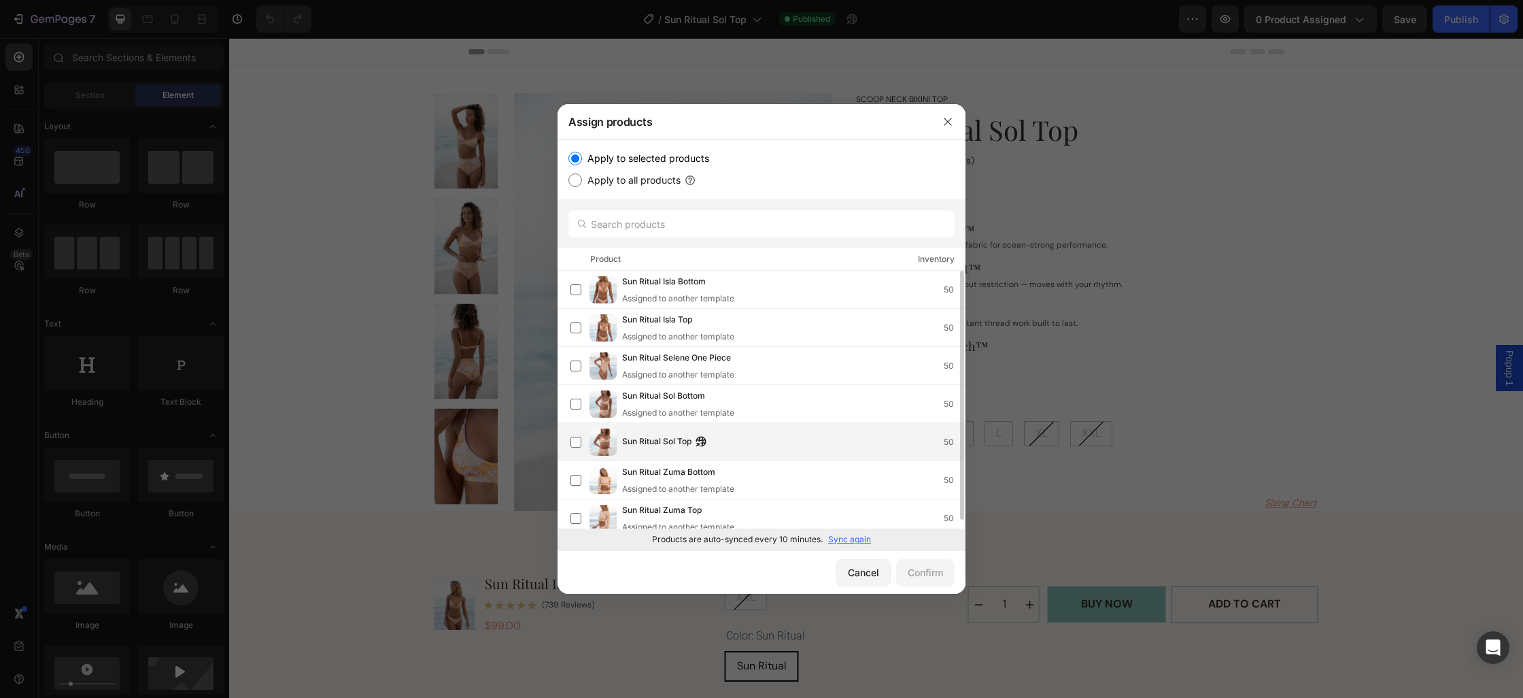
click at [643, 443] on span "Sun Ritual Sol Top" at bounding box center [656, 441] width 69 height 15
click at [934, 579] on button "Confirm" at bounding box center [925, 572] width 58 height 27
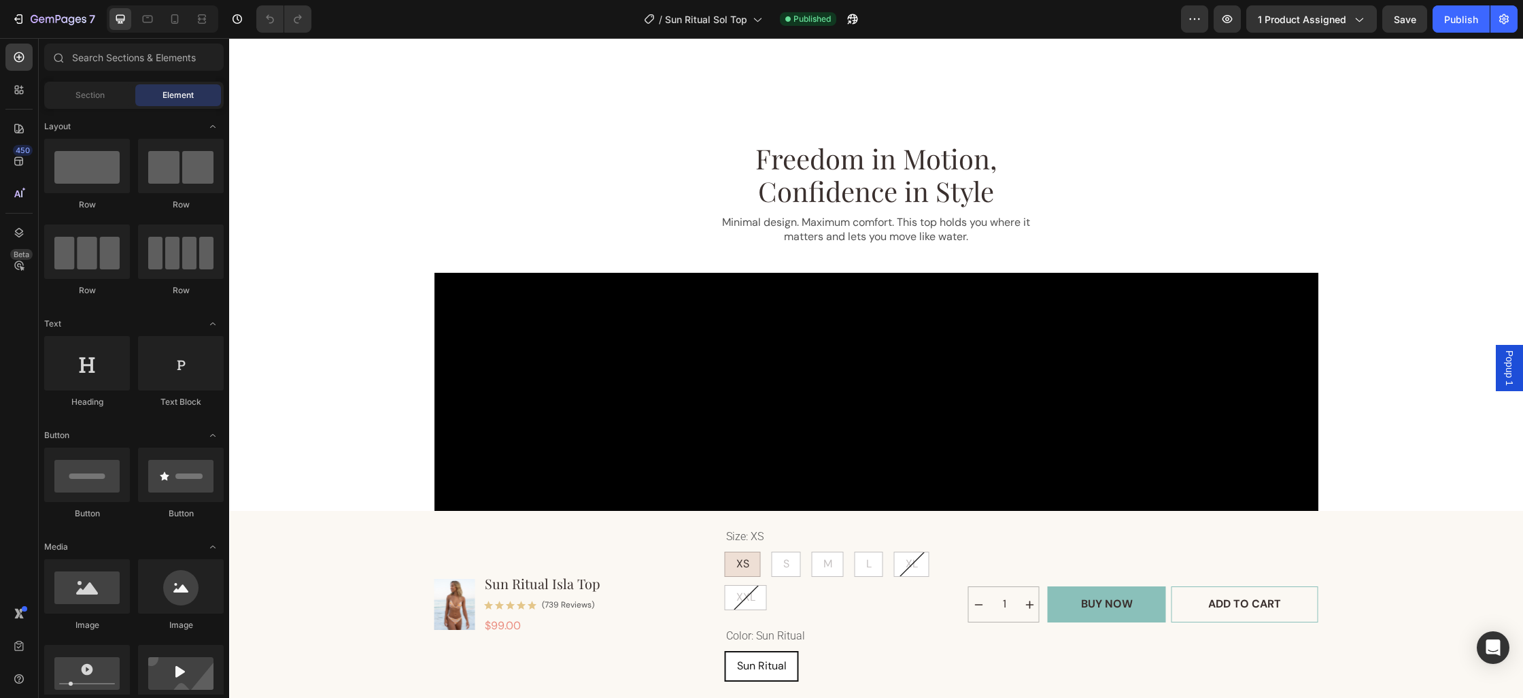
scroll to position [1348, 0]
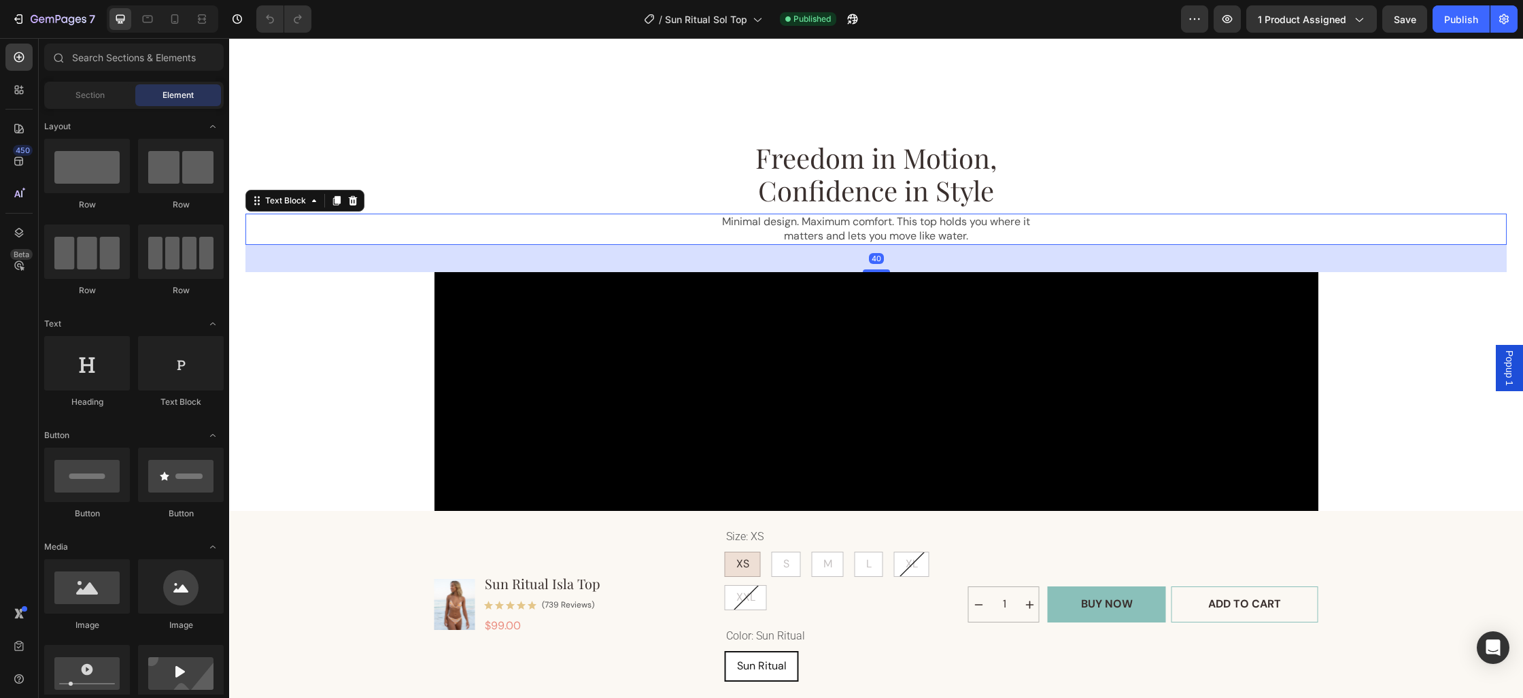
click at [943, 221] on p "Minimal design. Maximum comfort. This top holds you where it matters and lets y…" at bounding box center [876, 229] width 317 height 29
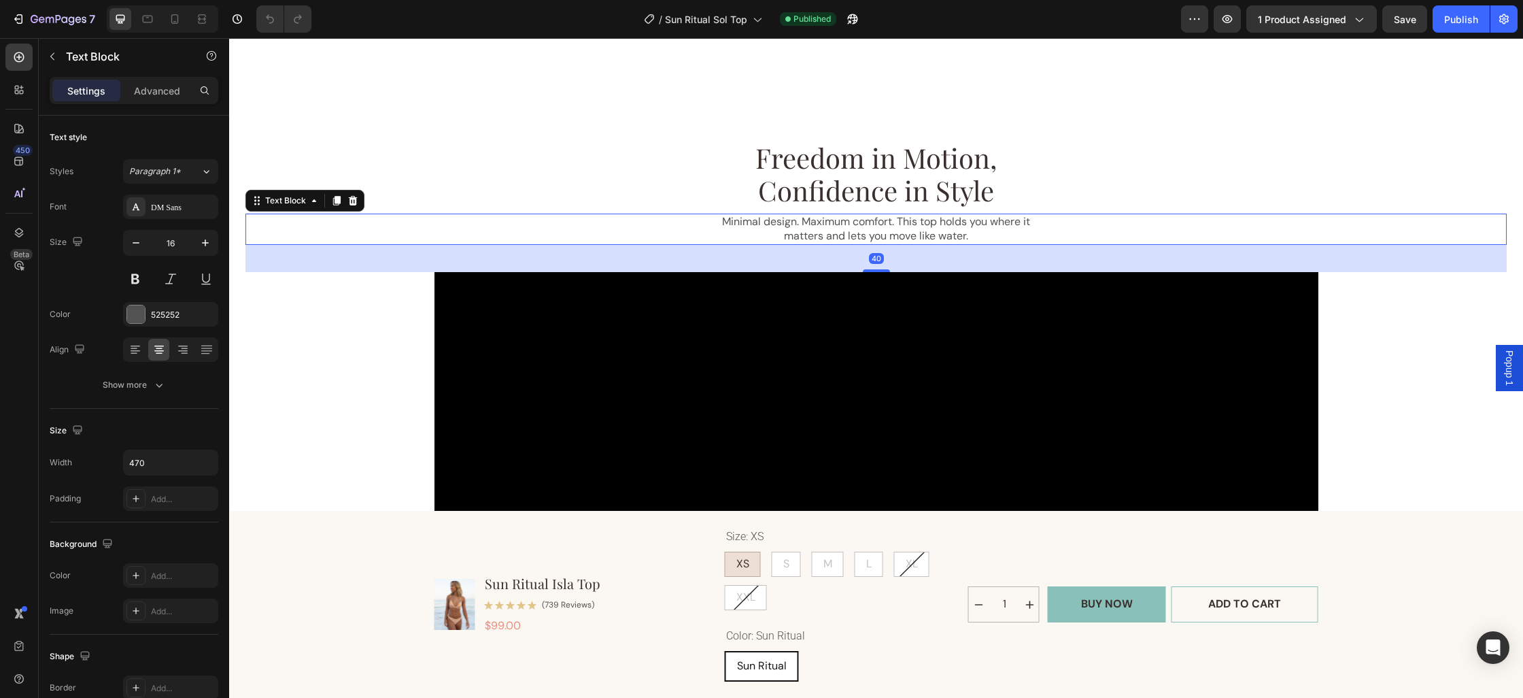
click at [943, 221] on p "Minimal design. Maximum comfort. This top holds you where it matters and lets y…" at bounding box center [876, 229] width 317 height 29
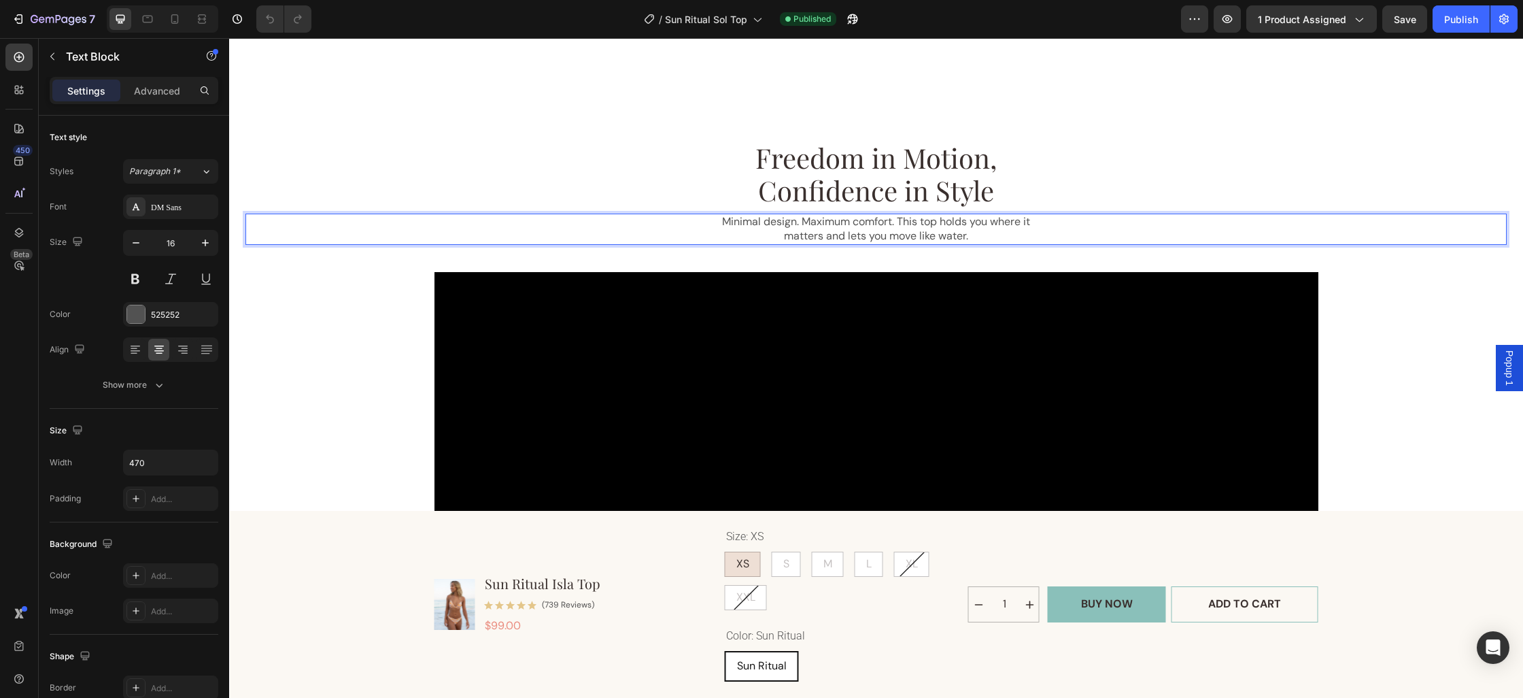
click at [937, 224] on p "Minimal design. Maximum comfort. This top holds you where it matters and lets y…" at bounding box center [876, 229] width 317 height 29
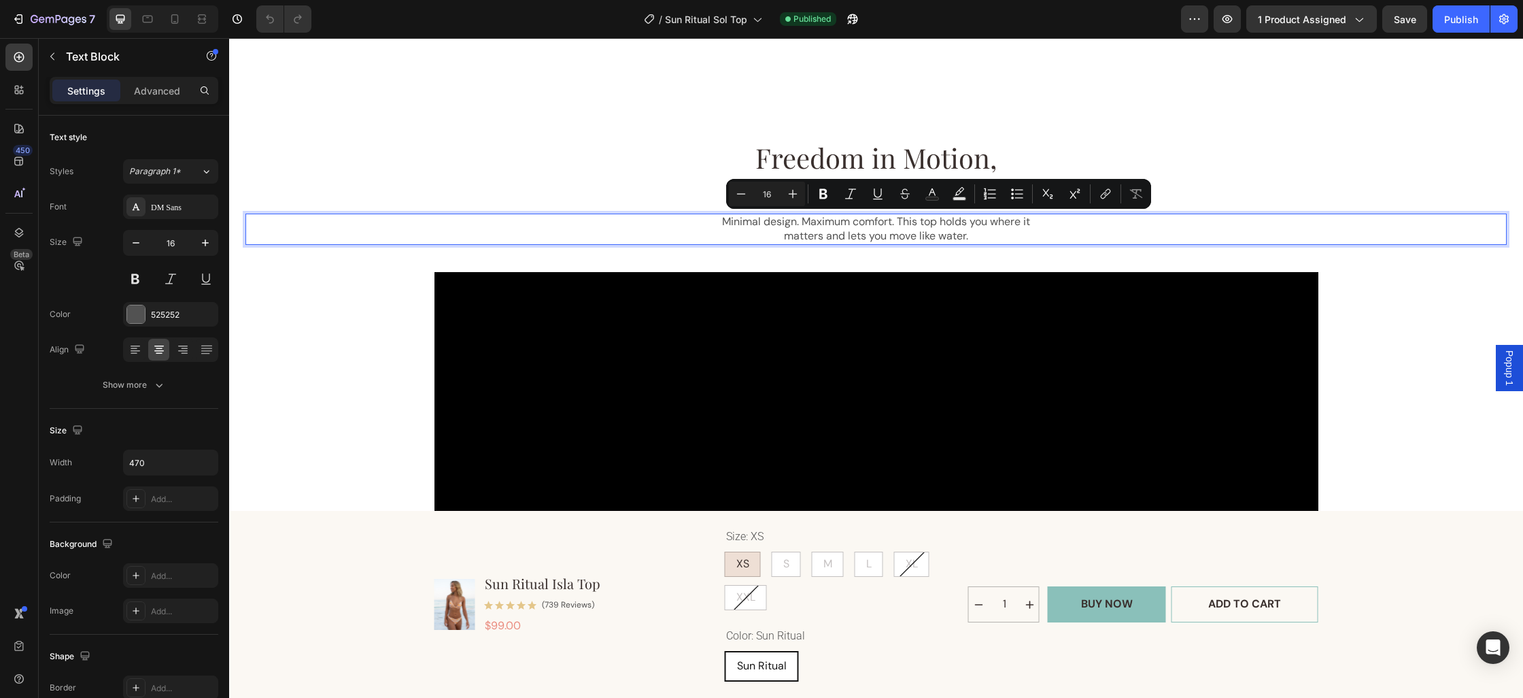
click at [931, 224] on p "Minimal design. Maximum comfort. This top holds you where it matters and lets y…" at bounding box center [876, 229] width 317 height 29
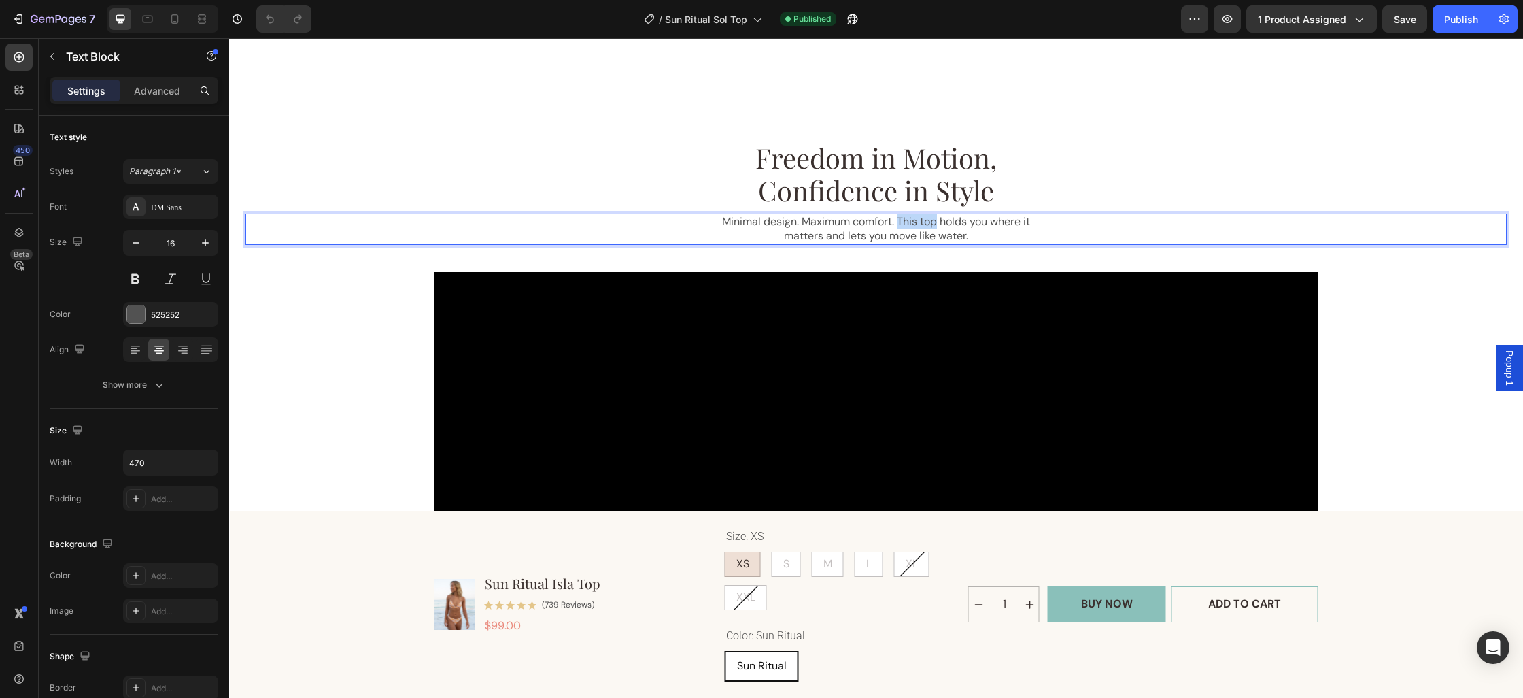
drag, startPoint x: 936, startPoint y: 224, endPoint x: 899, endPoint y: 225, distance: 37.4
click at [899, 225] on p "Minimal design. Maximum comfort. This top holds you where it matters and lets y…" at bounding box center [876, 229] width 317 height 29
click at [1458, 17] on div "Publish" at bounding box center [1461, 19] width 34 height 14
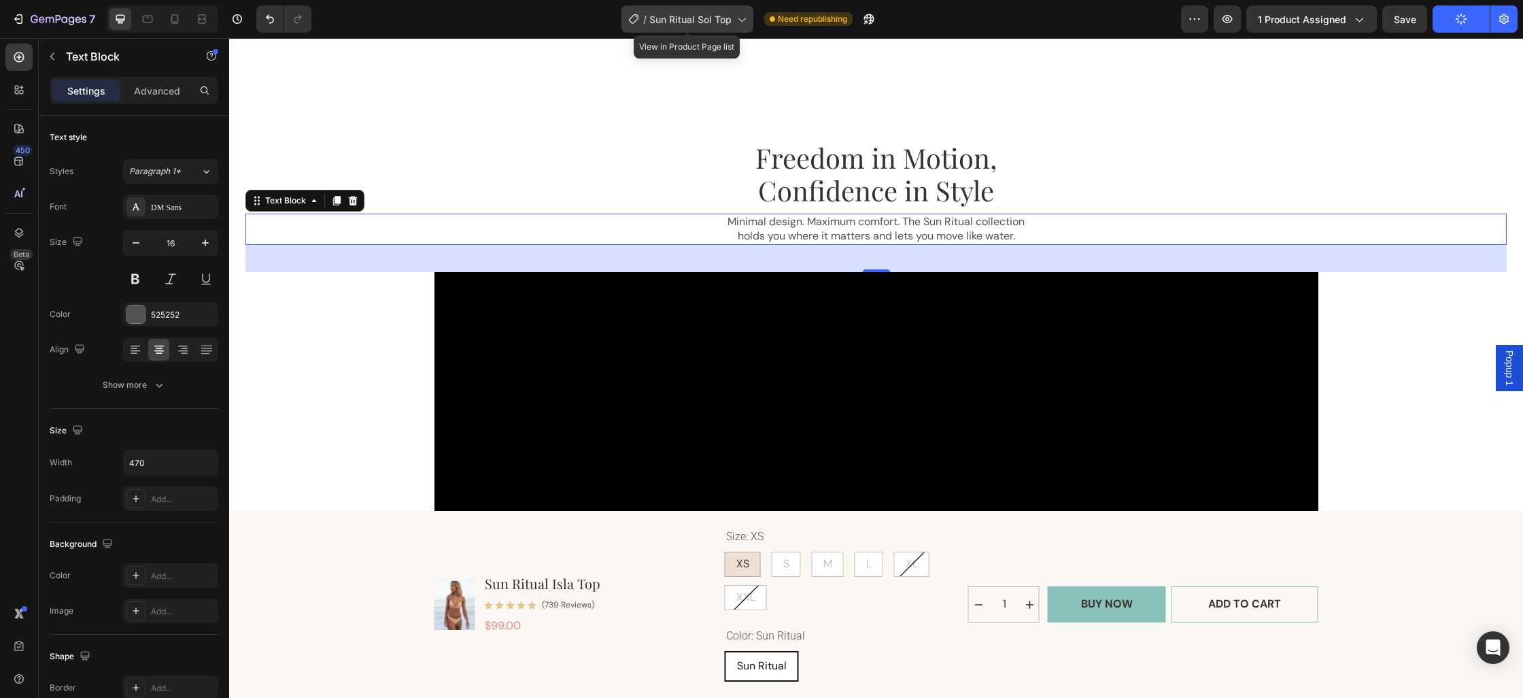
click at [704, 24] on span "Sun Ritual Sol Top" at bounding box center [690, 19] width 82 height 14
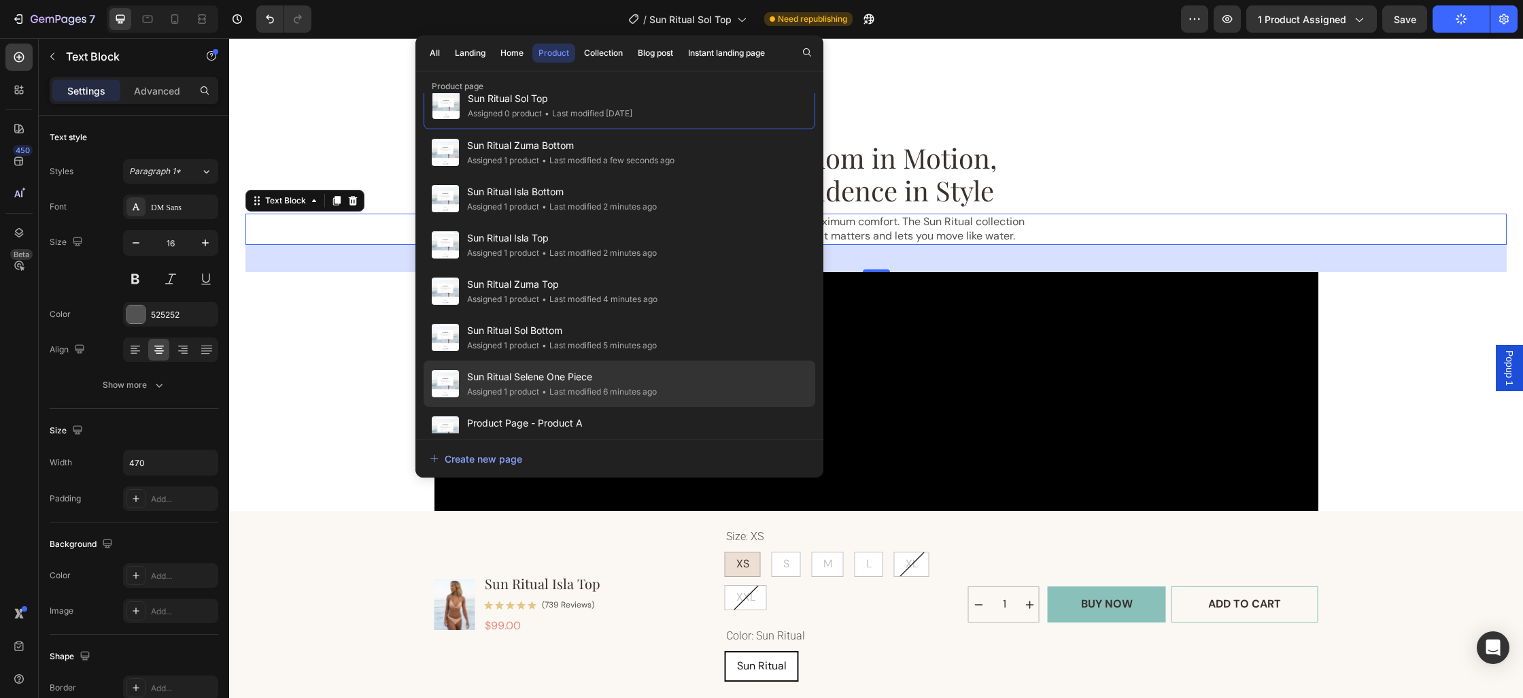
scroll to position [86, 0]
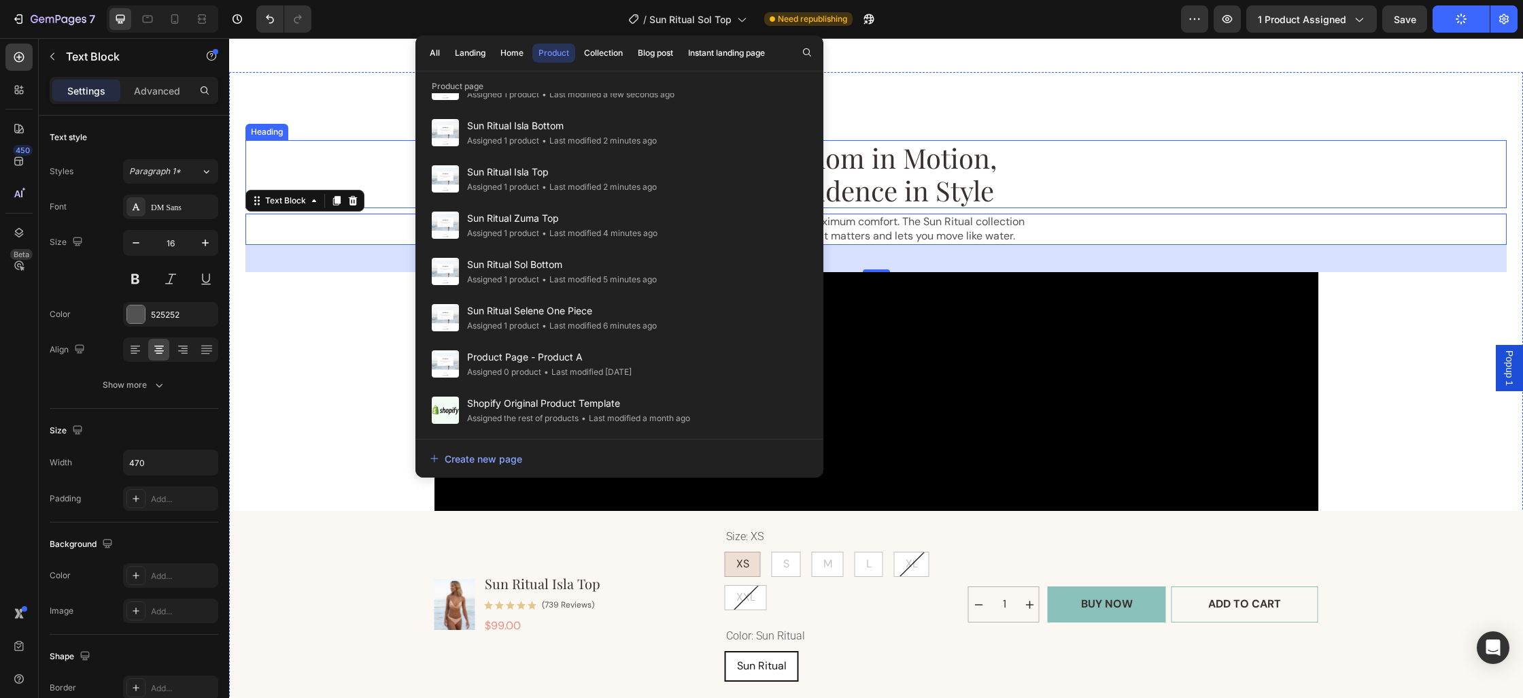
click at [1169, 142] on h2 "Freedom in Motion, Confidence in Style" at bounding box center [876, 174] width 816 height 68
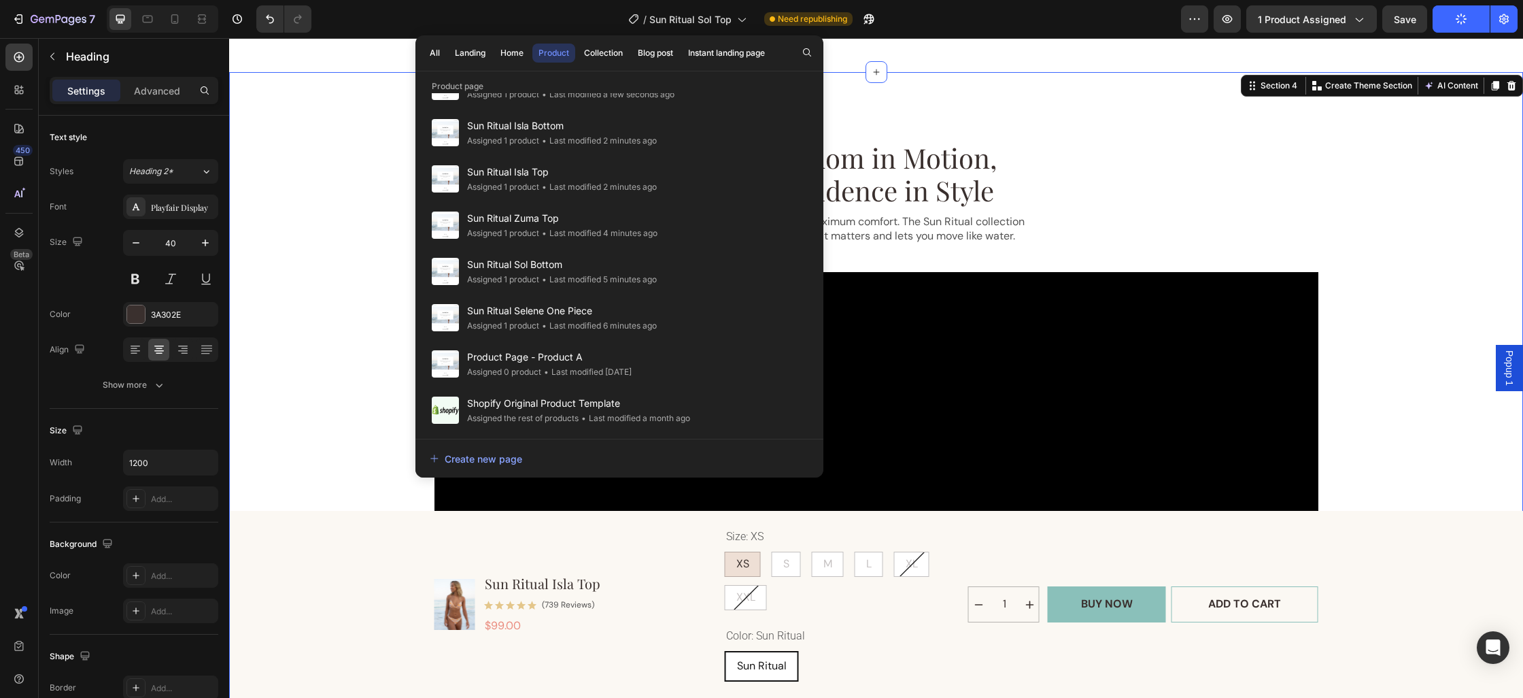
click at [1158, 99] on div "Freedom in Motion, Confidence in Style Heading Minimal design. Maximum comfort.…" at bounding box center [876, 698] width 1294 height 1253
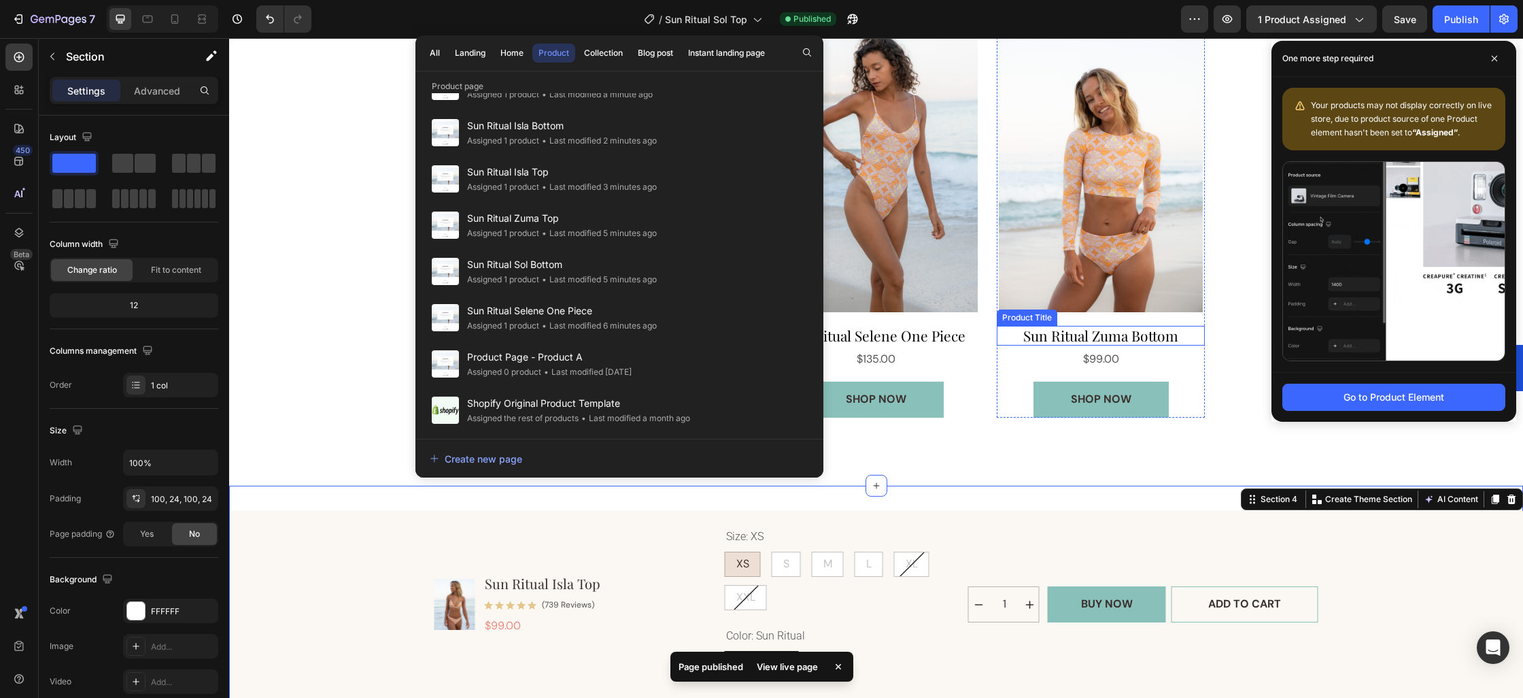
scroll to position [932, 0]
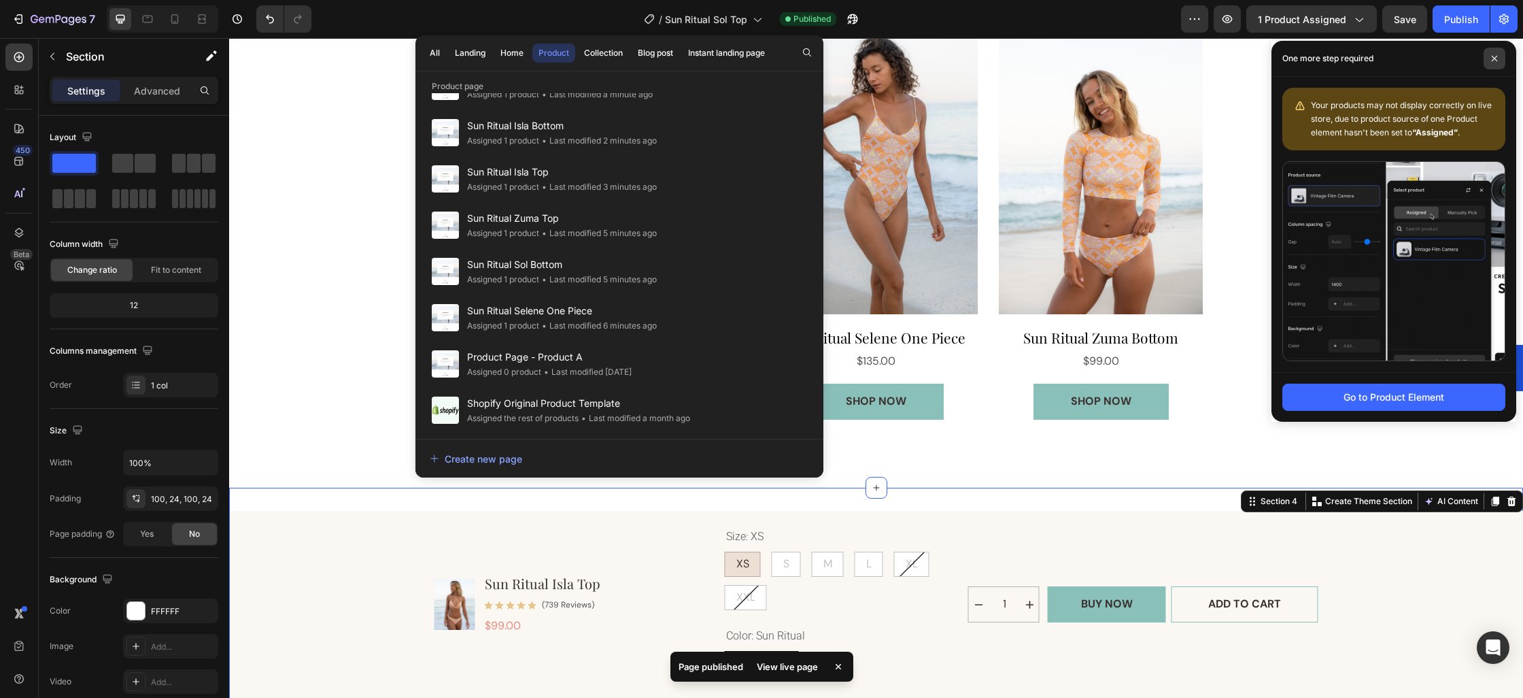
click at [1499, 60] on span at bounding box center [1495, 59] width 22 height 22
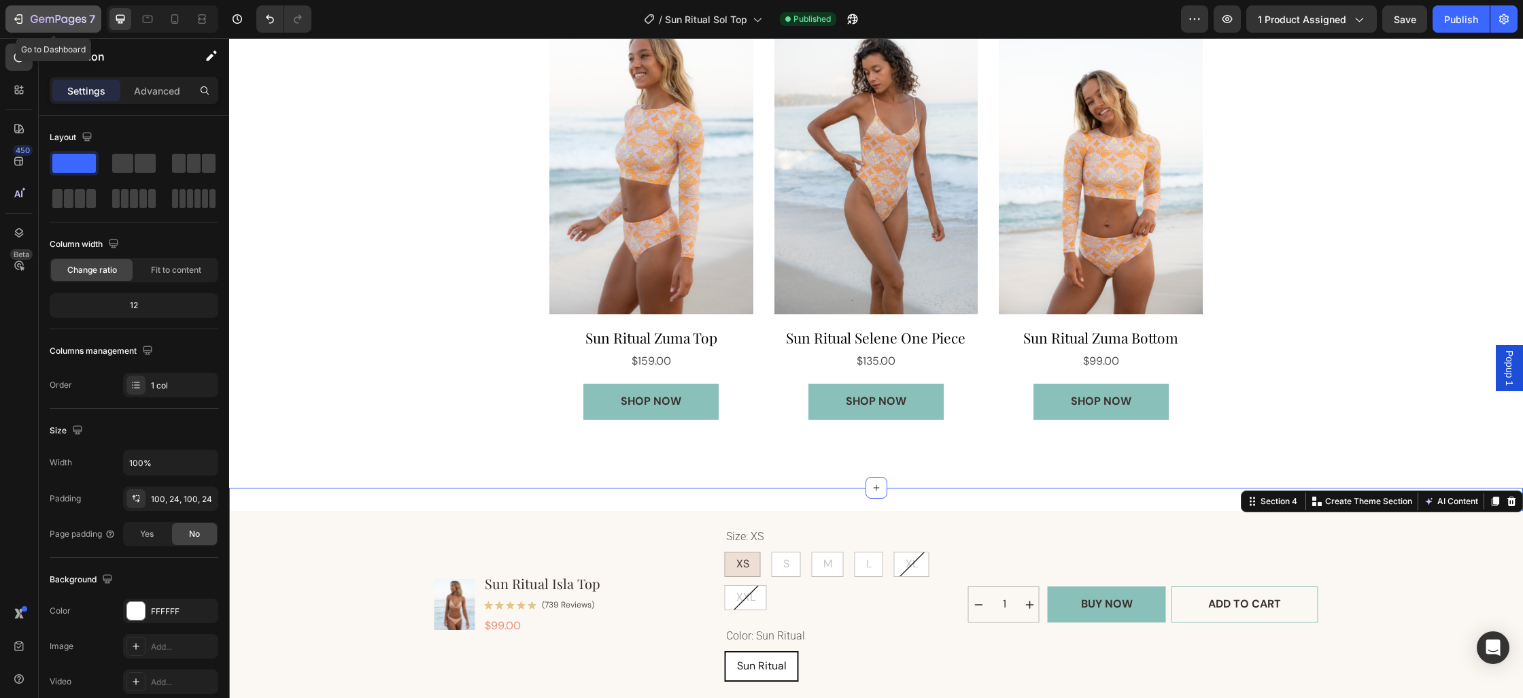
drag, startPoint x: 44, startPoint y: 10, endPoint x: 50, endPoint y: 19, distance: 11.3
click at [44, 10] on button "7" at bounding box center [53, 18] width 96 height 27
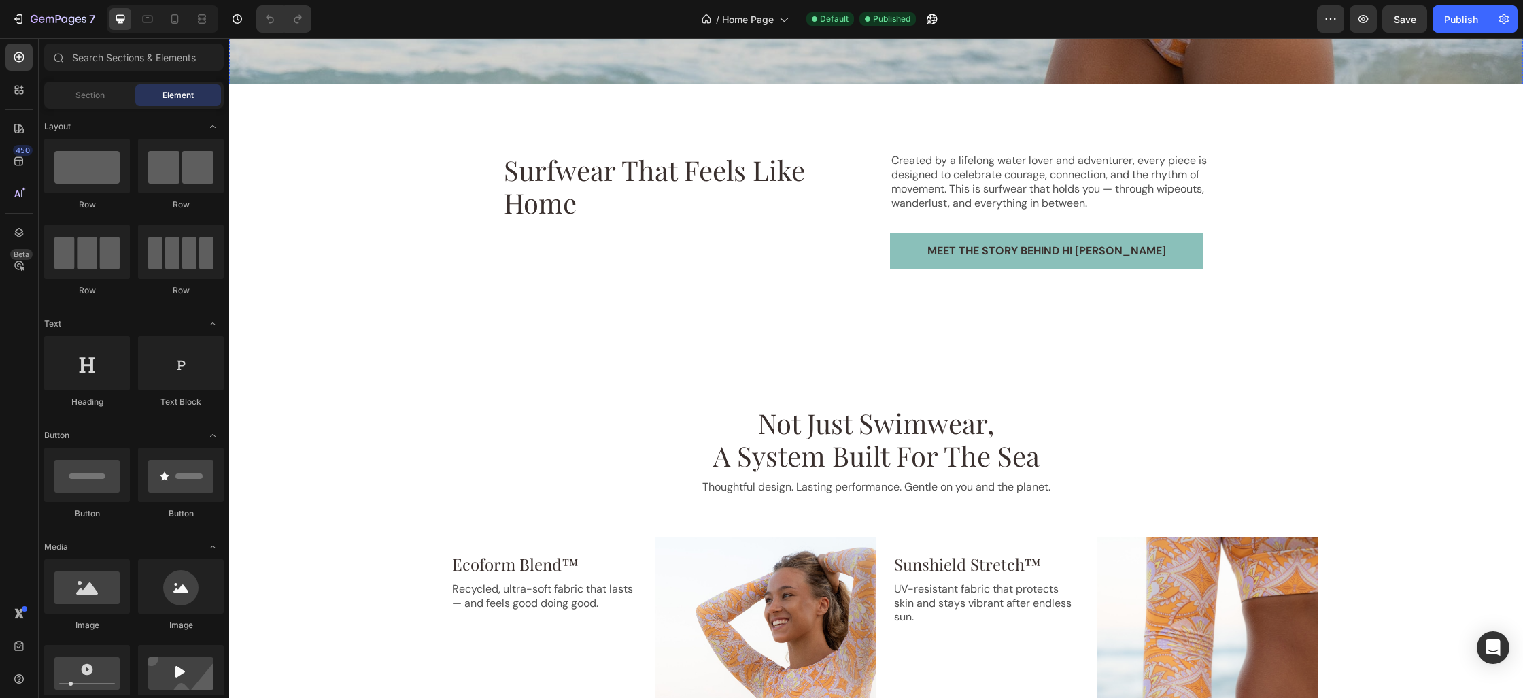
scroll to position [538, 0]
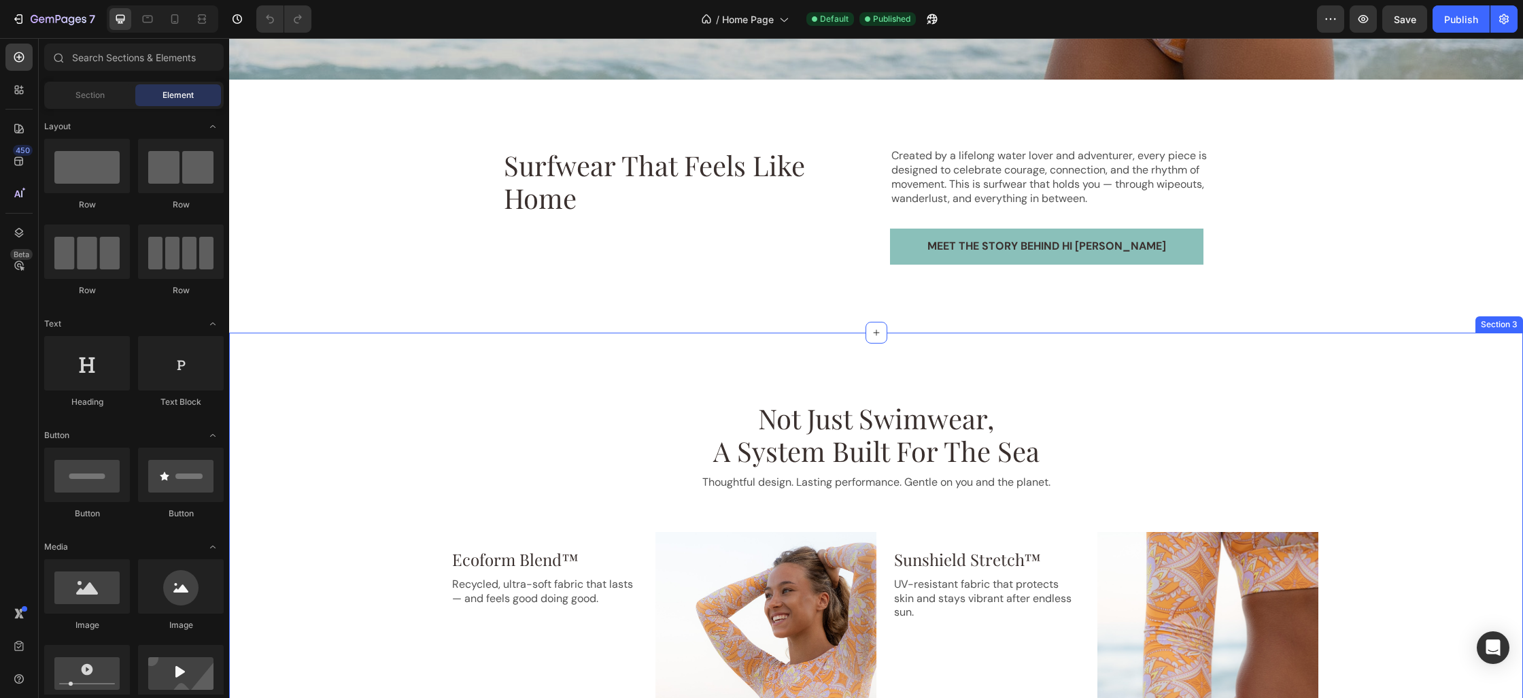
click at [601, 313] on div "surfwear that feels like home Heading Created by a lifelong water lover and adv…" at bounding box center [876, 206] width 884 height 253
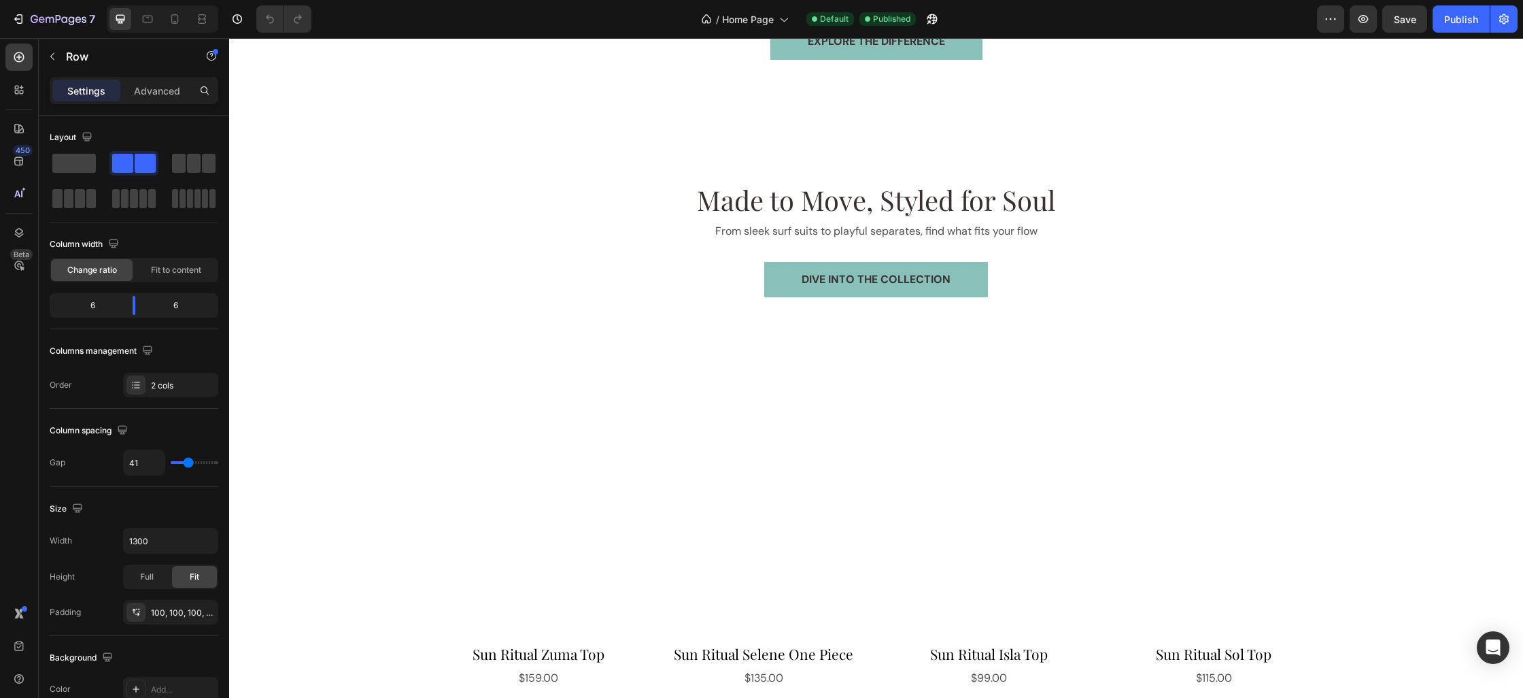
scroll to position [1602, 0]
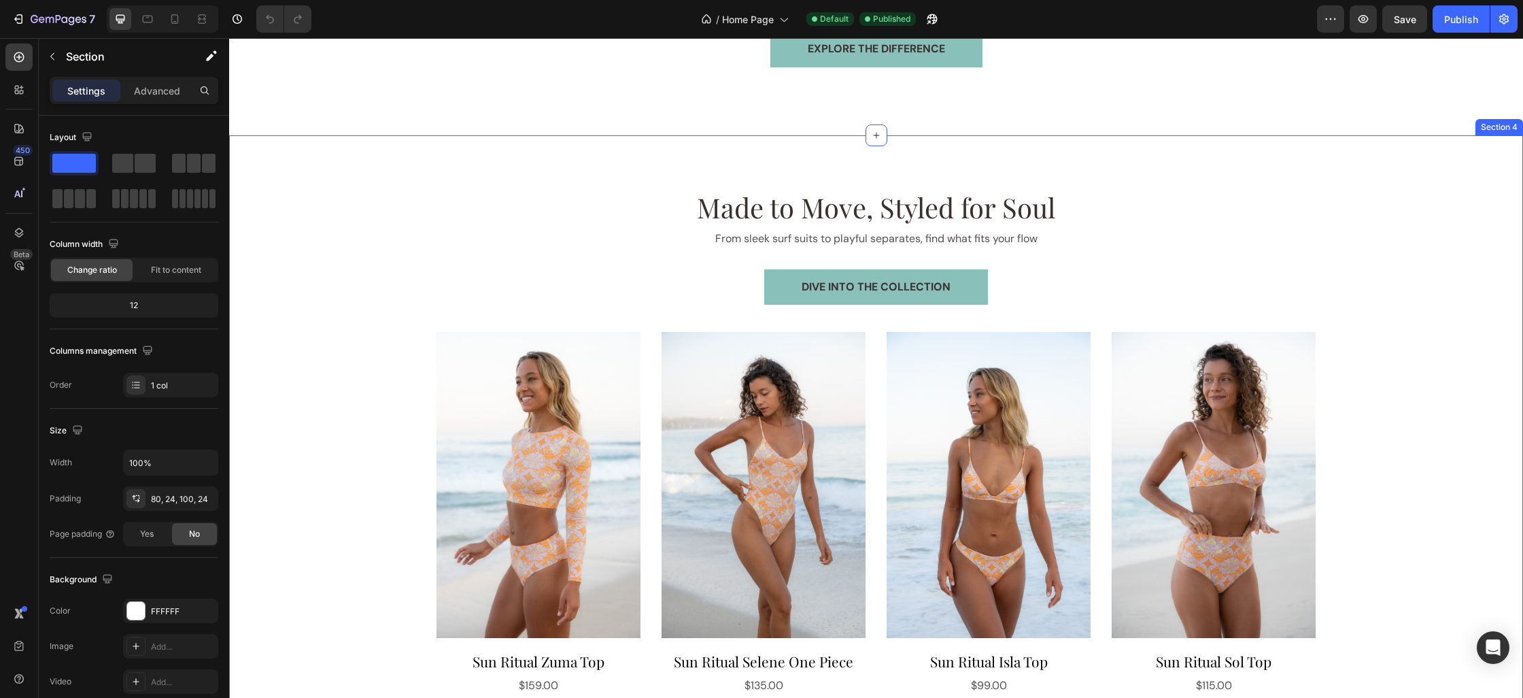
click at [622, 313] on div "DIVE INTO THE COLLECTION Button" at bounding box center [875, 300] width 1261 height 63
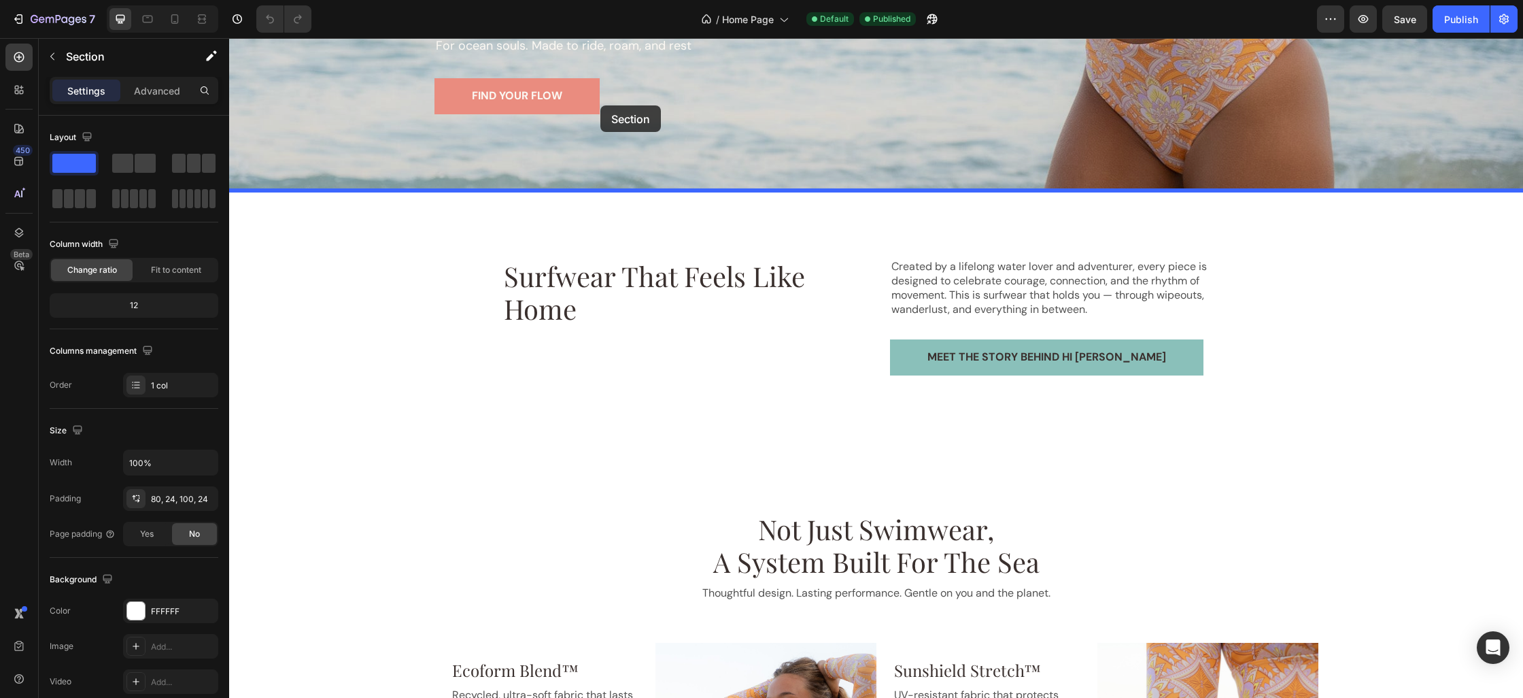
scroll to position [398, 0]
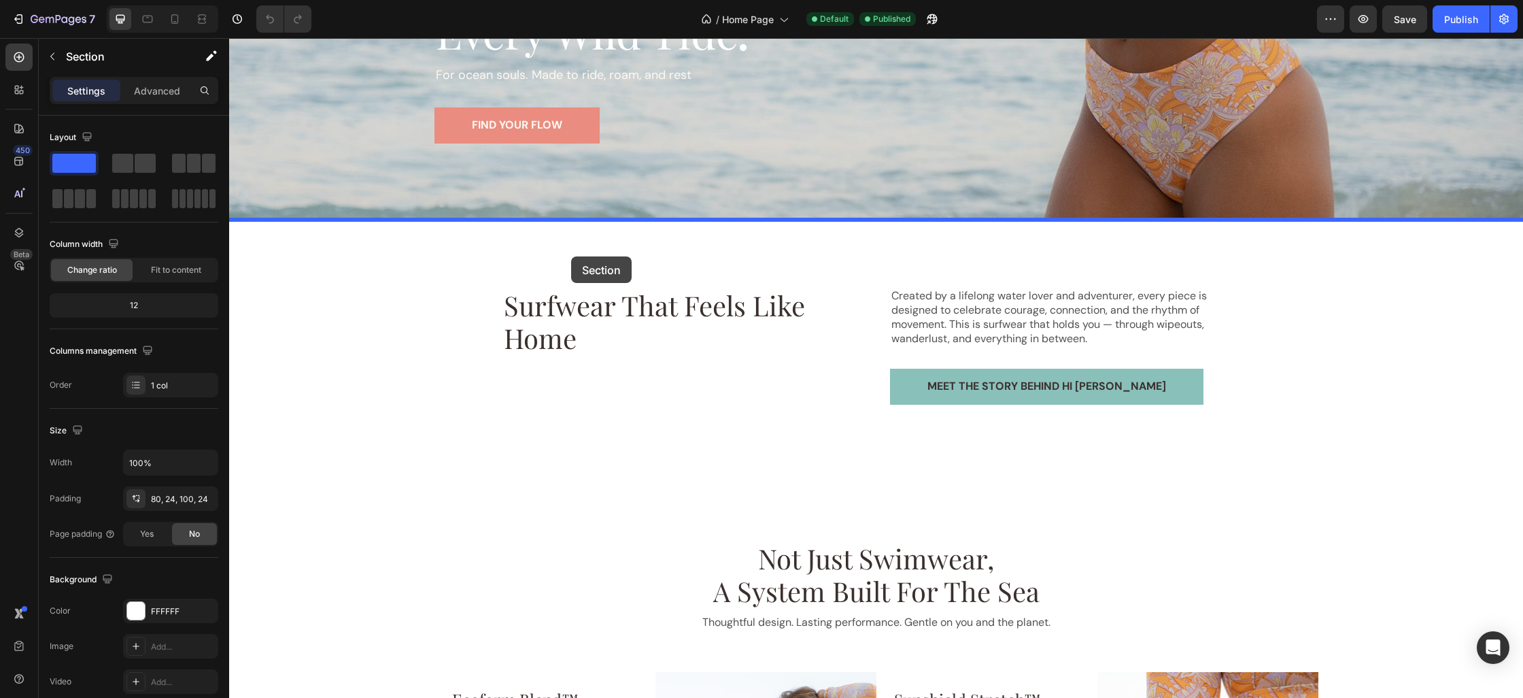
drag, startPoint x: 574, startPoint y: 485, endPoint x: 571, endPoint y: 256, distance: 228.5
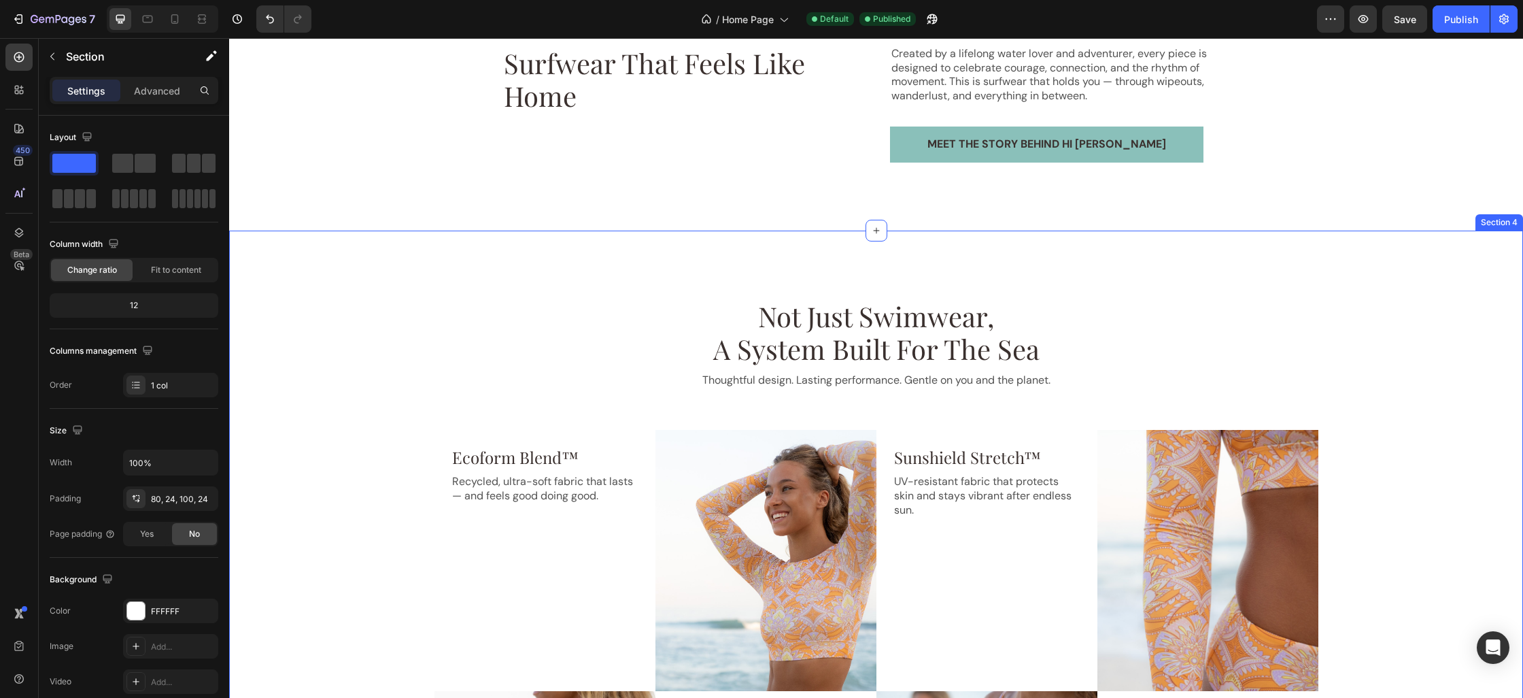
scroll to position [1244, 0]
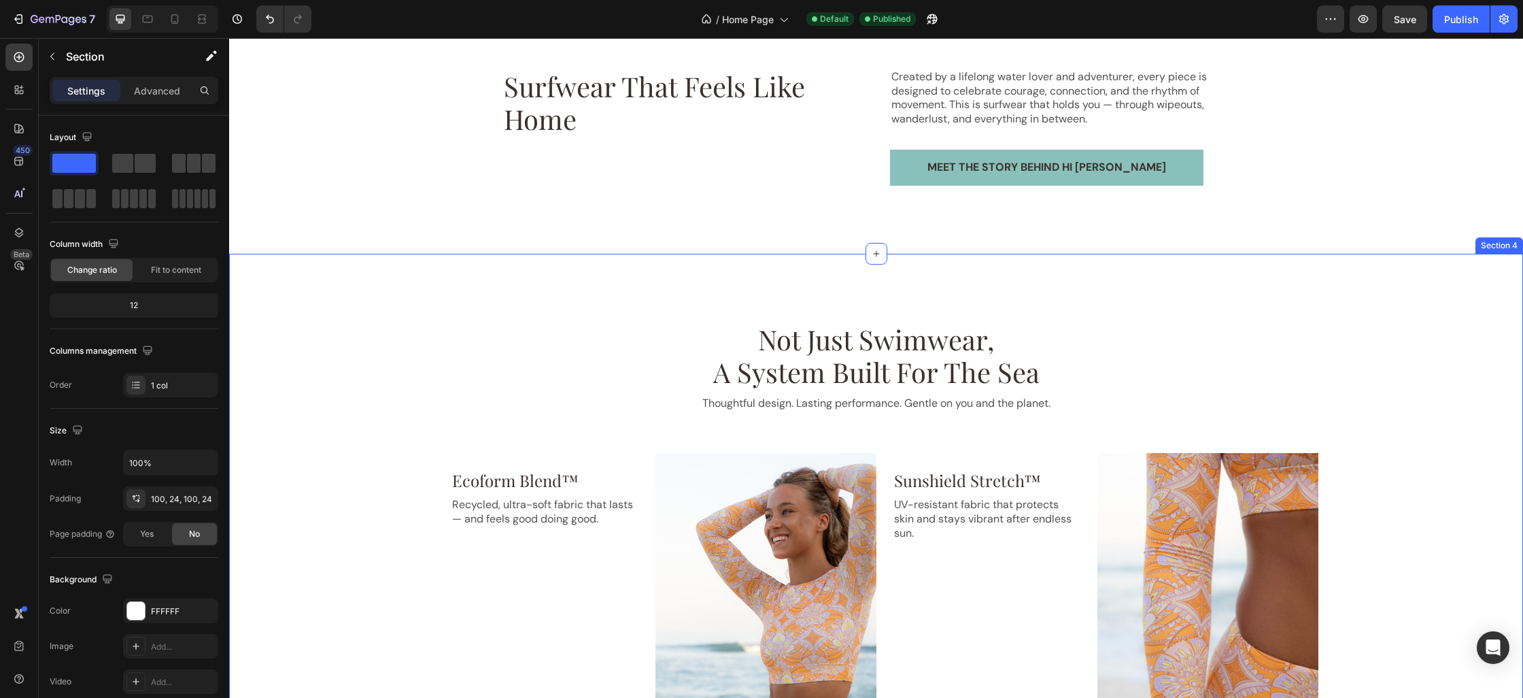
click at [770, 288] on div "not just swimwear, a system built for the sea Heading Thoughtful design. Lastin…" at bounding box center [876, 687] width 1294 height 866
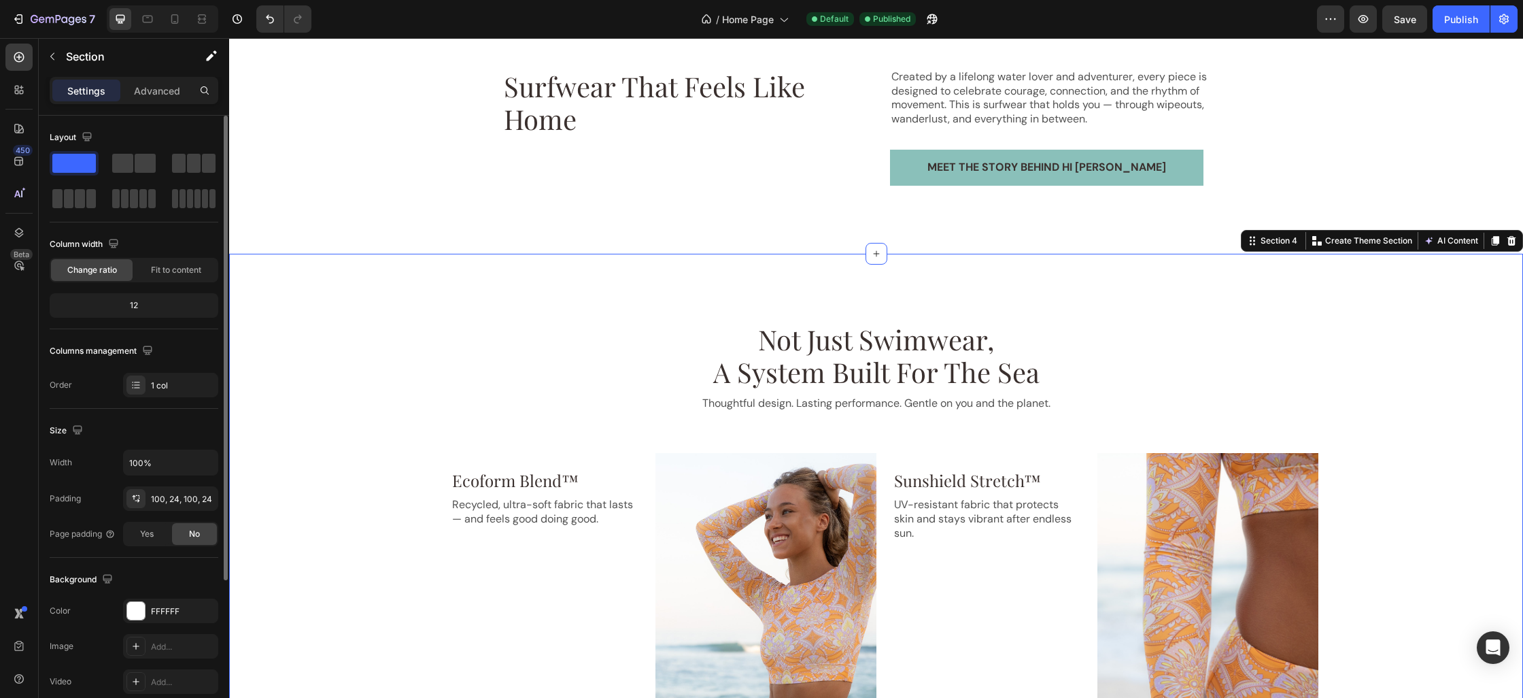
click at [151, 311] on div "12" at bounding box center [133, 305] width 163 height 19
click at [173, 23] on icon at bounding box center [174, 19] width 7 height 10
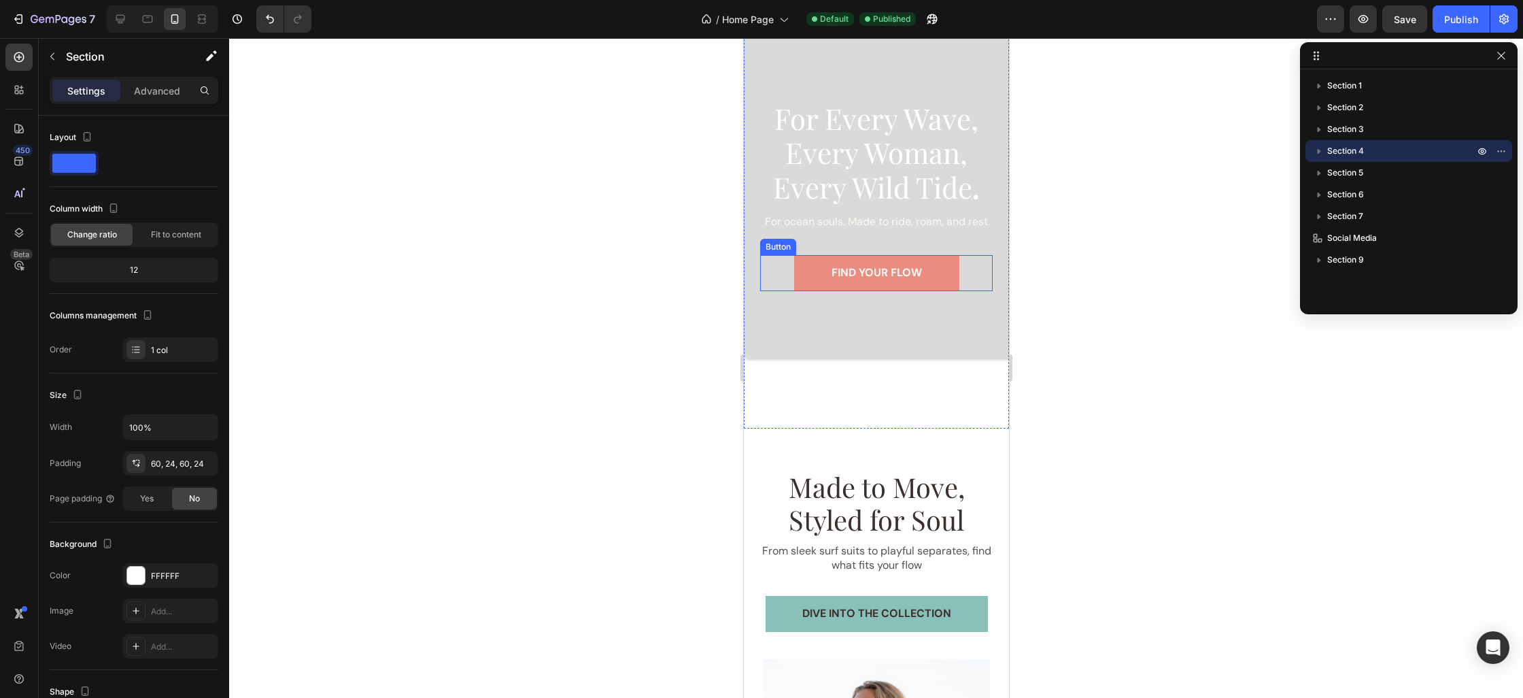
scroll to position [188, 0]
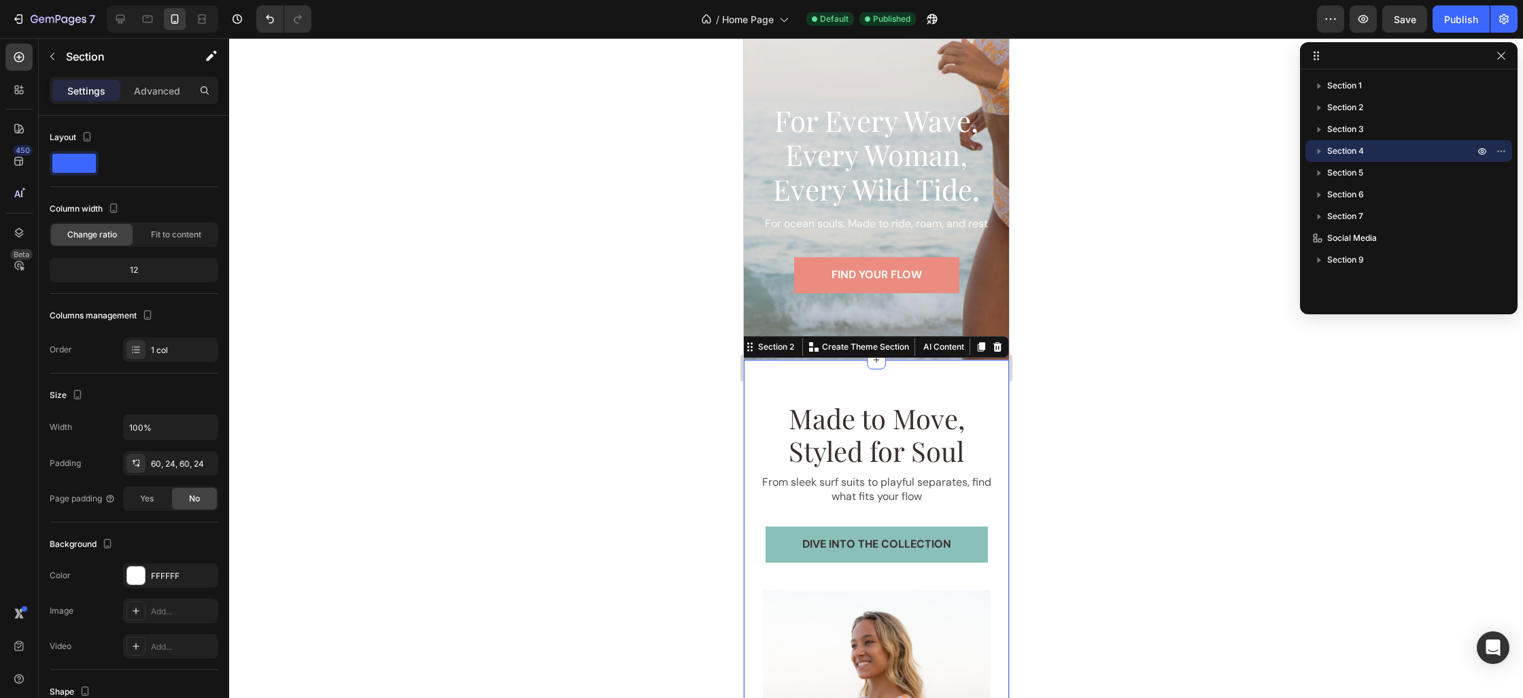
click at [870, 373] on div "Made to Move, Styled for Soul Heading From sleek surf suits to playful separate…" at bounding box center [875, 711] width 265 height 702
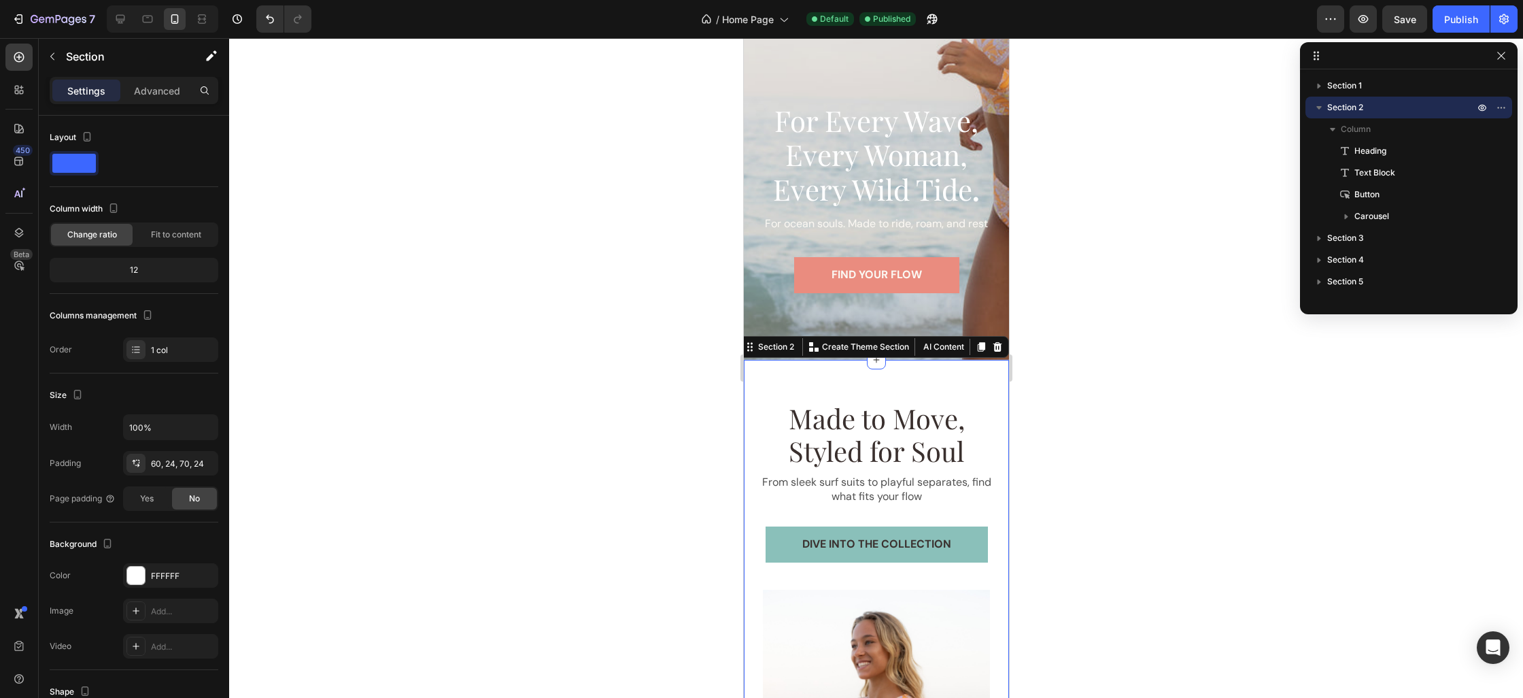
drag, startPoint x: 1211, startPoint y: 383, endPoint x: 1195, endPoint y: 397, distance: 20.7
click at [1211, 384] on div at bounding box center [876, 368] width 1294 height 660
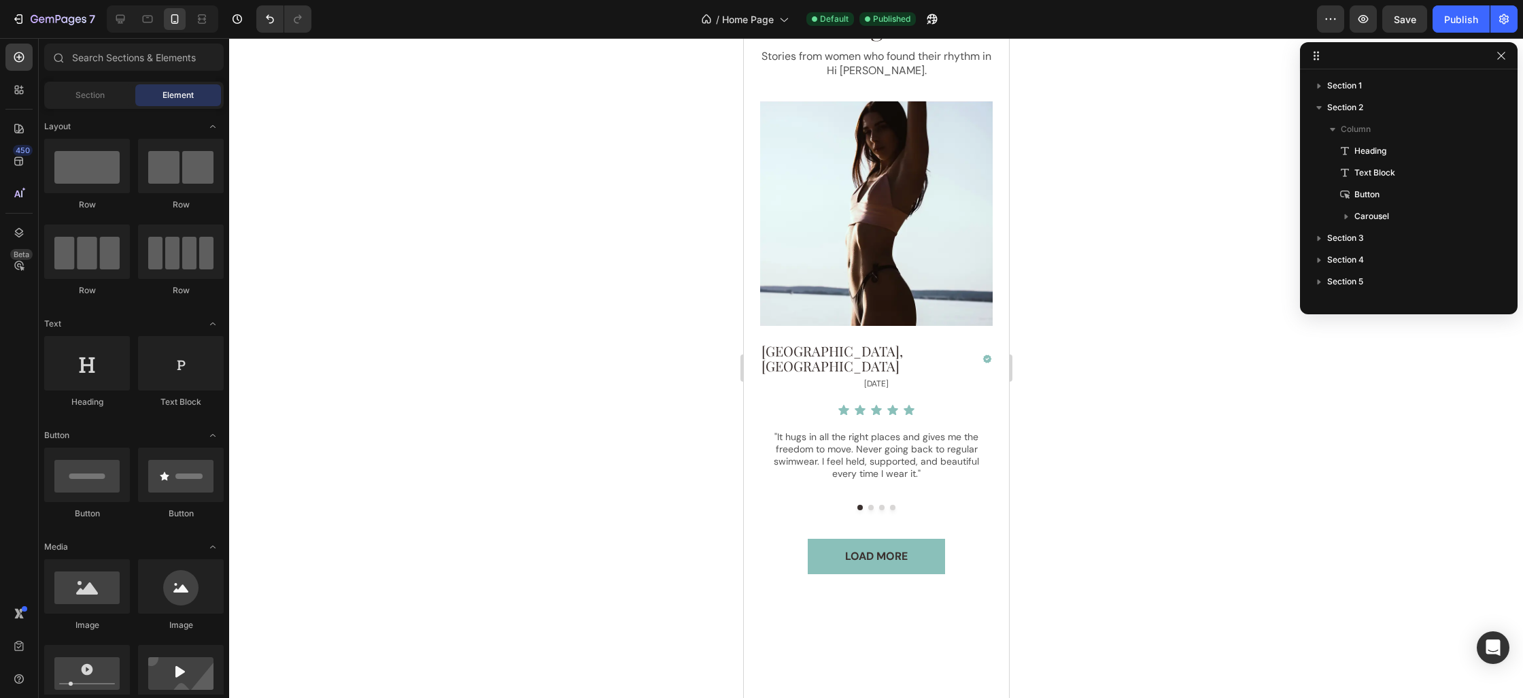
scroll to position [2875, 0]
click at [854, 325] on img at bounding box center [875, 213] width 233 height 224
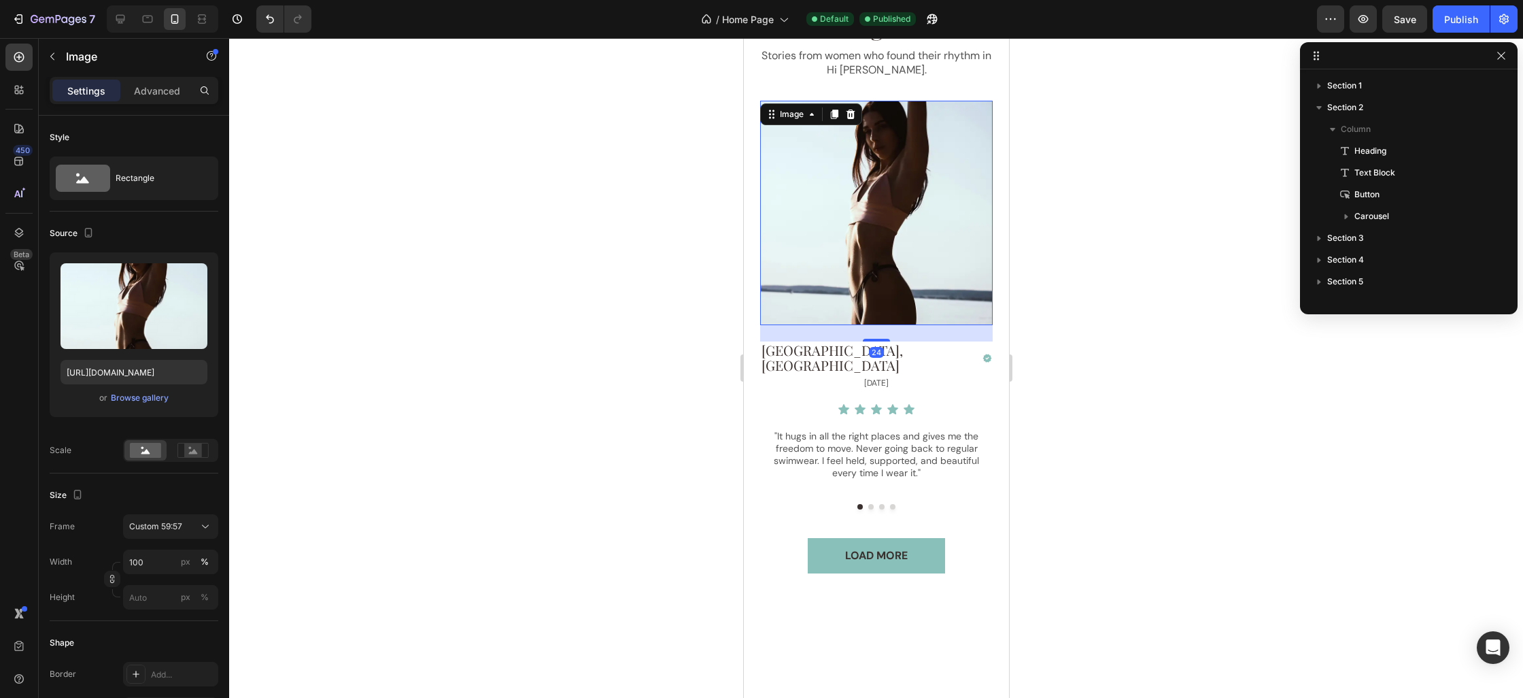
scroll to position [322, 0]
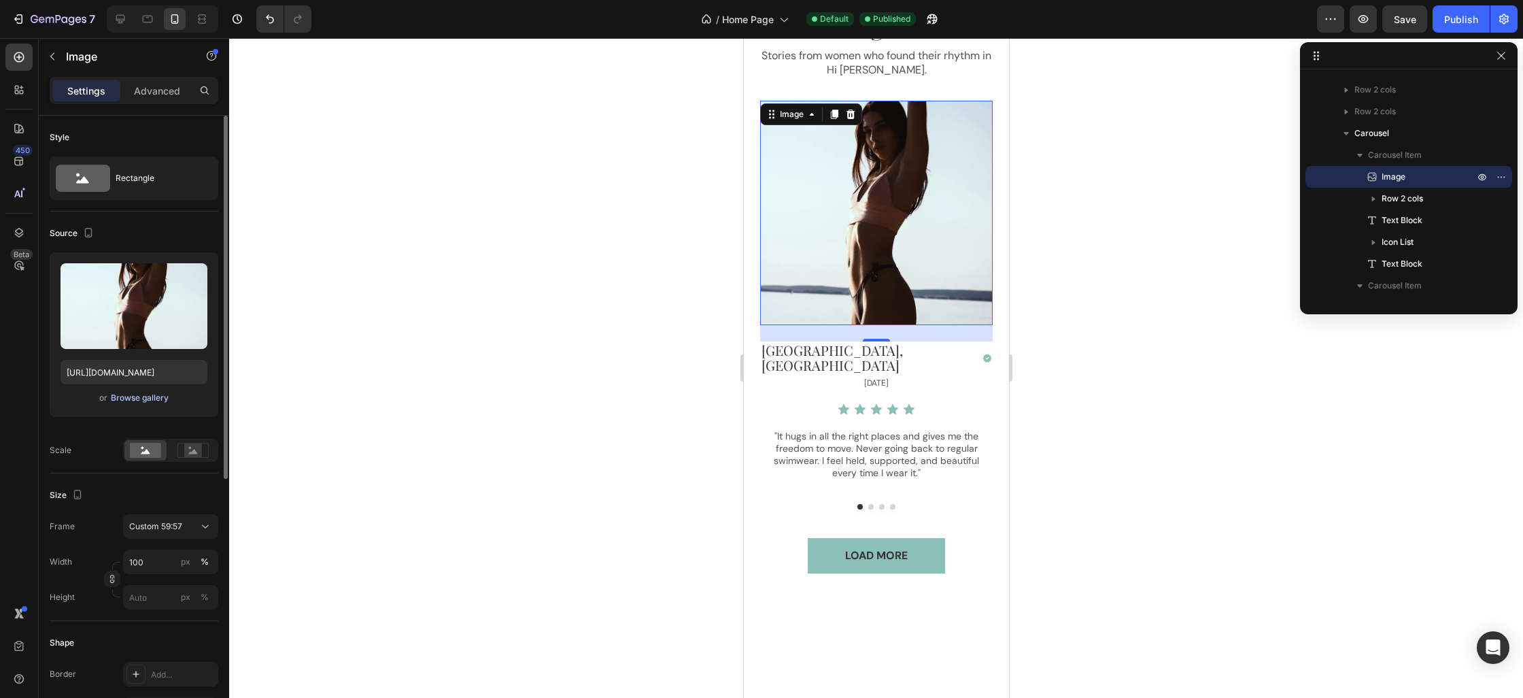
click at [141, 398] on div "Browse gallery" at bounding box center [140, 398] width 58 height 12
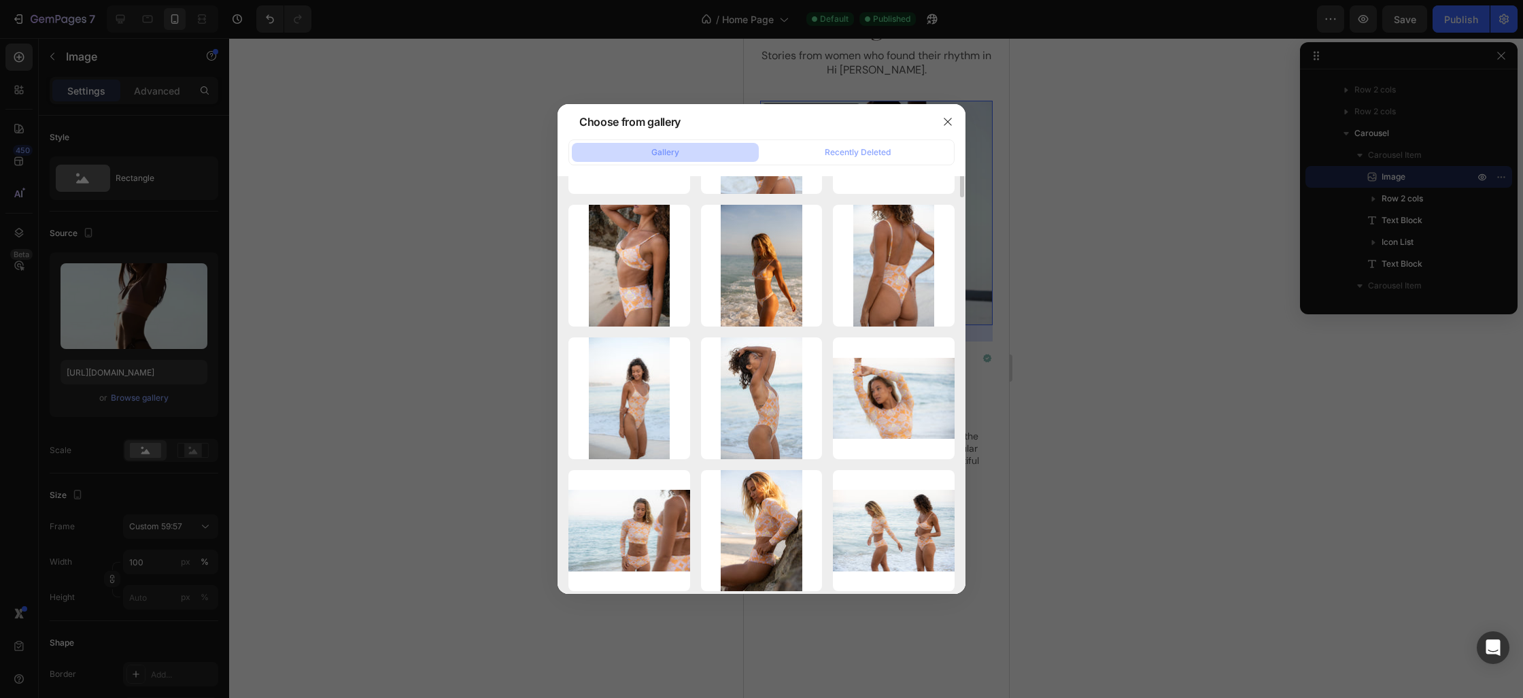
scroll to position [0, 0]
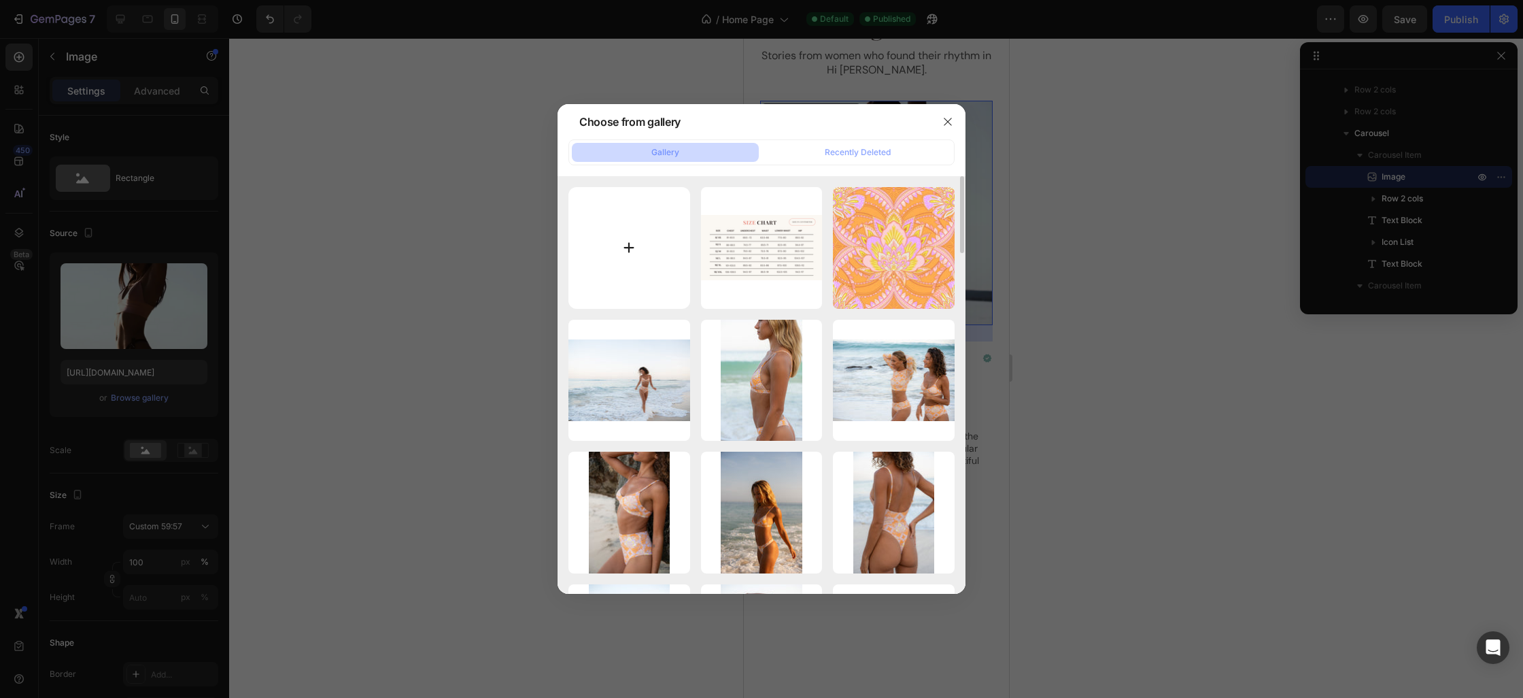
click at [637, 252] on input "file" at bounding box center [629, 248] width 122 height 122
type input "C:\fakepath\IMG_0127.jpeg"
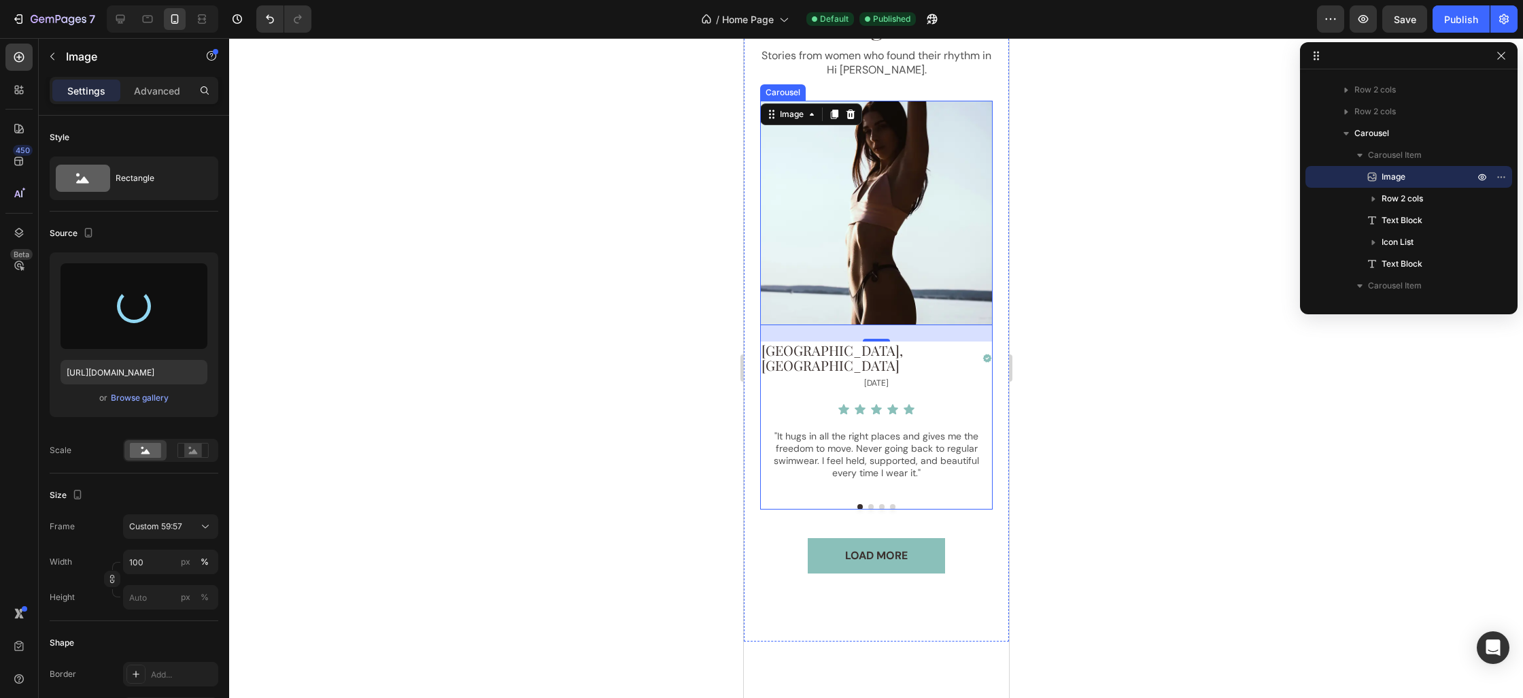
type input "[URL][DOMAIN_NAME]"
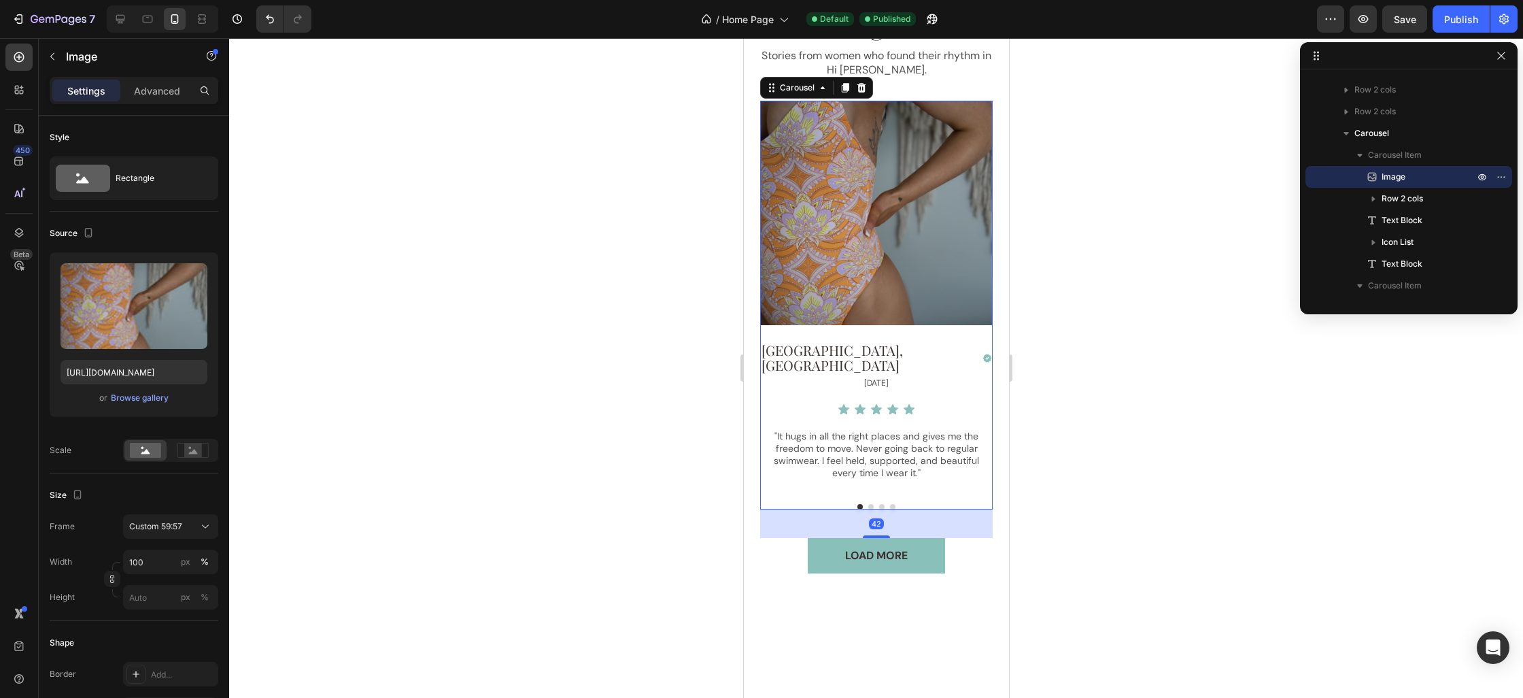
click at [869, 509] on button "Dot" at bounding box center [870, 506] width 5 height 5
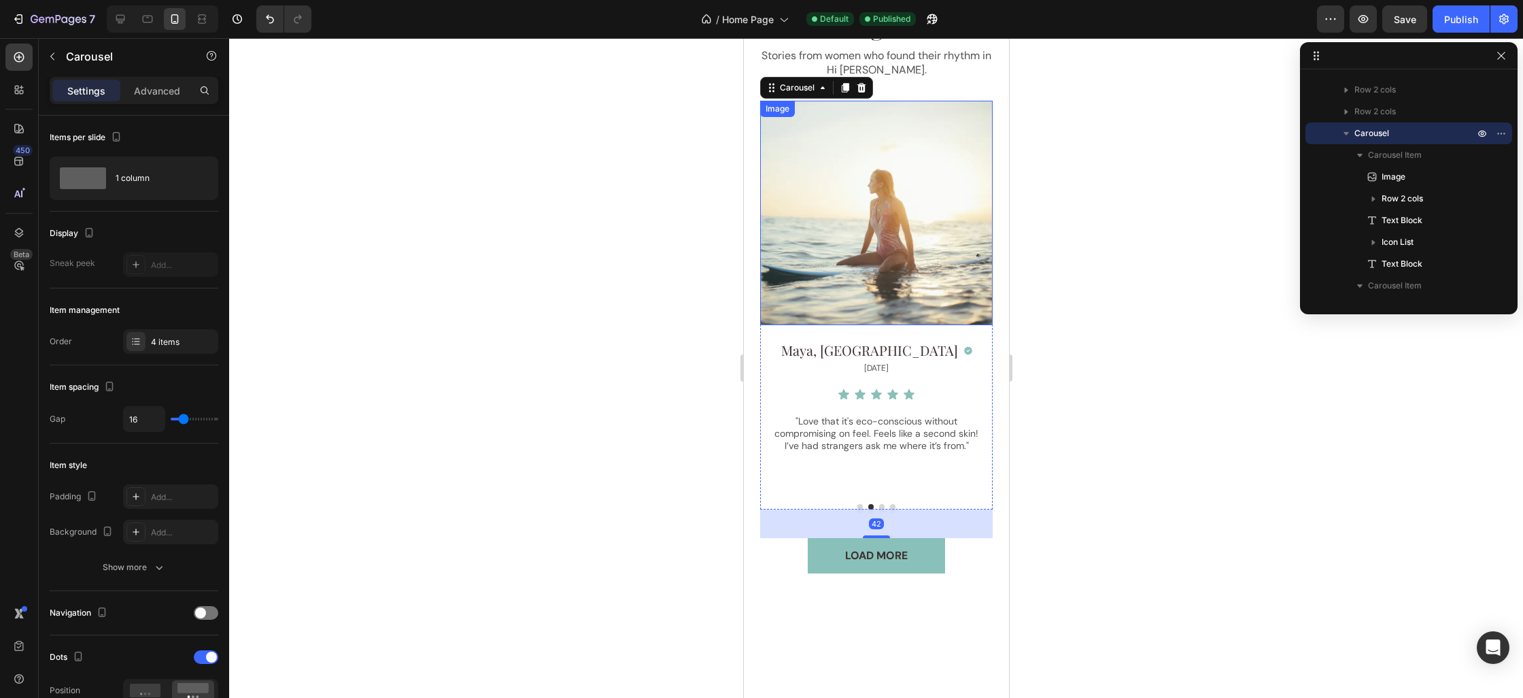
click at [846, 325] on img at bounding box center [875, 213] width 233 height 224
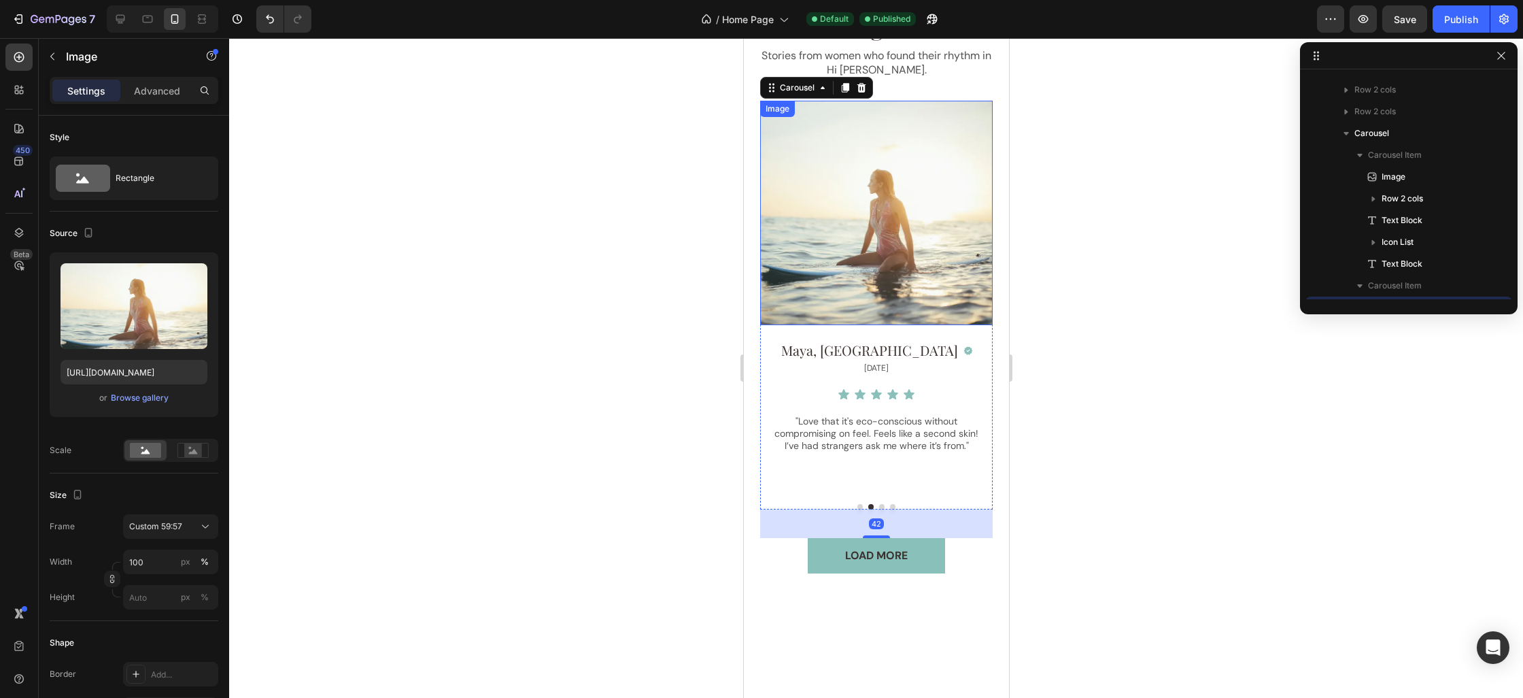
scroll to position [453, 0]
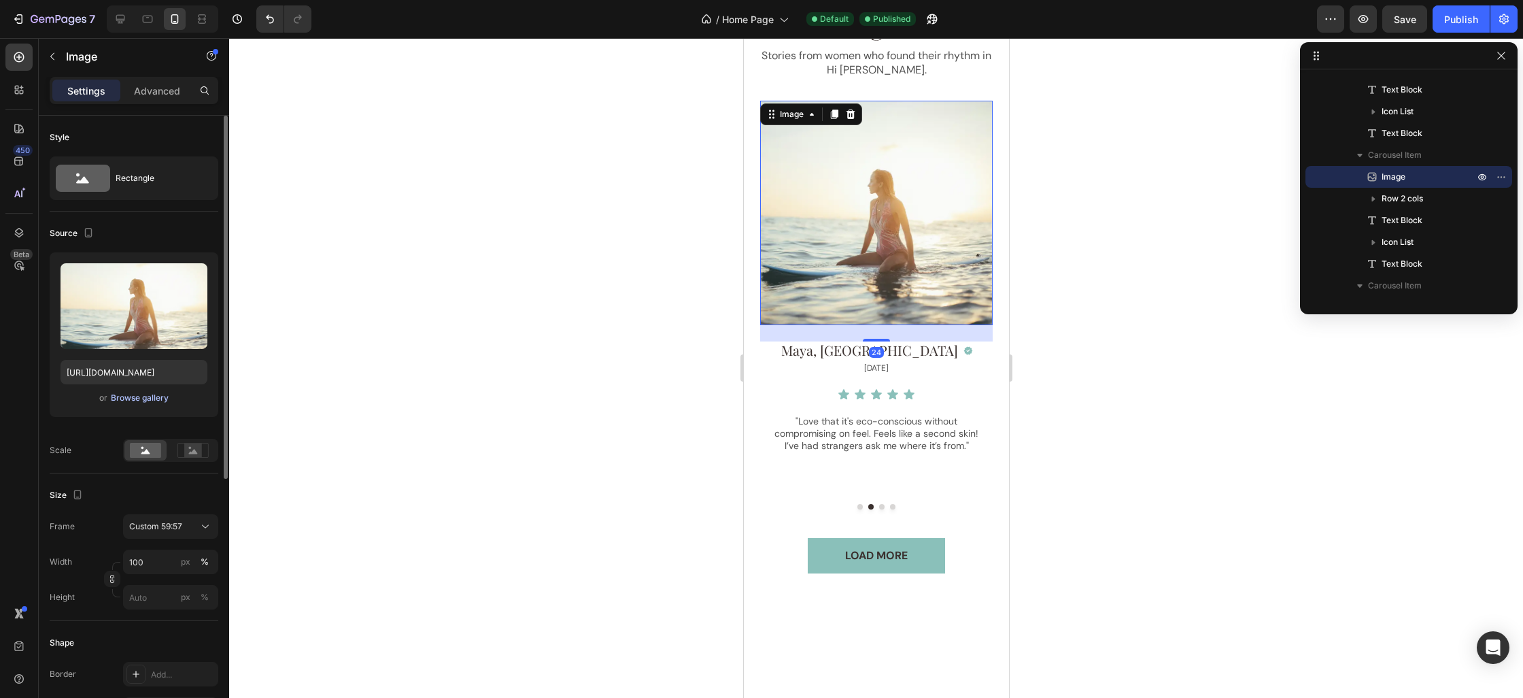
click at [151, 396] on div "Browse gallery" at bounding box center [140, 398] width 58 height 12
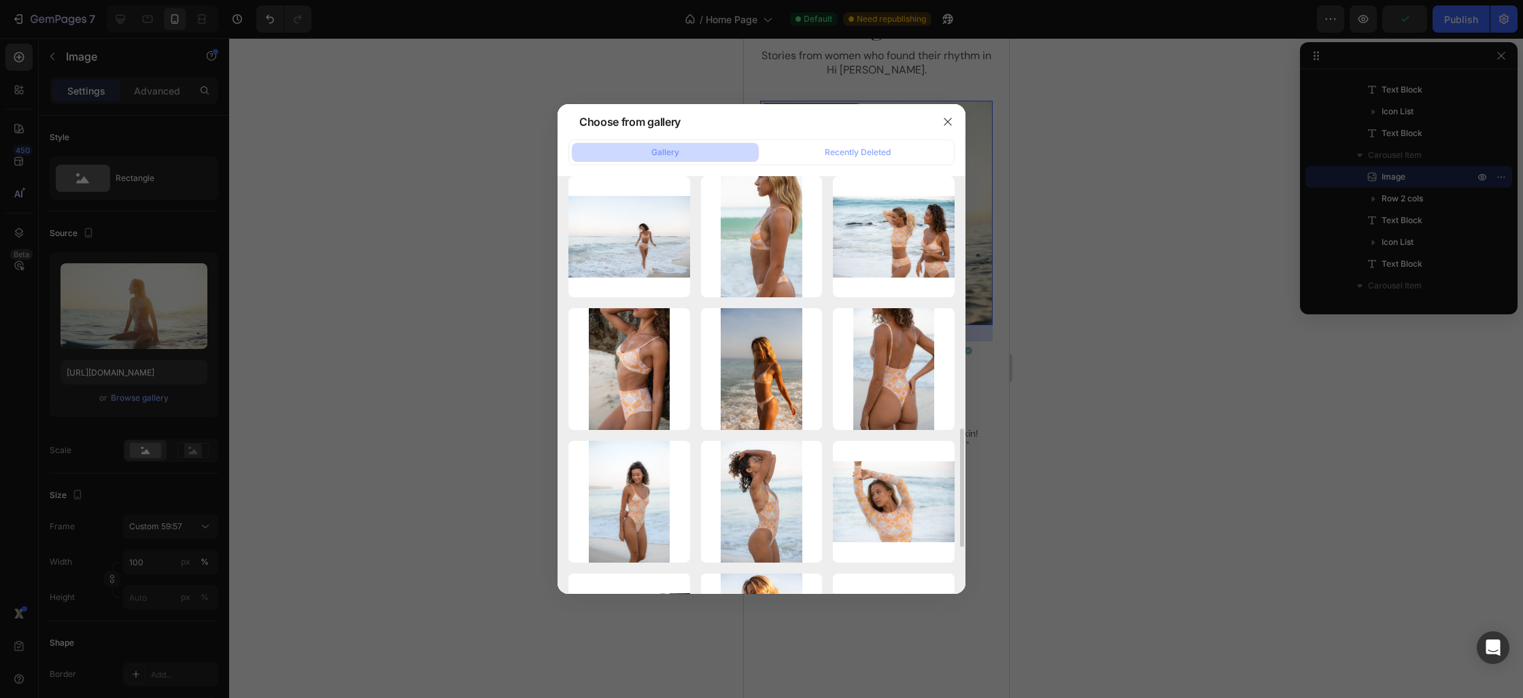
scroll to position [0, 0]
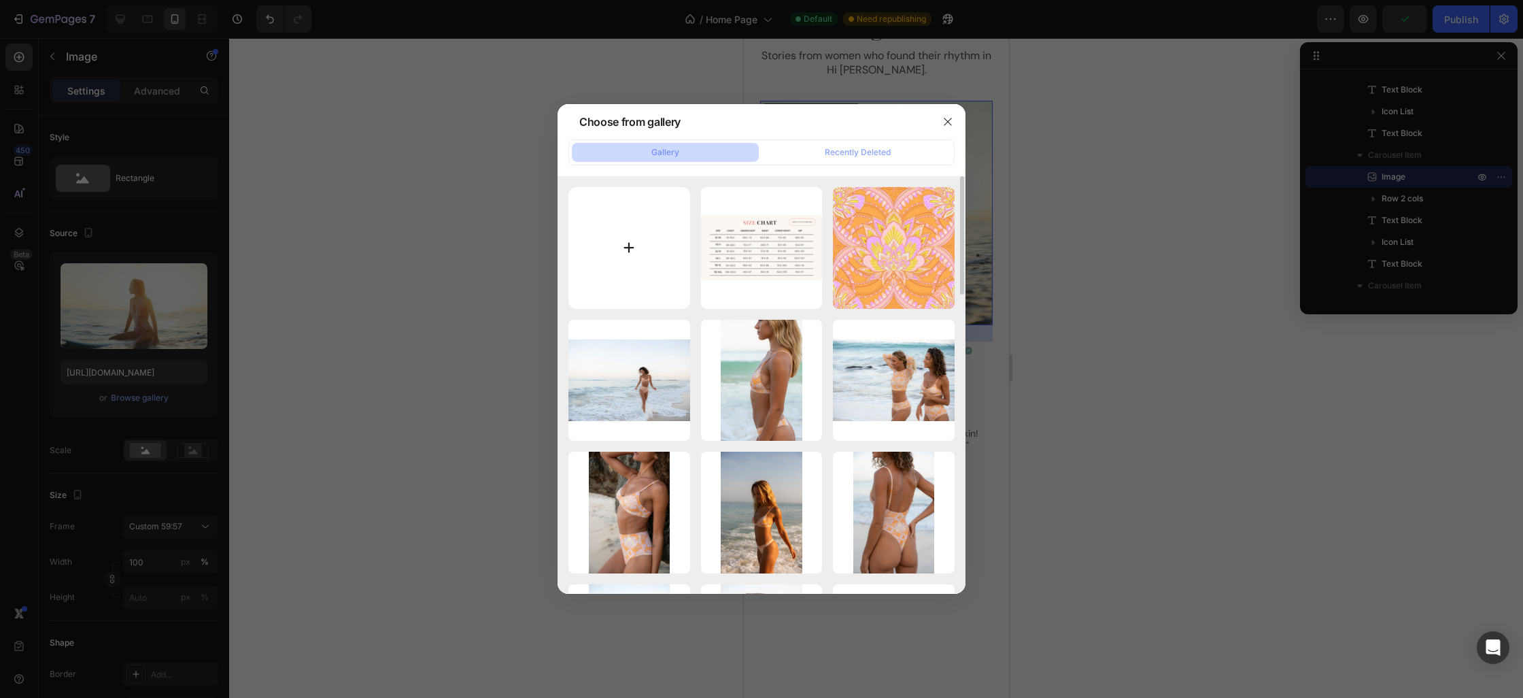
click at [649, 261] on input "file" at bounding box center [629, 248] width 122 height 122
